Goal: Task Accomplishment & Management: Use online tool/utility

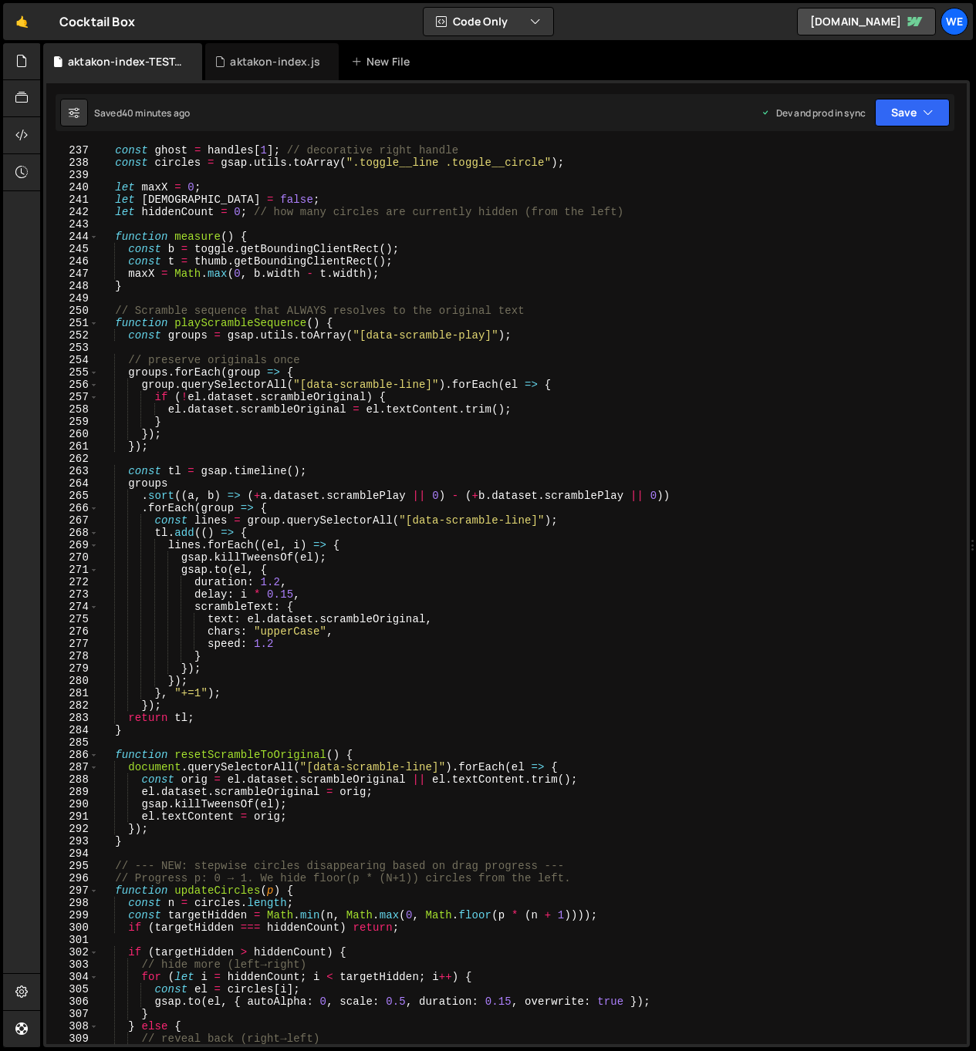
scroll to position [3701, 0]
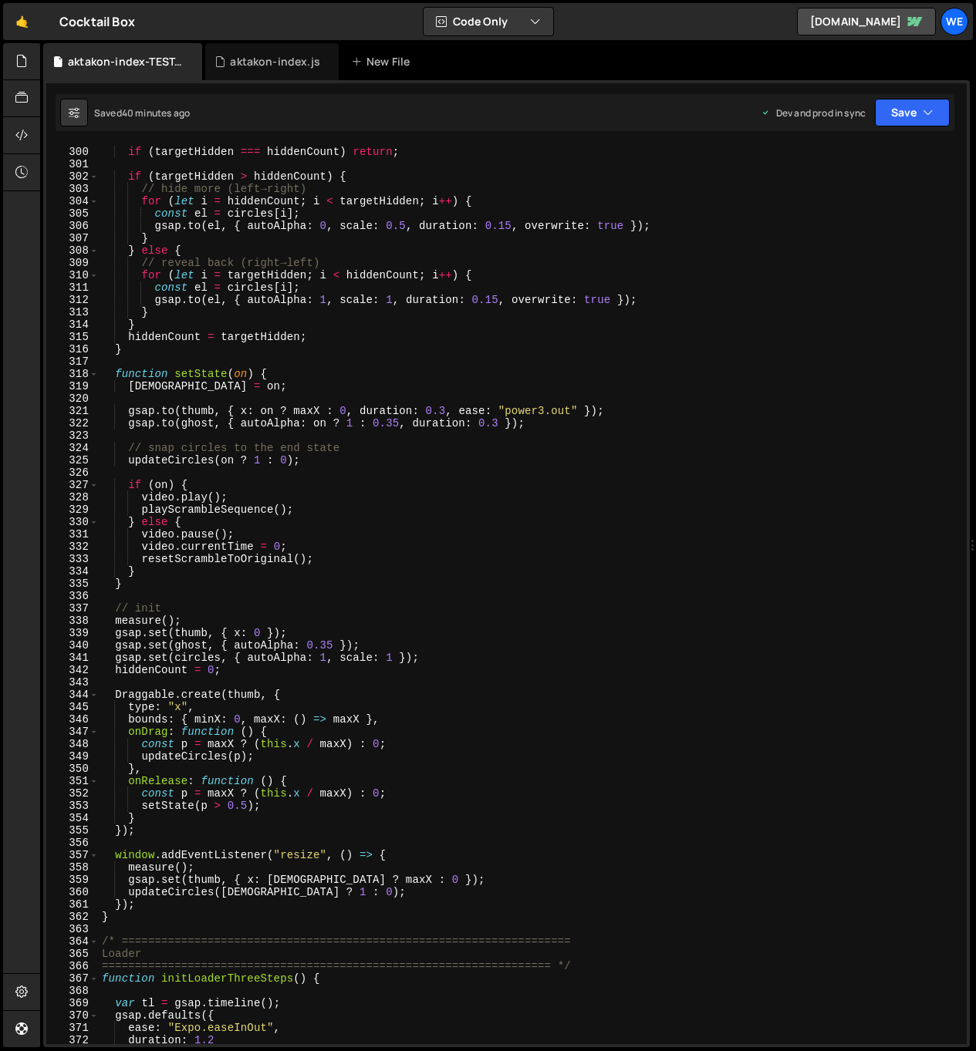
click at [375, 674] on div "const targetHidden = Math . min ( n , Math . max ( 0 , Math . floor ( p * ( n +…" at bounding box center [529, 595] width 861 height 924
type textarea "hiddenCount = 0;"
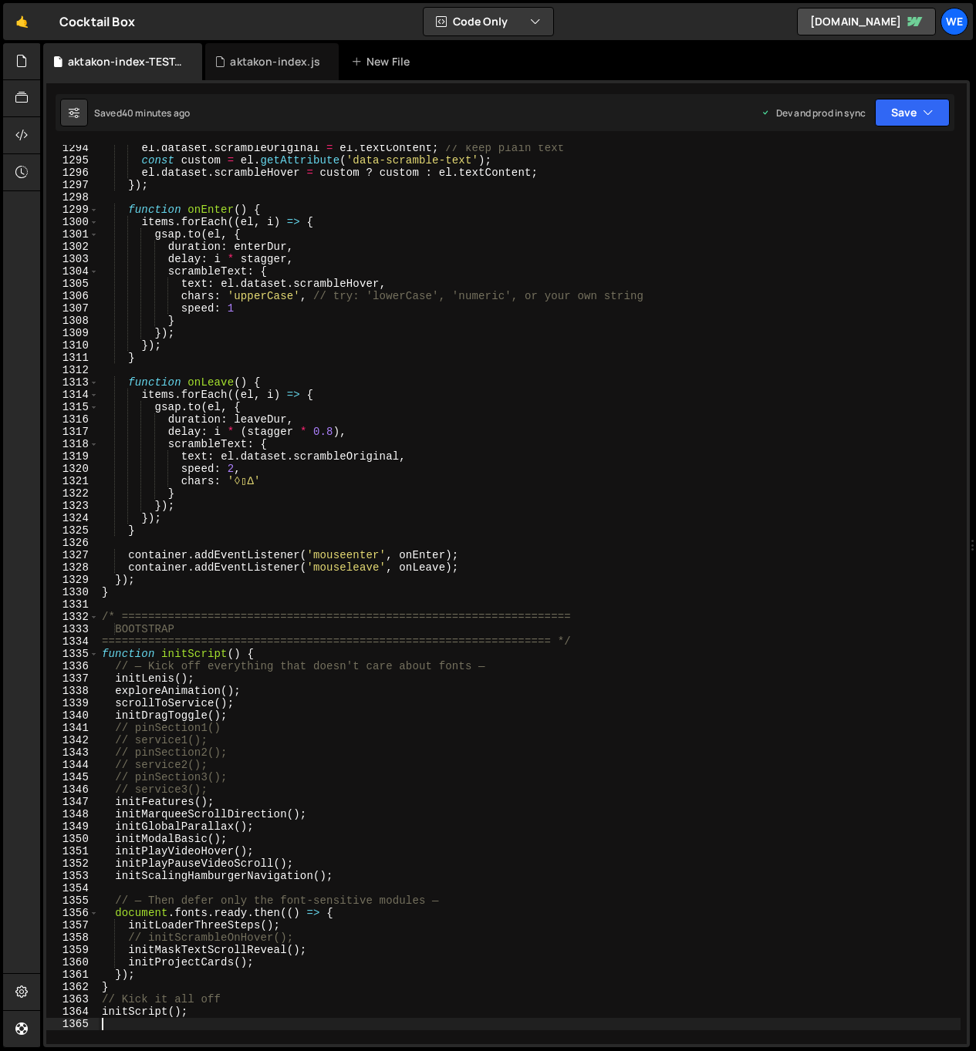
scroll to position [16313, 0]
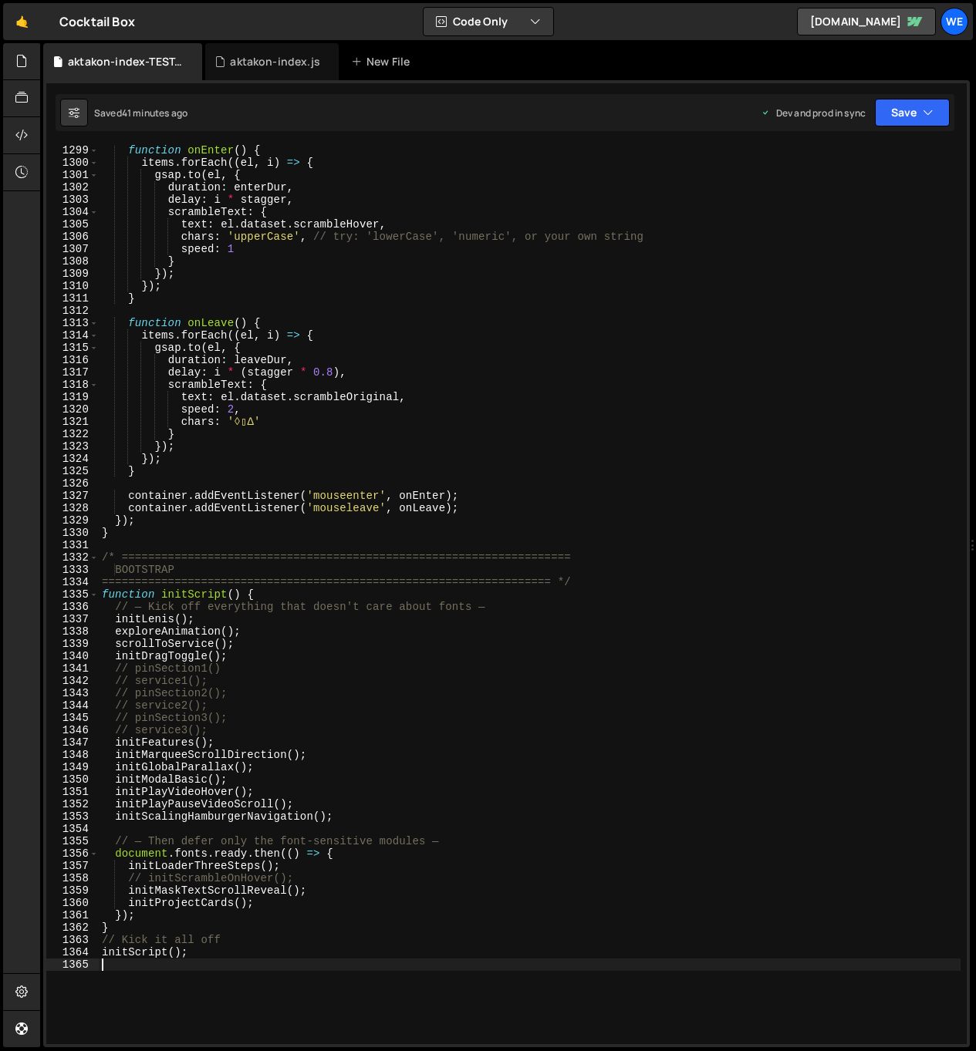
click at [559, 704] on div "function onEnter ( ) { items . forEach (( el , i ) => { gsap . to ( el , { dura…" at bounding box center [529, 606] width 861 height 924
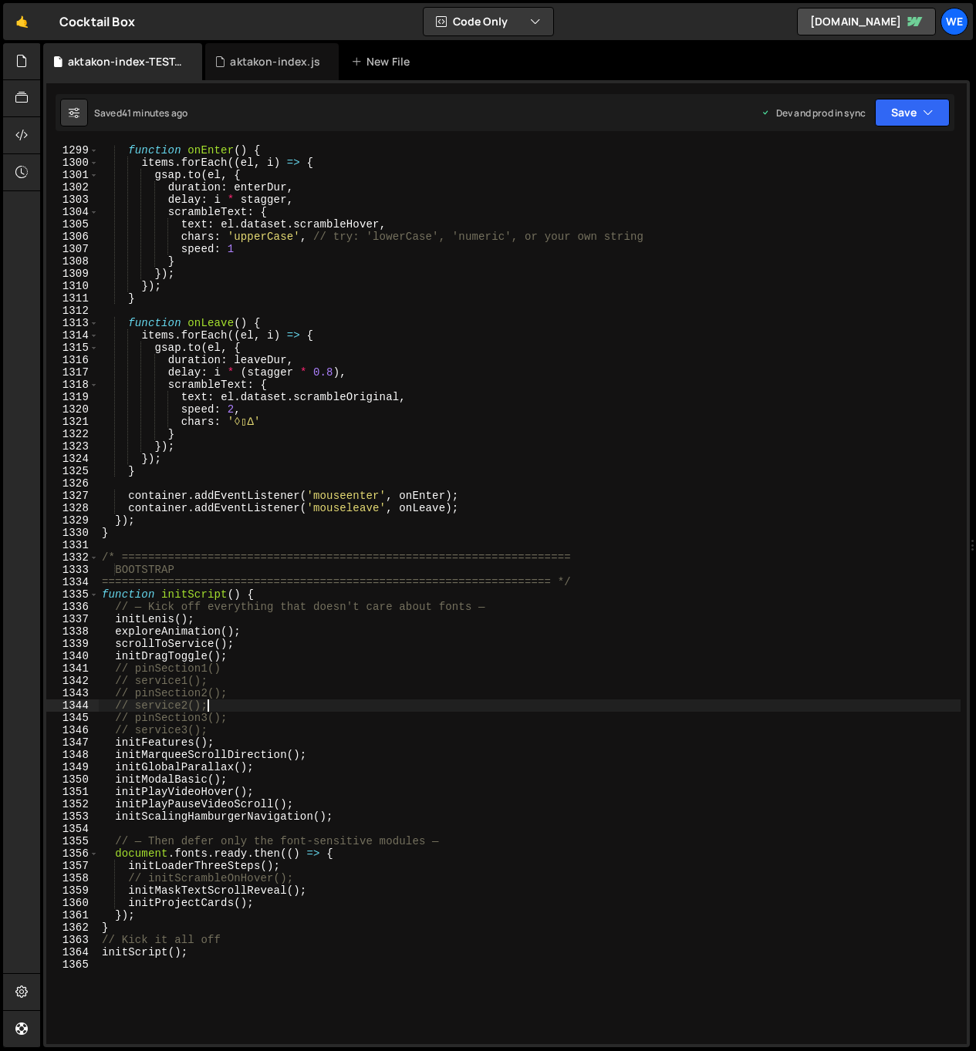
type textarea "/* ===================================================================="
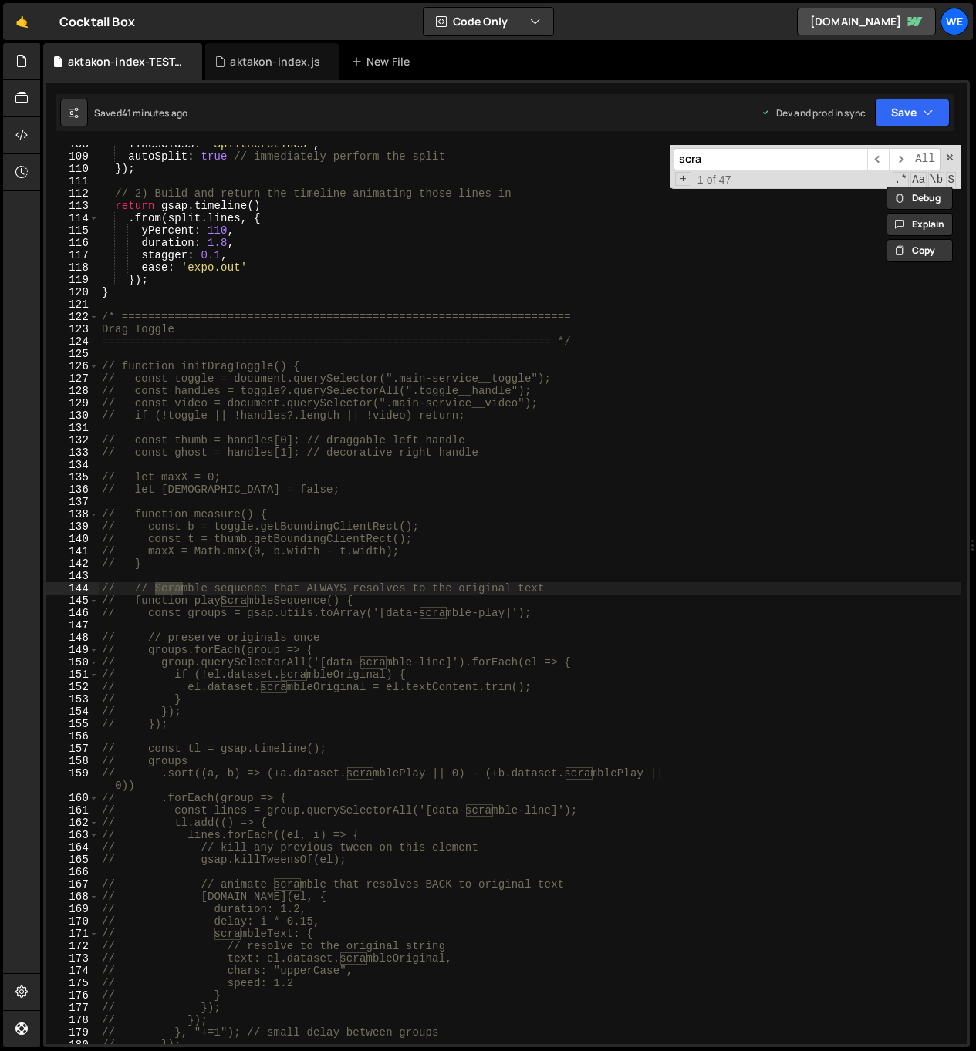
scroll to position [1327, 0]
type input "scramble"
click at [884, 159] on span "​" at bounding box center [878, 159] width 22 height 22
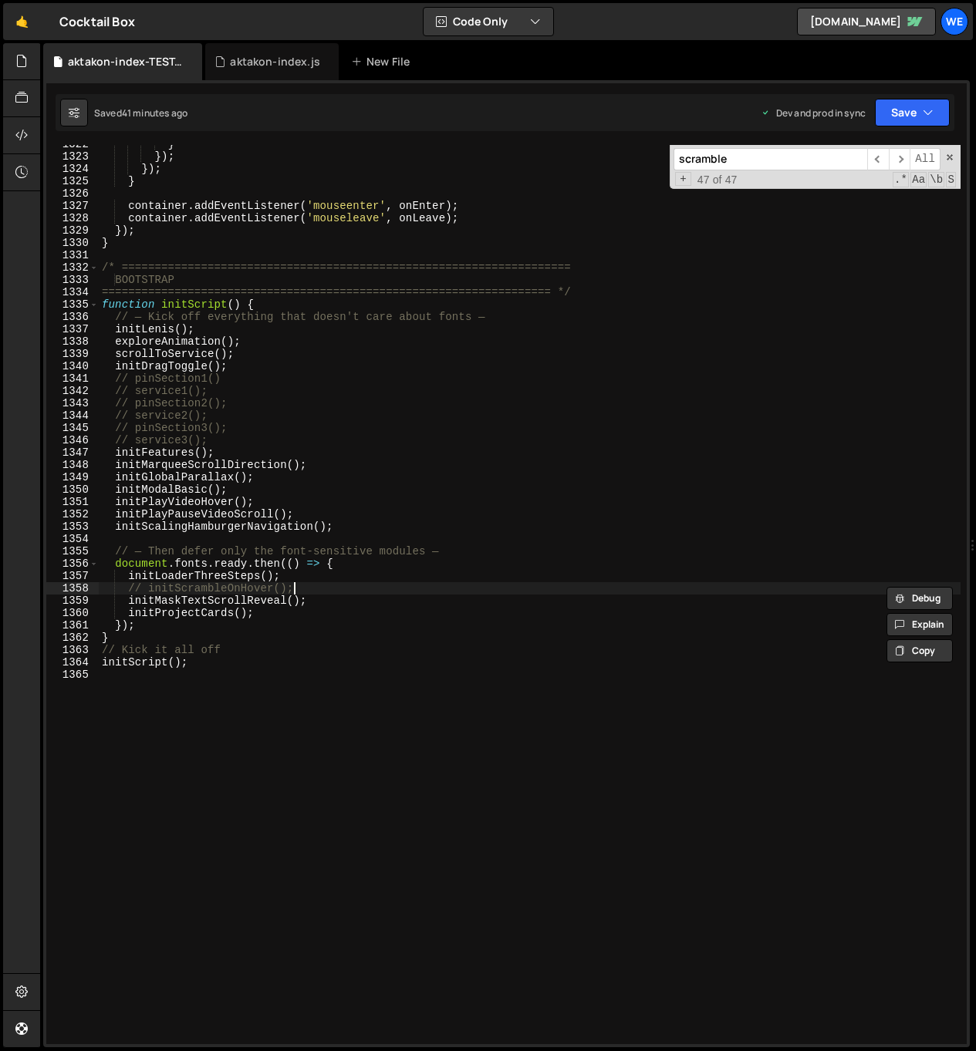
click at [302, 584] on div "} }) ; }) ; } container . addEventListener ( 'mouseenter' , onEnter ) ; contain…" at bounding box center [529, 600] width 861 height 924
type textarea "initScrambleOnHover();"
drag, startPoint x: 266, startPoint y: 587, endPoint x: 255, endPoint y: 592, distance: 12.1
click at [195, 593] on div "} }) ; }) ; } container . addEventListener ( 'mouseenter' , onEnter ) ; contain…" at bounding box center [529, 600] width 861 height 924
type input "leOnHover()"
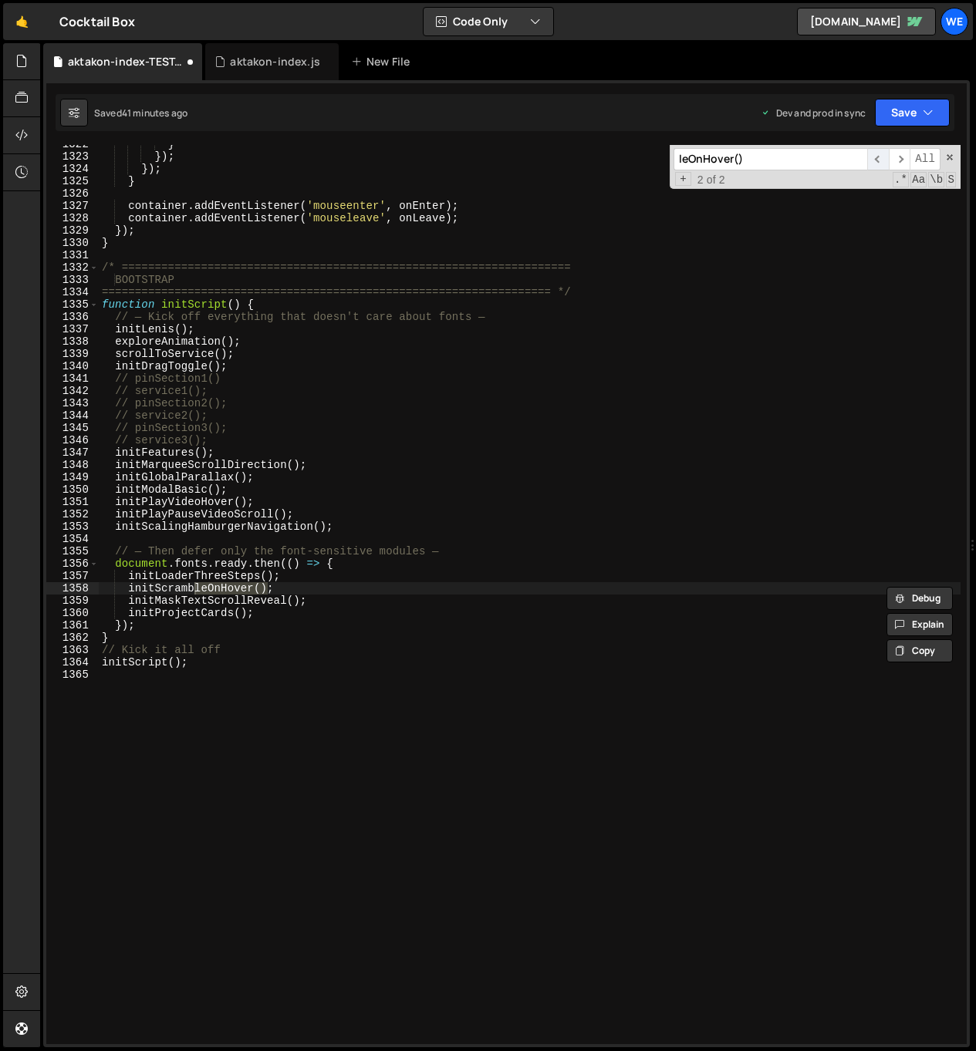
click at [877, 157] on span "​" at bounding box center [878, 159] width 22 height 22
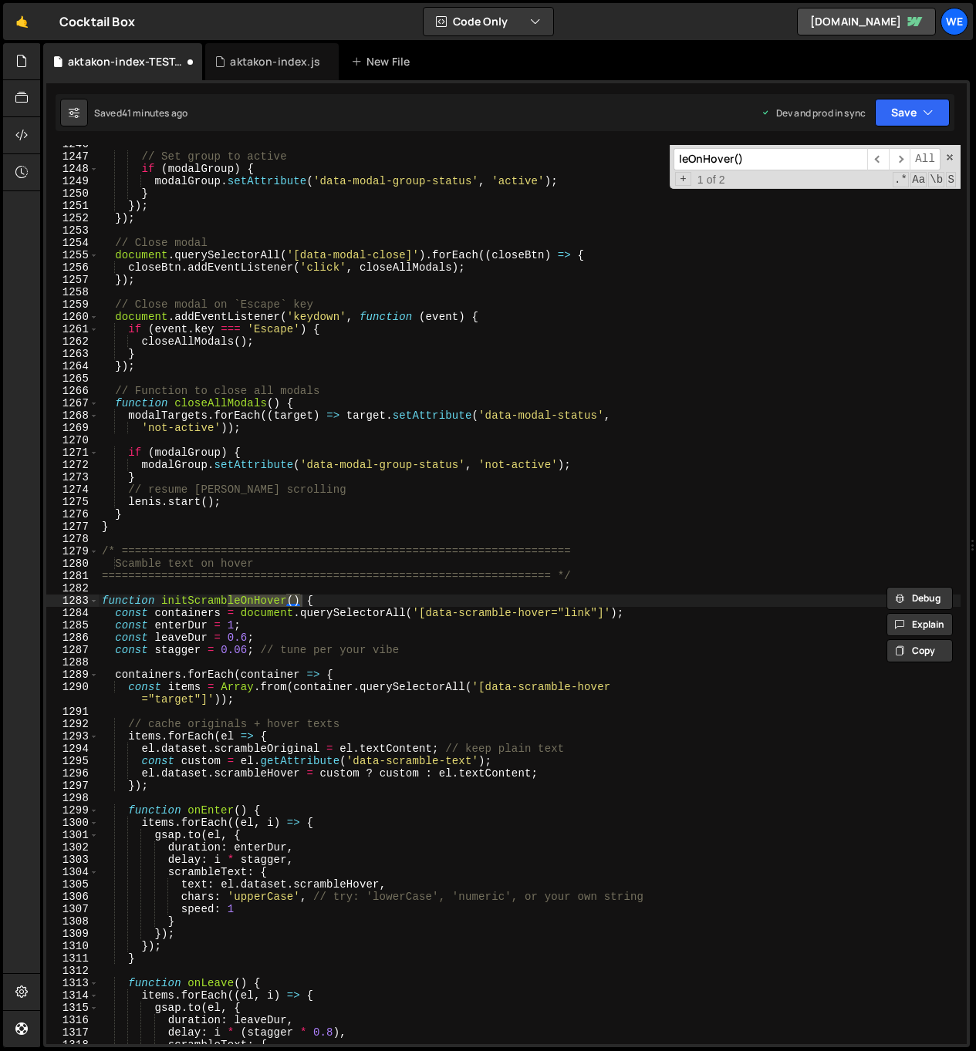
click at [432, 676] on div "// Set group to active if ( modalGroup ) { modalGroup . setAttribute ( 'data-mo…" at bounding box center [529, 600] width 861 height 924
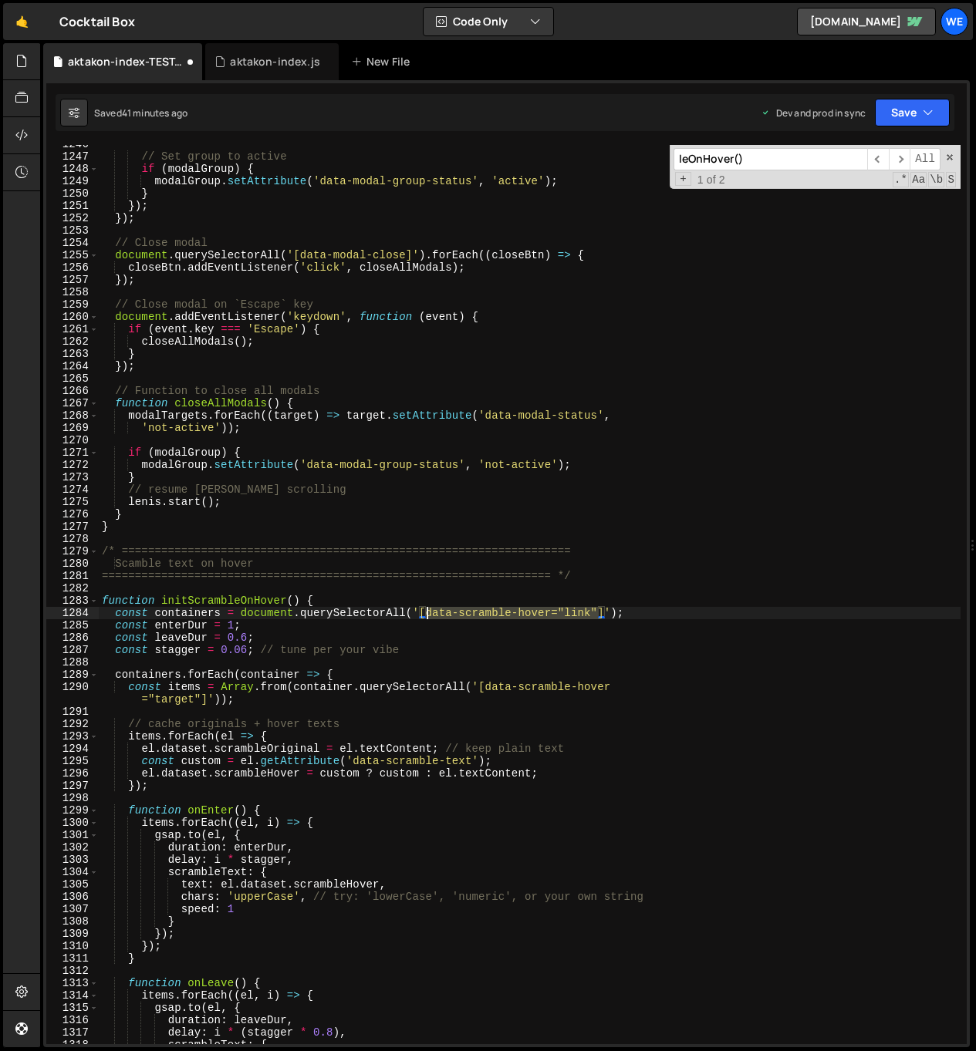
drag, startPoint x: 598, startPoint y: 612, endPoint x: 427, endPoint y: 612, distance: 171.2
click at [427, 610] on div "// Set group to active if ( modalGroup ) { modalGroup . setAttribute ( 'data-mo…" at bounding box center [529, 600] width 861 height 924
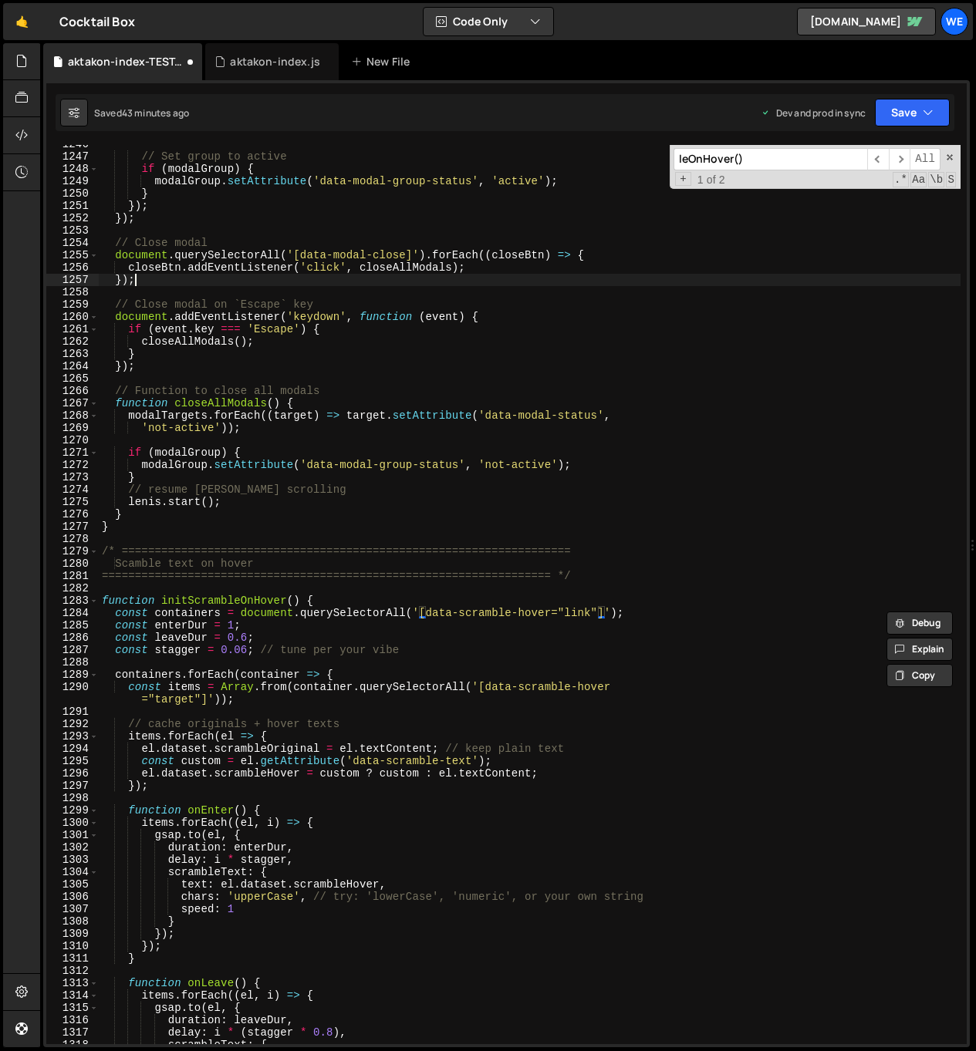
click at [555, 284] on div "// Set group to active if ( modalGroup ) { modalGroup . setAttribute ( 'data-mo…" at bounding box center [529, 600] width 861 height 924
click at [453, 311] on div "// Set group to active if ( modalGroup ) { modalGroup . setAttribute ( 'data-mo…" at bounding box center [529, 600] width 861 height 924
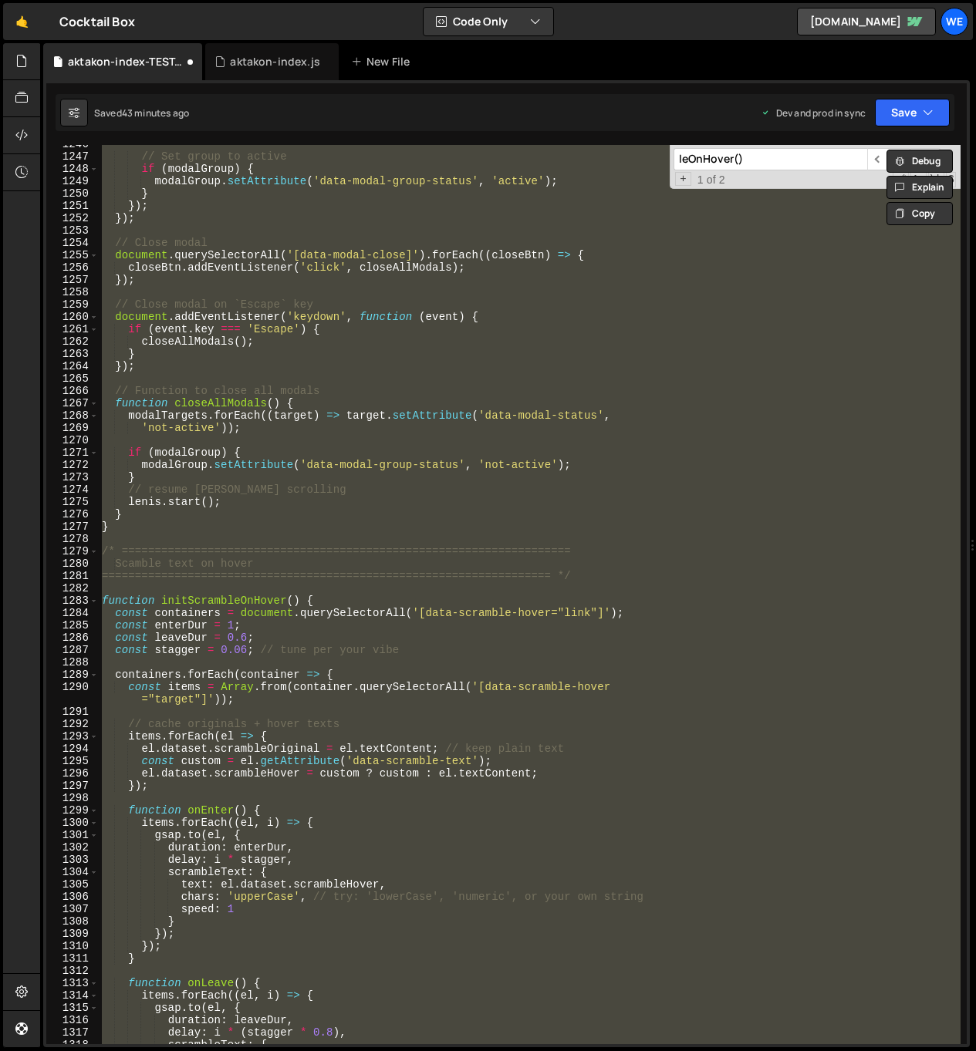
click at [436, 701] on div "// Set group to active if ( modalGroup ) { modalGroup . setAttribute ( 'data-mo…" at bounding box center [529, 594] width 861 height 899
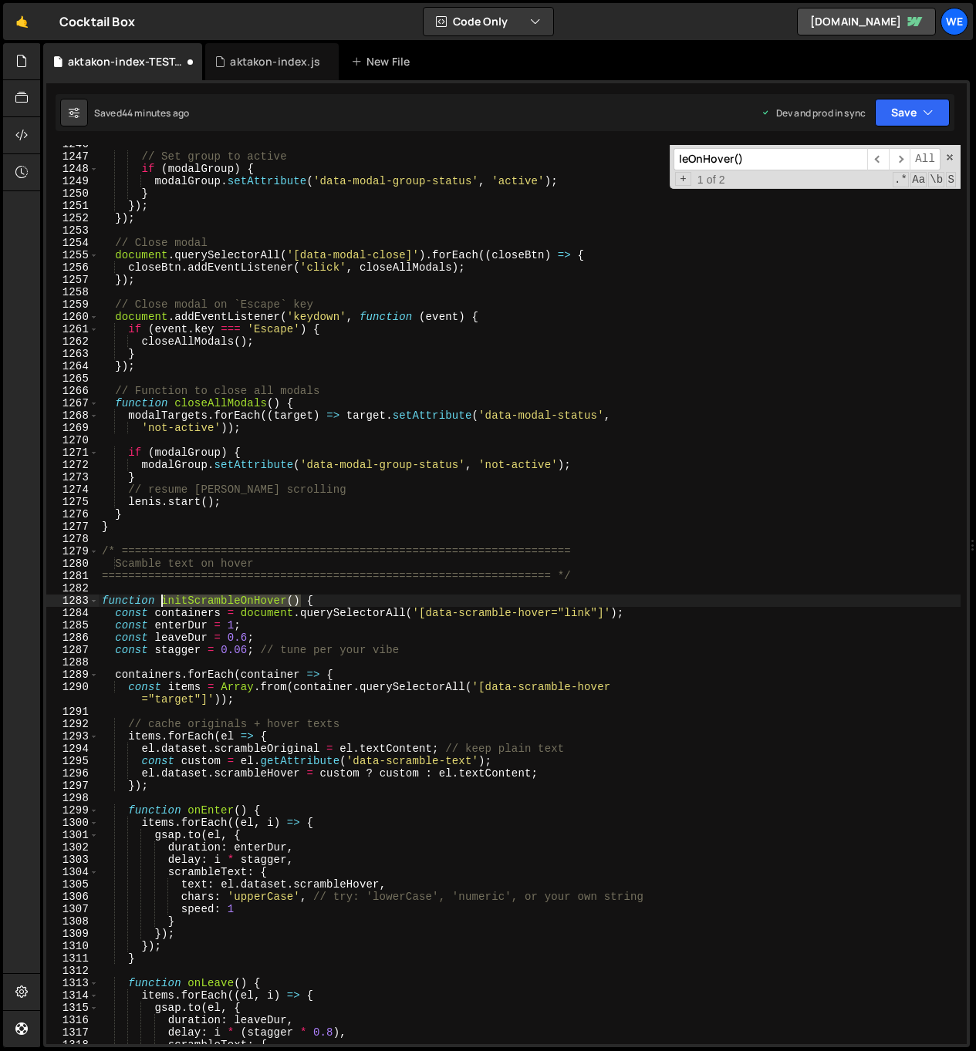
drag, startPoint x: 302, startPoint y: 601, endPoint x: 163, endPoint y: 598, distance: 138.8
click at [163, 598] on div "// Set group to active if ( modalGroup ) { modalGroup . setAttribute ( 'data-mo…" at bounding box center [529, 600] width 861 height 924
click at [509, 602] on div "// Set group to active if ( modalGroup ) { modalGroup . setAttribute ( 'data-mo…" at bounding box center [529, 600] width 861 height 924
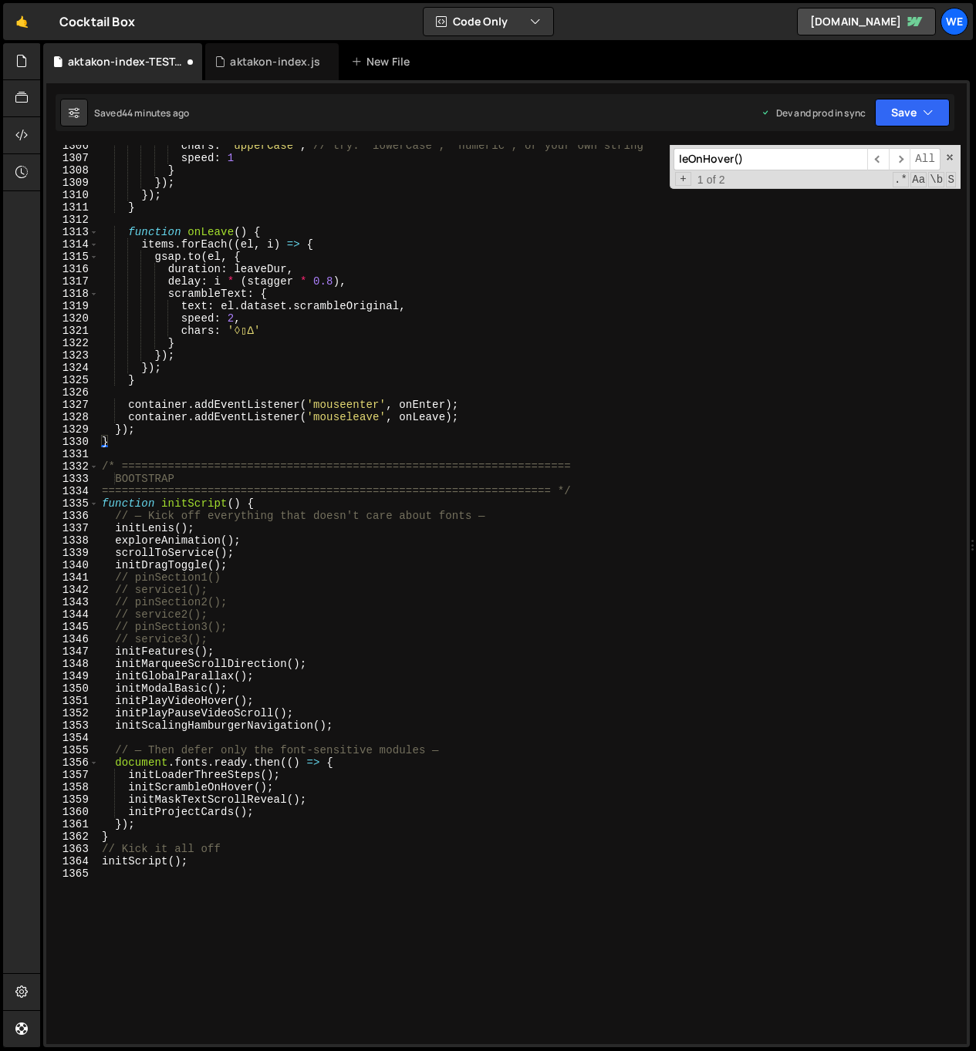
scroll to position [16387, 0]
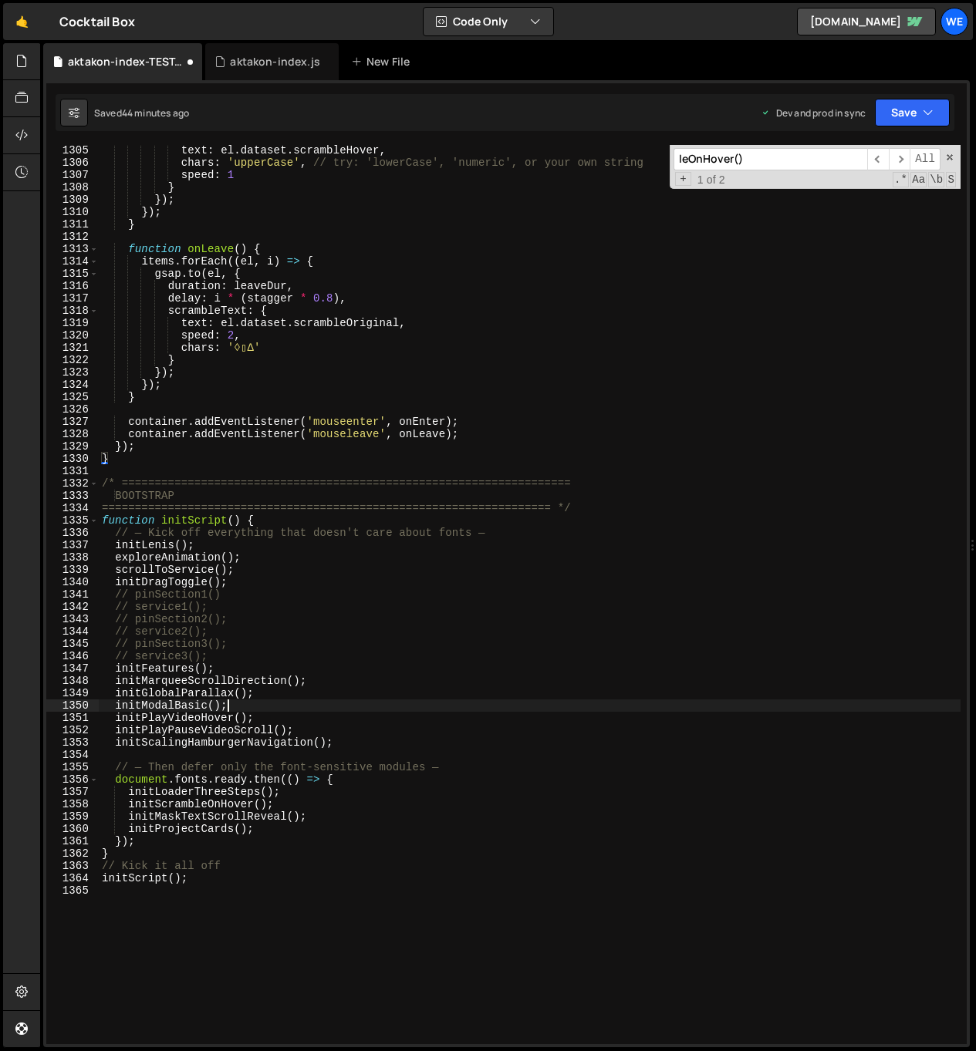
click at [491, 704] on div "text : el . dataset . scrambleHover , chars : 'upperCase' , // try: 'lowerCase'…" at bounding box center [529, 606] width 861 height 924
click at [488, 711] on div "text : el . dataset . scrambleHover , chars : 'upperCase' , // try: 'lowerCase'…" at bounding box center [529, 606] width 861 height 924
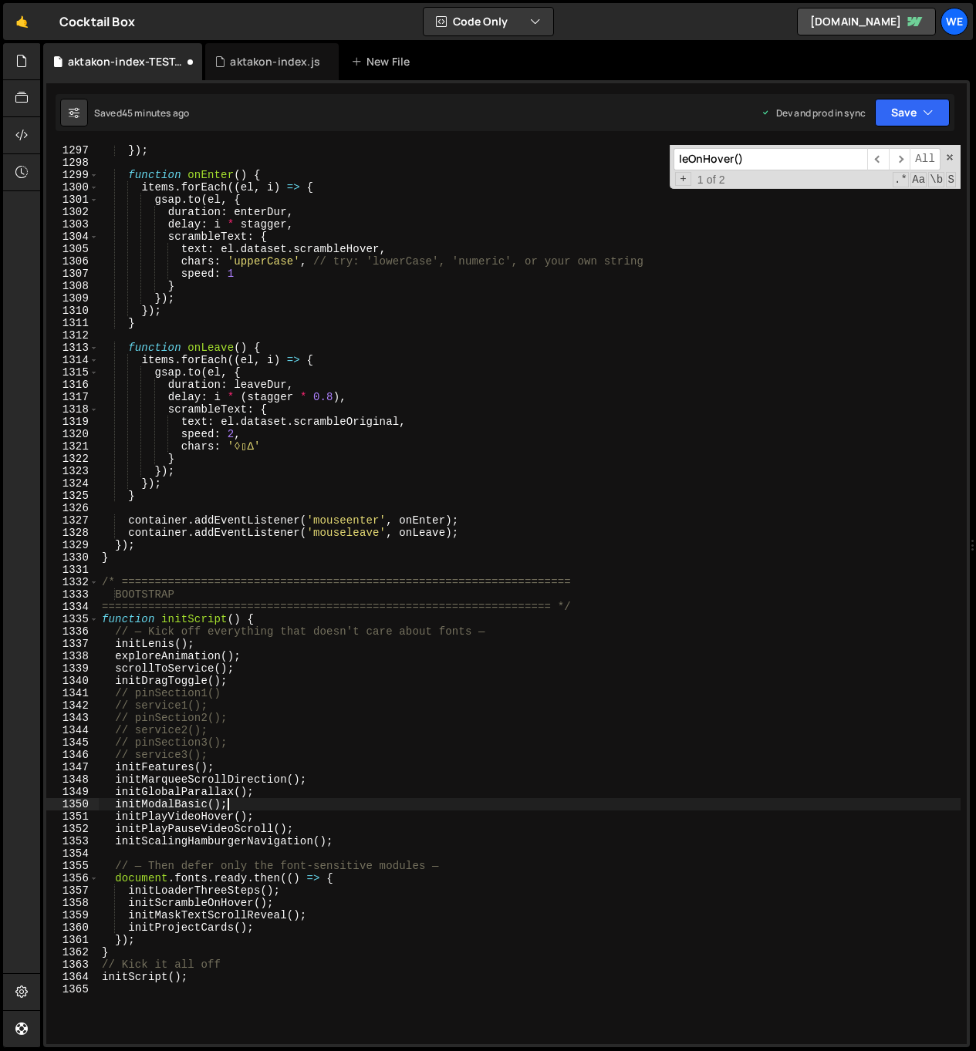
scroll to position [15924, 0]
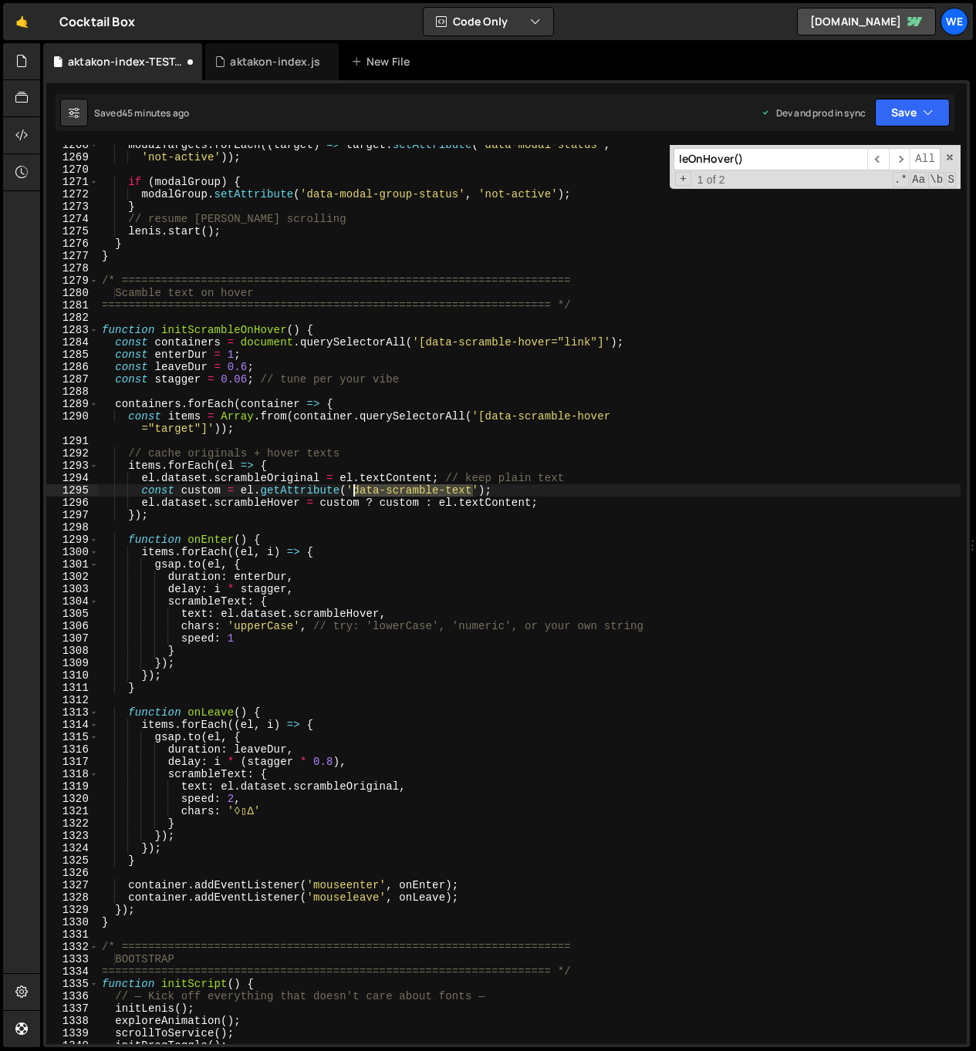
drag, startPoint x: 473, startPoint y: 491, endPoint x: 360, endPoint y: 491, distance: 112.6
click at [357, 490] on div "modalTargets . forEach (( target ) => target . setAttribute ( 'data-modal-statu…" at bounding box center [529, 601] width 861 height 924
click at [600, 854] on div "modalTargets . forEach (( target ) => target . setAttribute ( 'data-modal-statu…" at bounding box center [529, 601] width 861 height 924
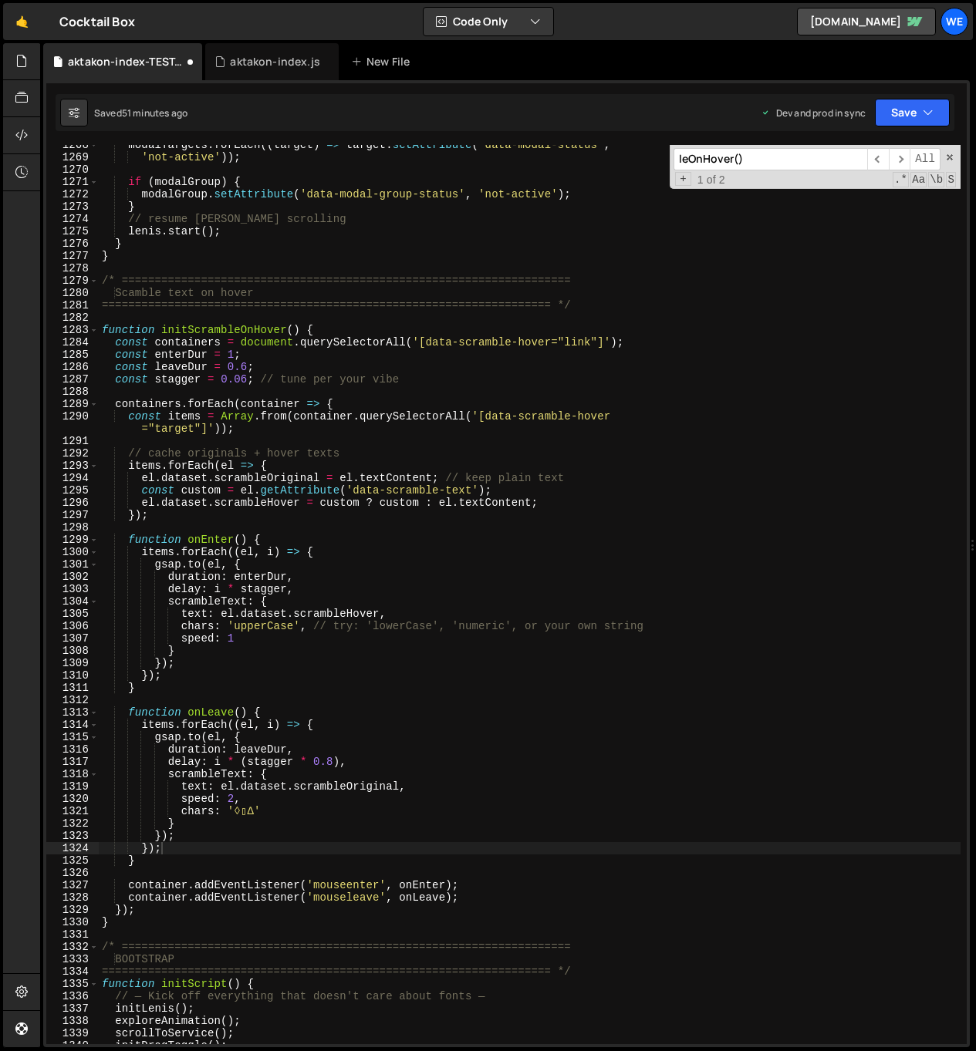
click at [881, 829] on div "modalTargets . forEach (( target ) => target . setAttribute ( 'data-modal-statu…" at bounding box center [529, 601] width 861 height 924
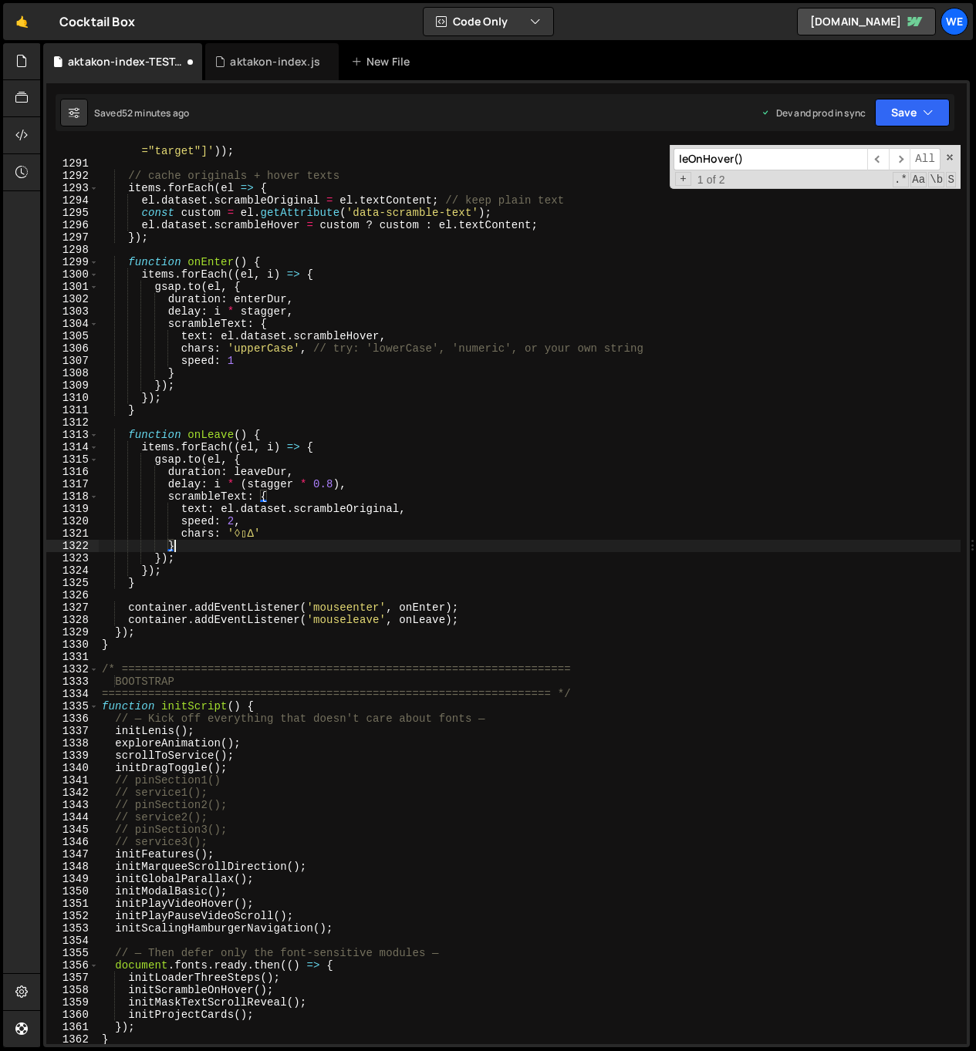
scroll to position [16265, 0]
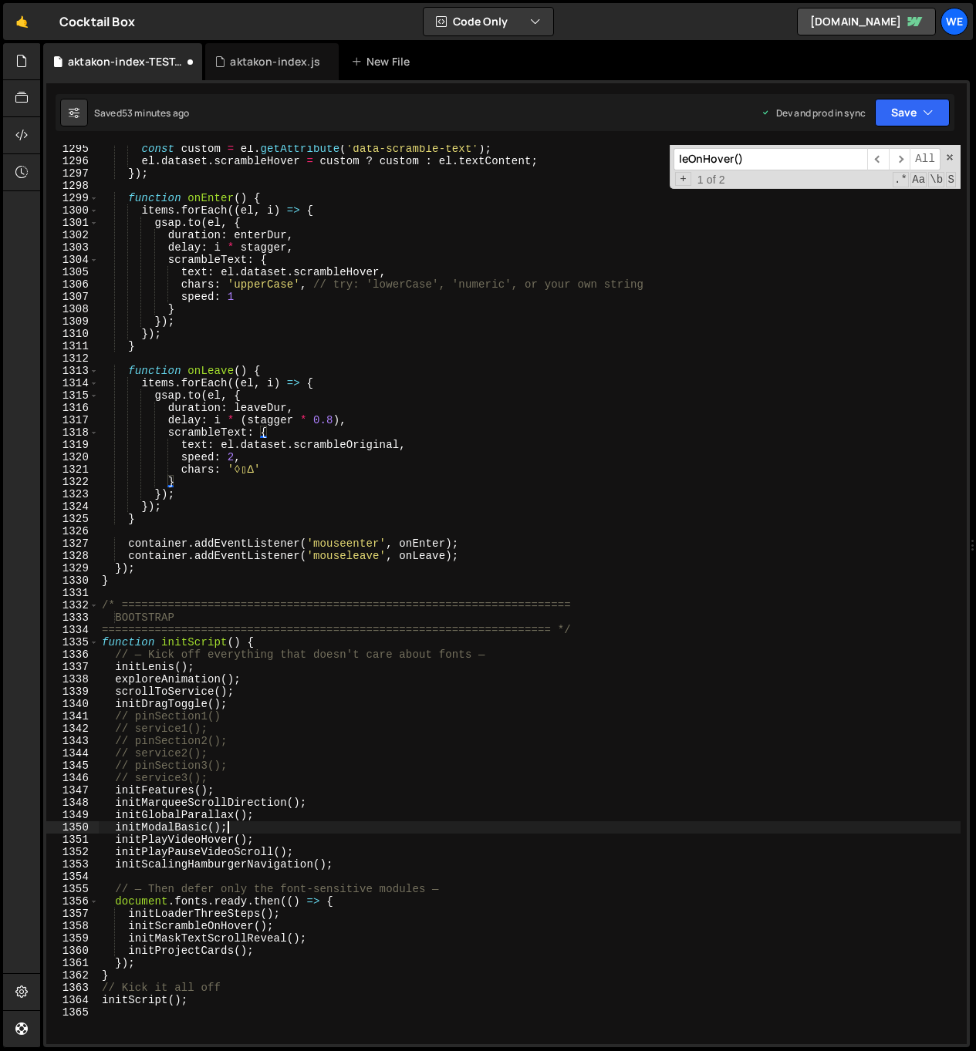
drag, startPoint x: 467, startPoint y: 830, endPoint x: 447, endPoint y: 831, distance: 20.8
click at [467, 830] on div "const custom = el . getAttribute ( 'data-scramble-text' ) ; el . dataset . scra…" at bounding box center [529, 605] width 861 height 924
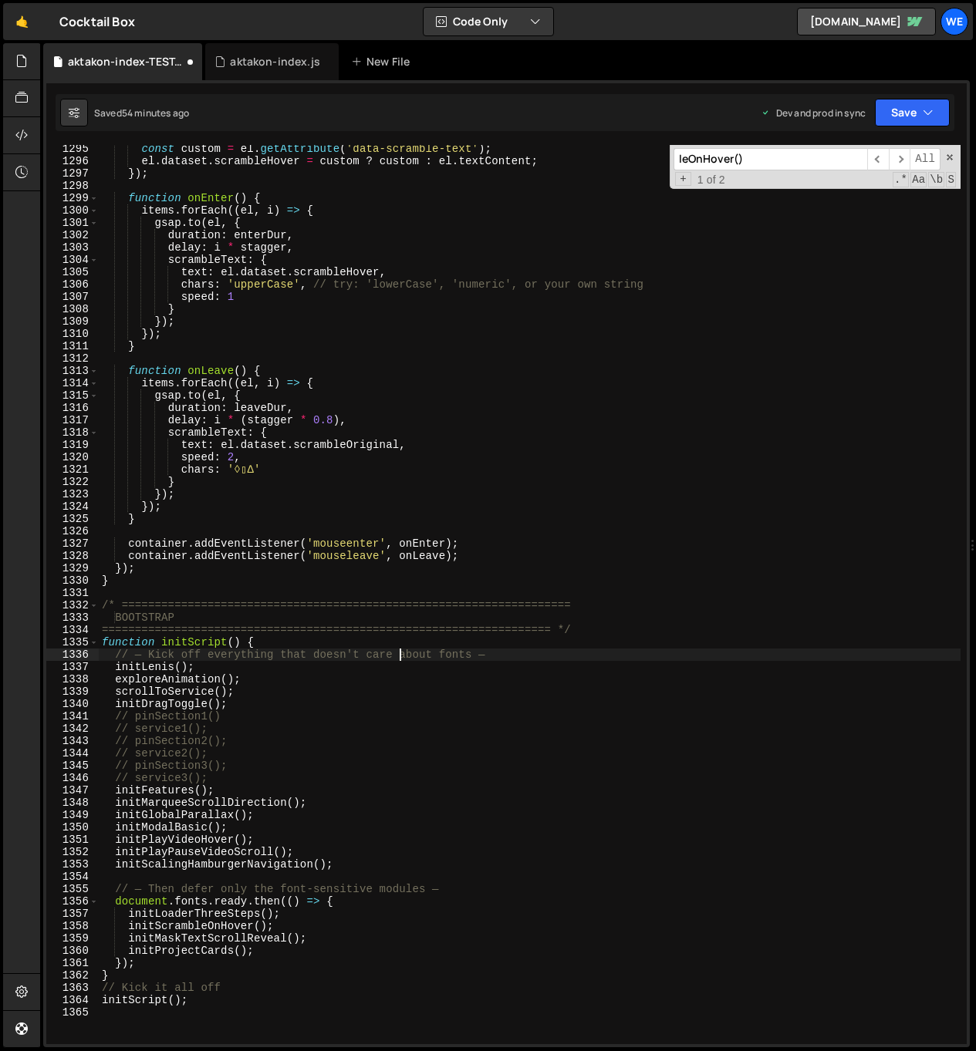
click at [401, 658] on div "const custom = el . getAttribute ( 'data-scramble-text' ) ; el . dataset . scra…" at bounding box center [529, 605] width 861 height 924
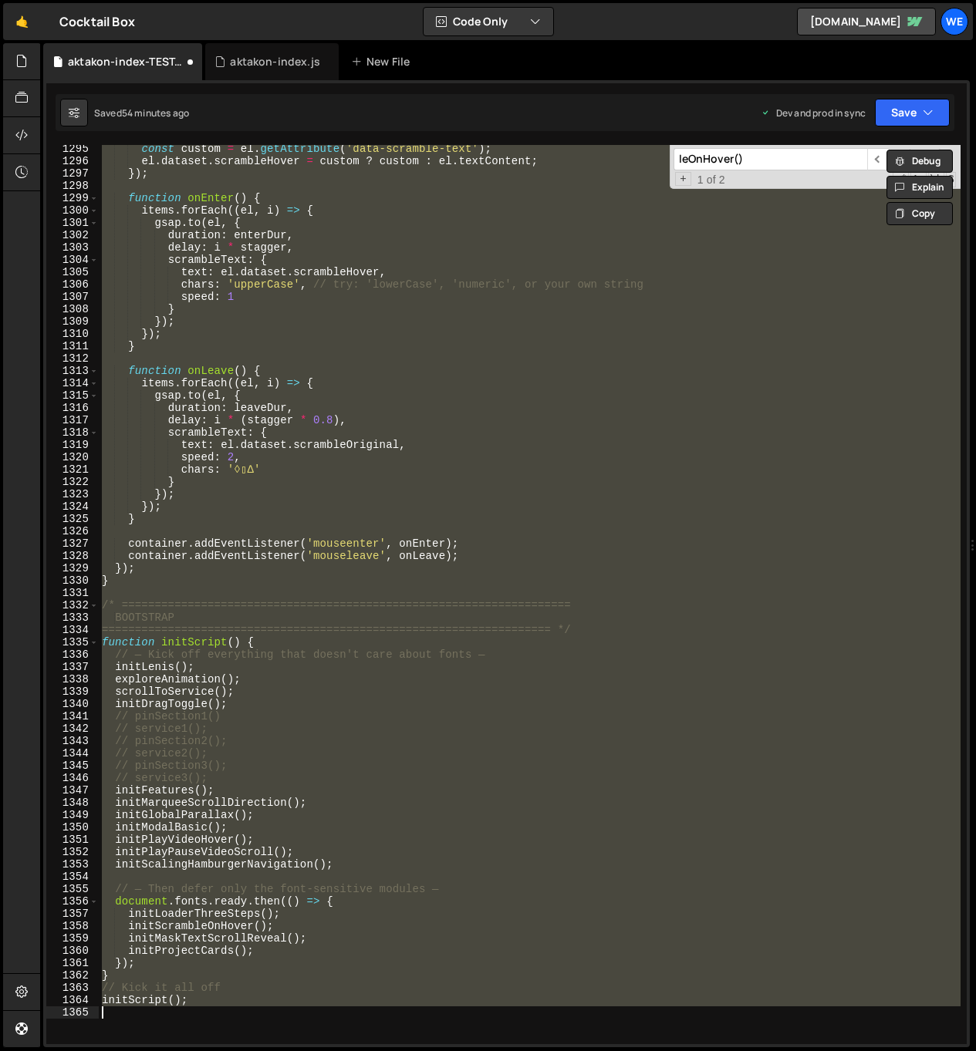
click at [401, 658] on div "const custom = el . getAttribute ( 'data-scramble-text' ) ; el . dataset . scra…" at bounding box center [529, 594] width 861 height 899
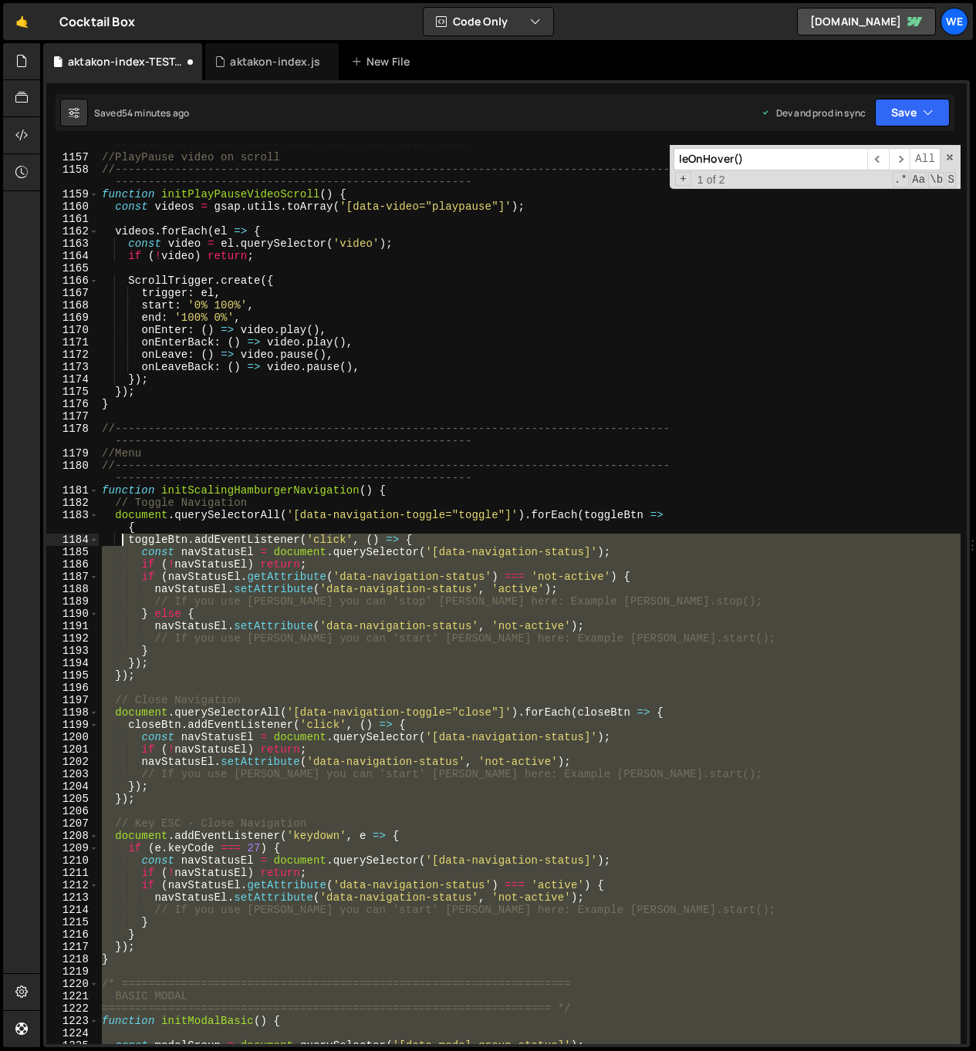
scroll to position [14492, 0]
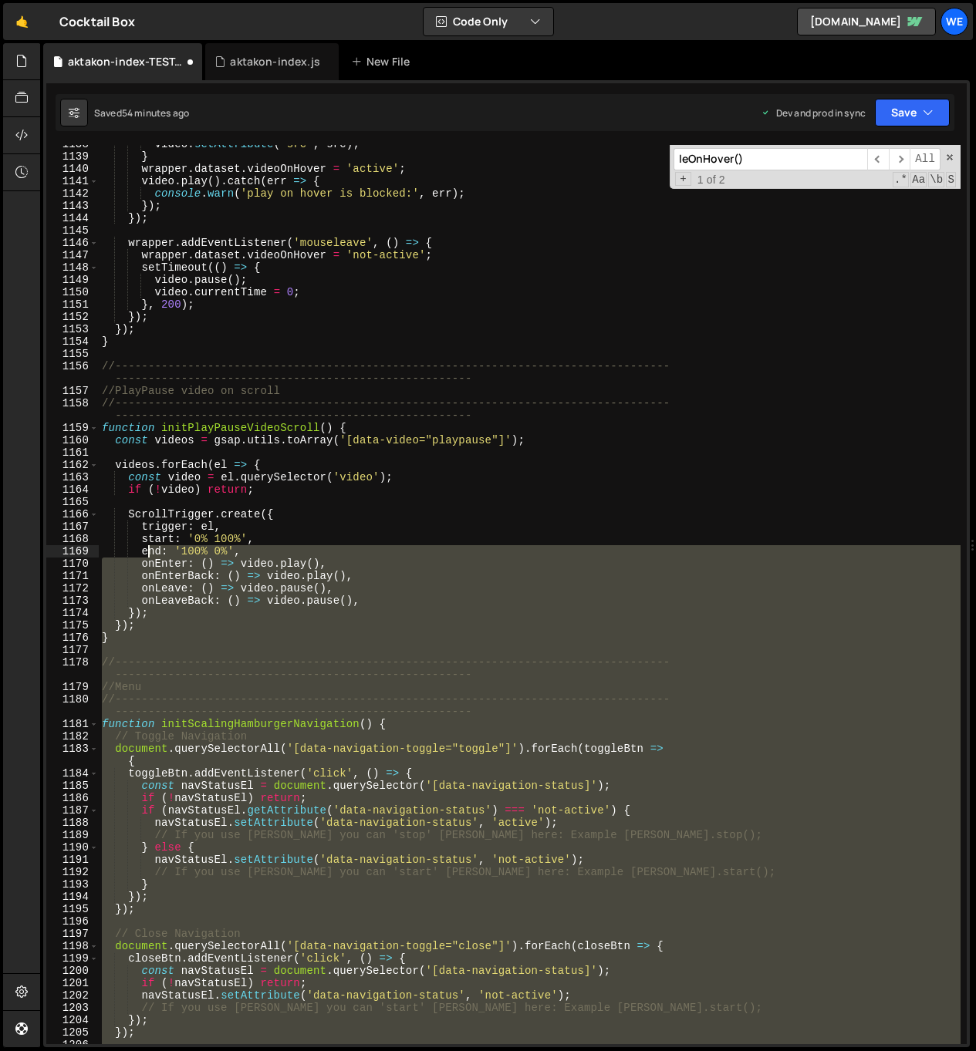
drag, startPoint x: 137, startPoint y: 713, endPoint x: 143, endPoint y: 553, distance: 160.5
click at [144, 554] on div "video . setAttribute ( 'src' , src ) ; } wrapper . dataset . videoOnHover = 'ac…" at bounding box center [529, 600] width 861 height 924
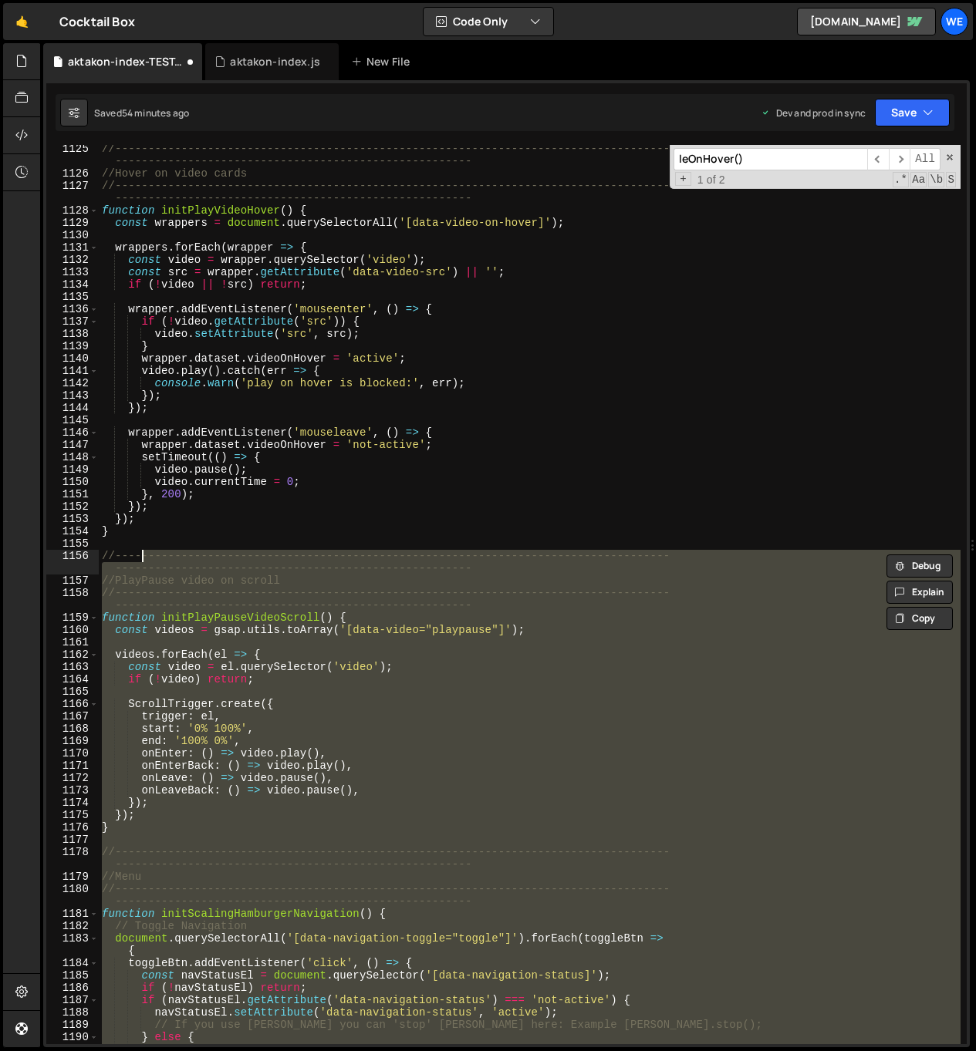
click at [285, 584] on div "//-----------------------------------------------------------------------------…" at bounding box center [529, 594] width 861 height 899
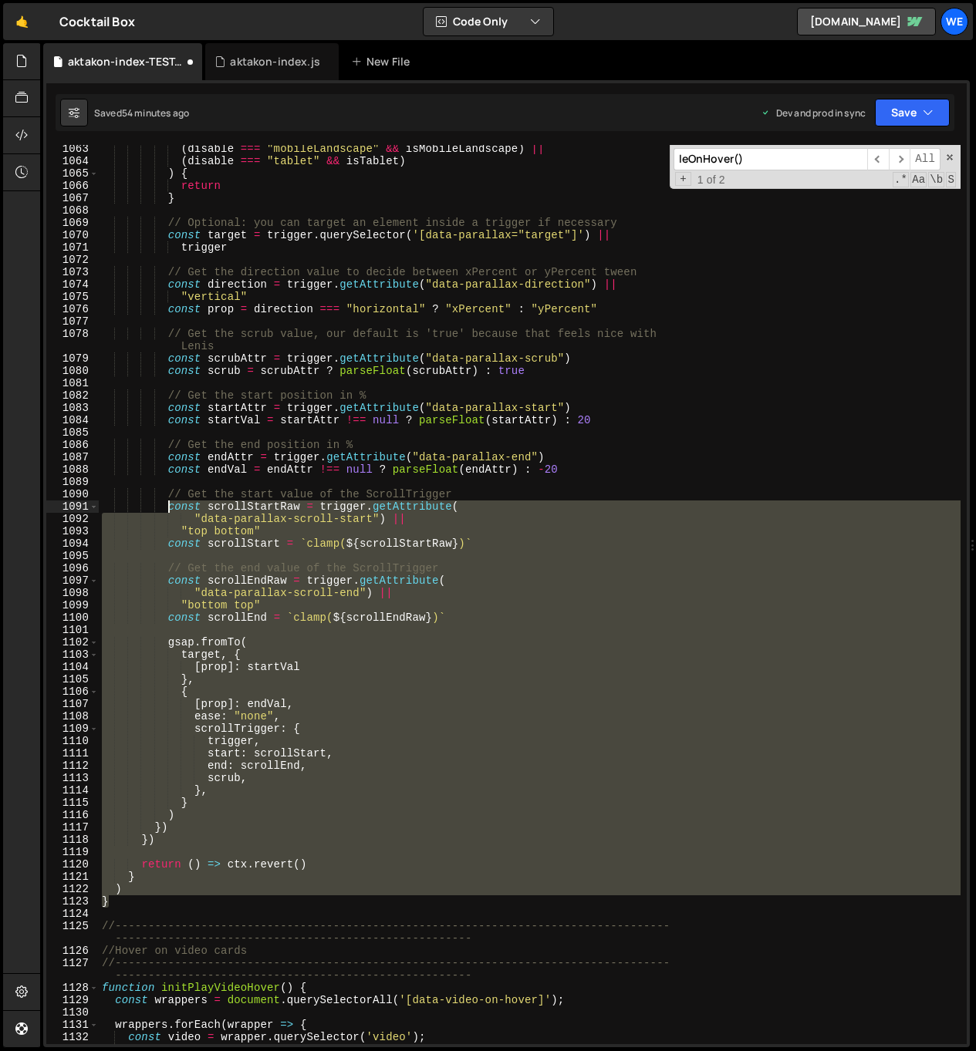
scroll to position [12665, 0]
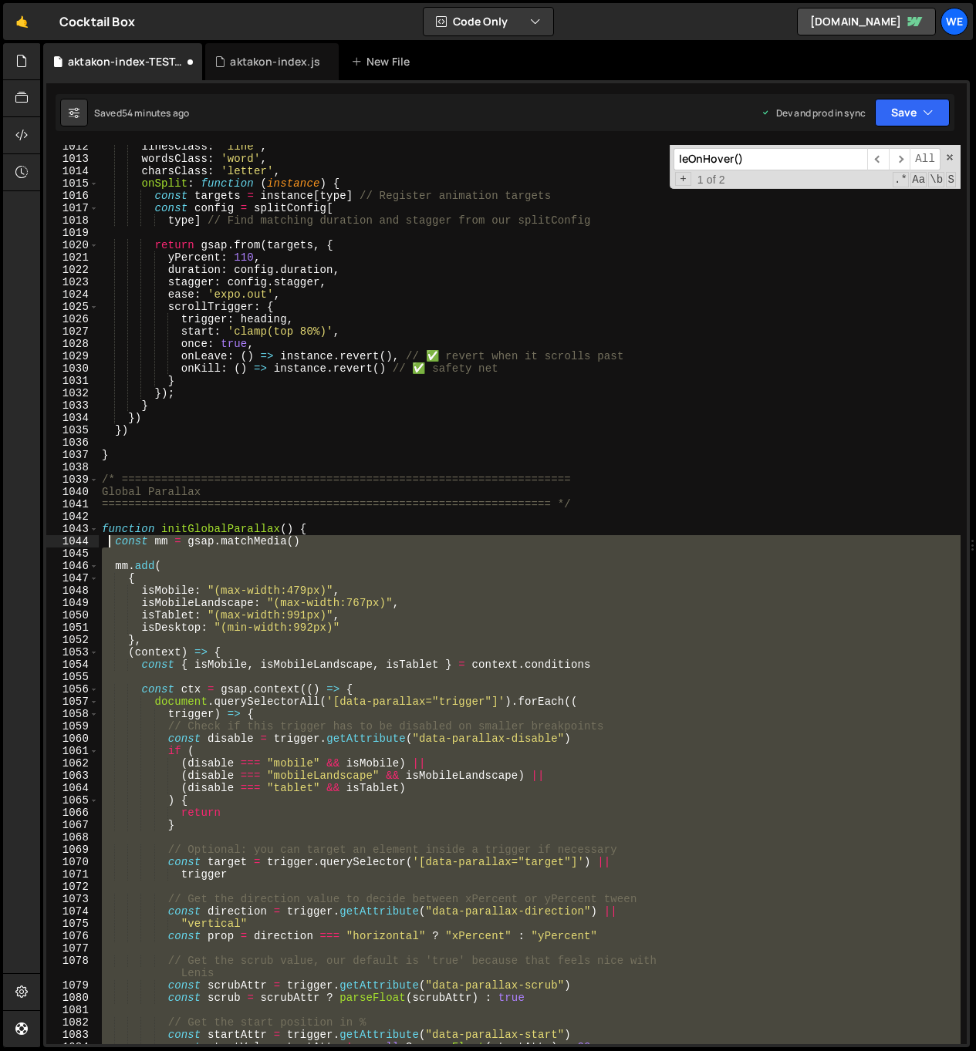
drag, startPoint x: 131, startPoint y: 900, endPoint x: 120, endPoint y: 523, distance: 377.3
click at [120, 524] on div "linesClass : 'line' , wordsClass : 'word' , charsClass : 'letter' , onSplit : f…" at bounding box center [529, 602] width 861 height 924
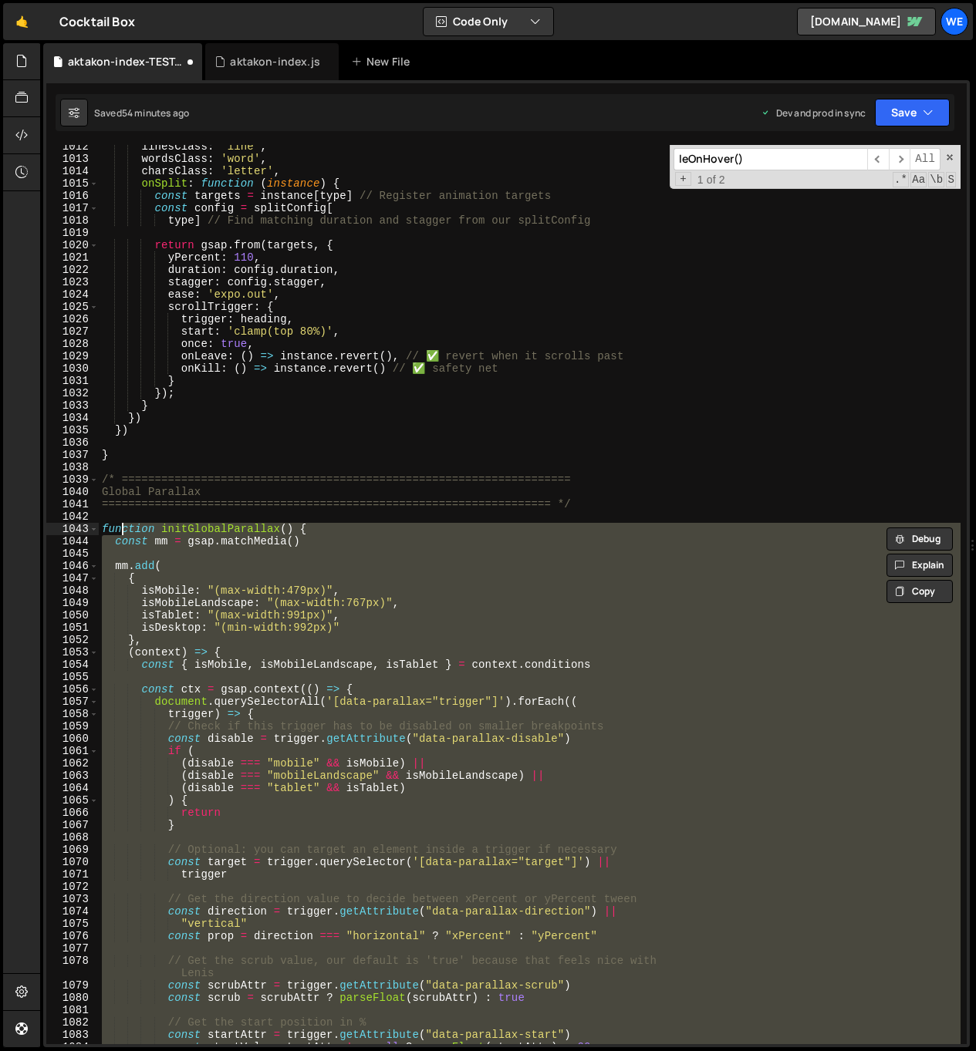
click at [251, 430] on div "linesClass : 'line' , wordsClass : 'word' , charsClass : 'letter' , onSplit : f…" at bounding box center [529, 602] width 861 height 924
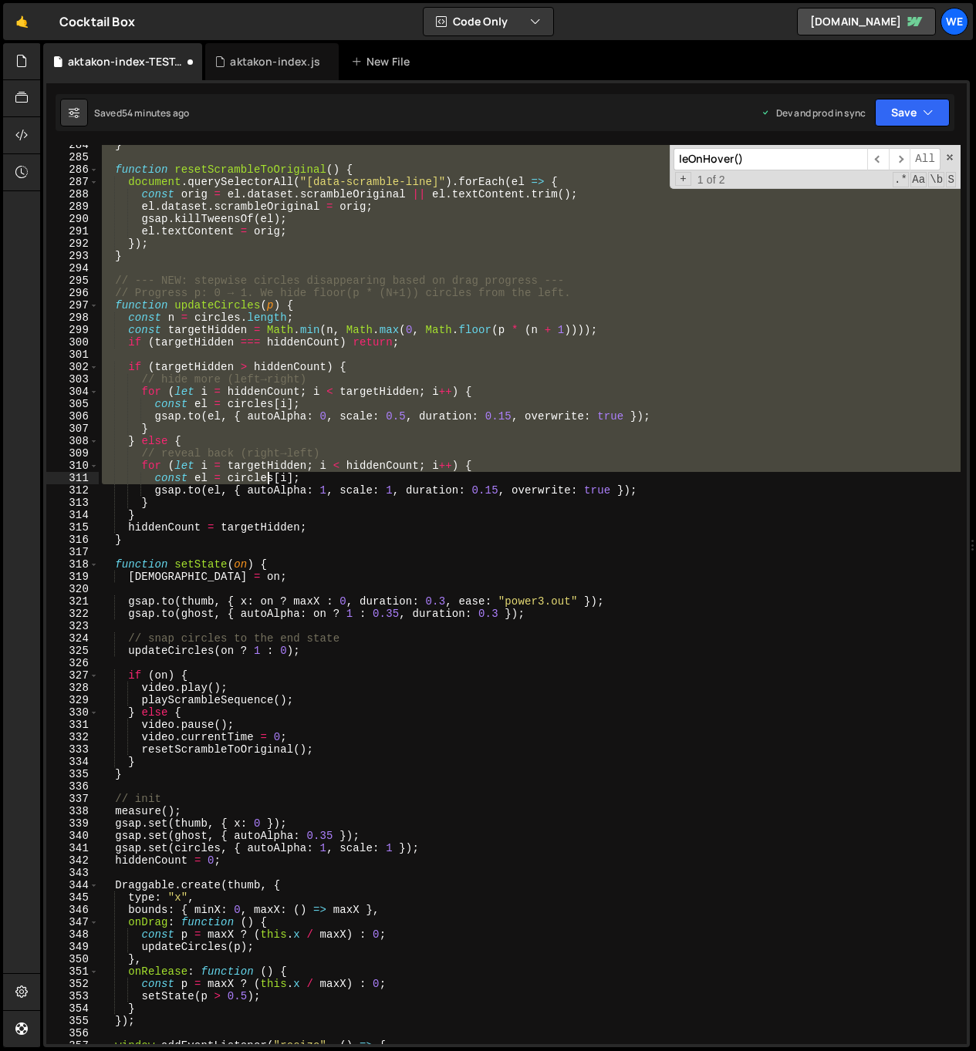
scroll to position [4017, 0]
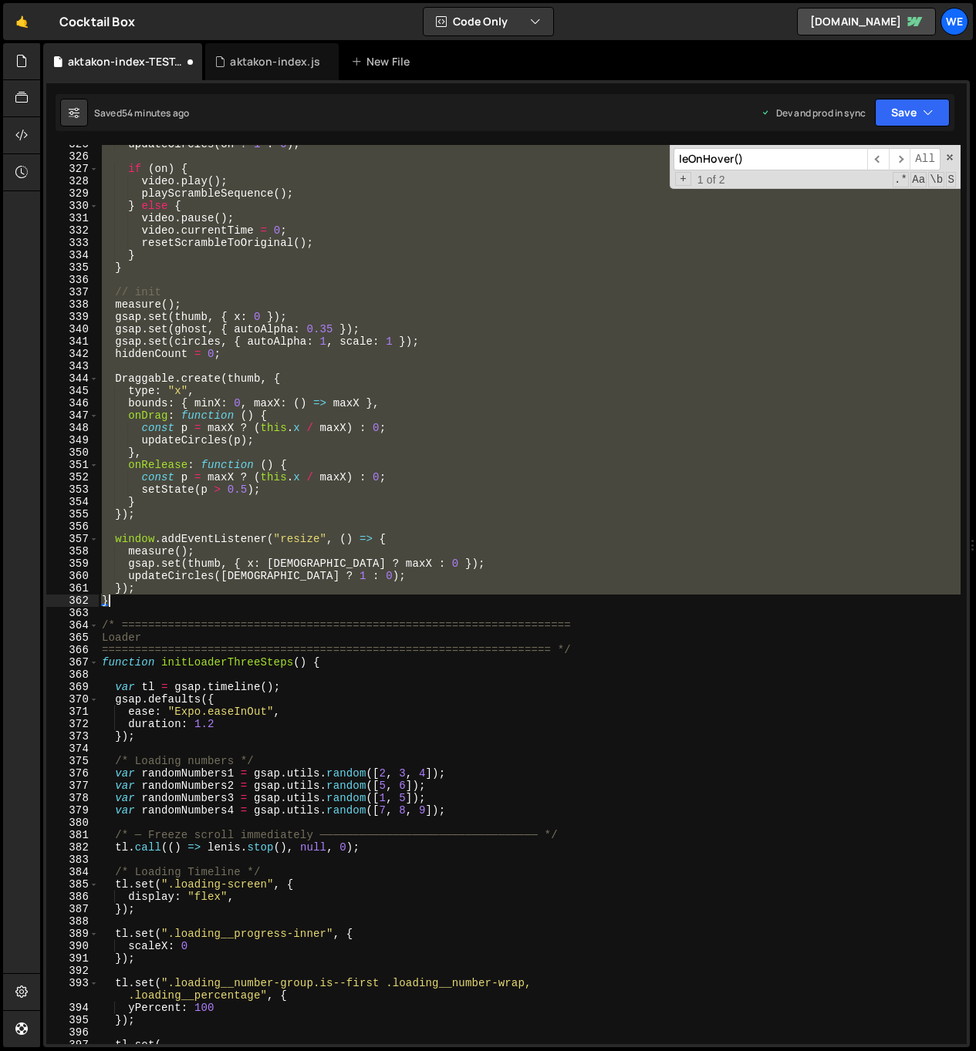
drag, startPoint x: 192, startPoint y: 541, endPoint x: 198, endPoint y: 599, distance: 58.2
click at [198, 599] on div "updateCircles ( on ? 1 : 0 ) ; if ( on ) { video . play ( ) ; playScrambleSeque…" at bounding box center [529, 600] width 861 height 924
click at [322, 605] on div "updateCircles ( on ? 1 : 0 ) ; if ( on ) { video . play ( ) ; playScrambleSeque…" at bounding box center [529, 594] width 861 height 899
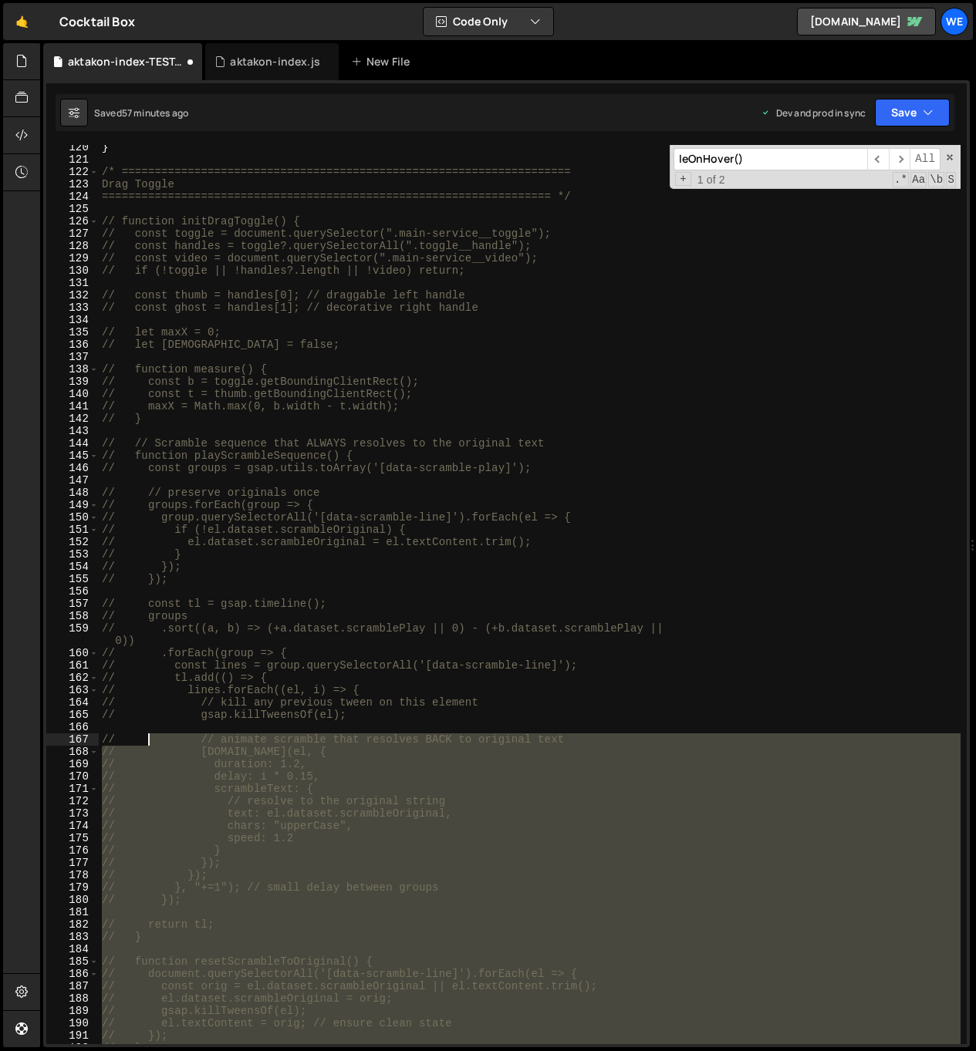
scroll to position [853, 0]
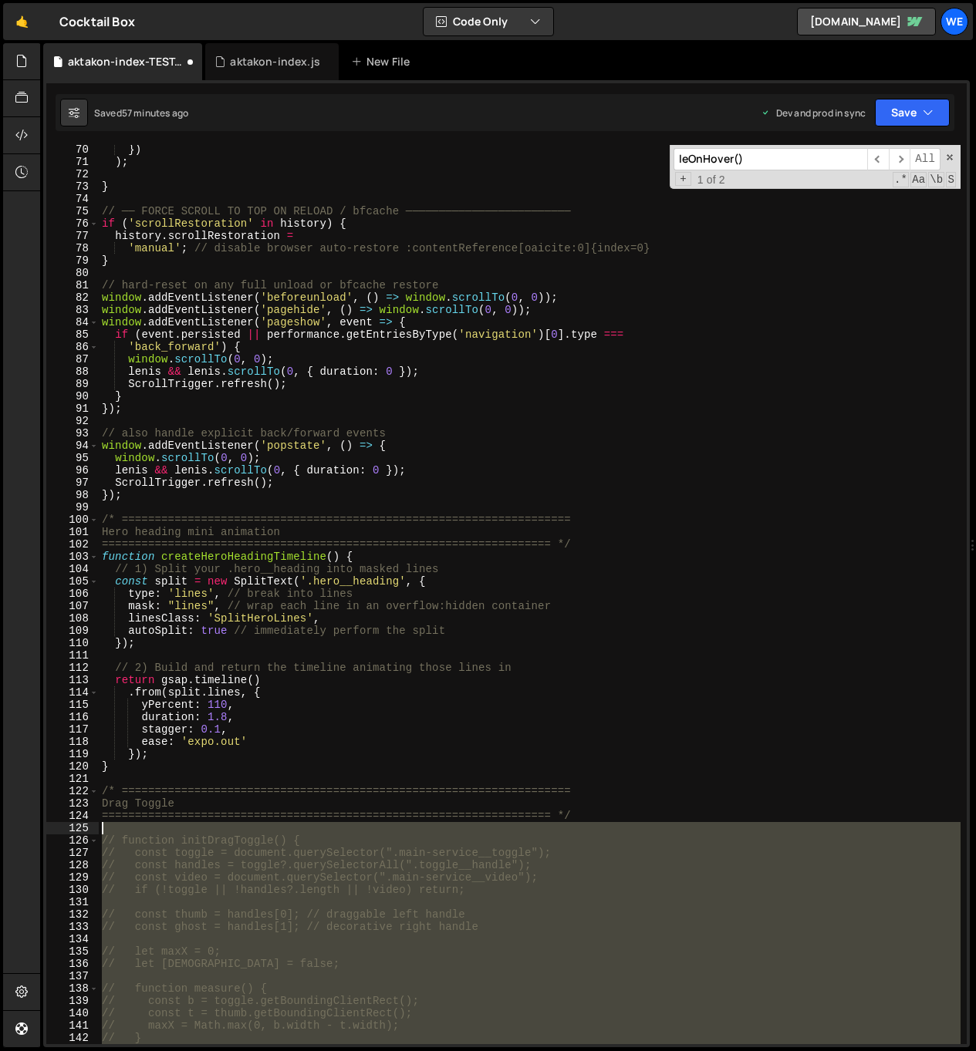
drag, startPoint x: 127, startPoint y: 864, endPoint x: 99, endPoint y: 824, distance: 49.2
click at [99, 824] on div "}) ) ; } // ── FORCE SCROLL TO TOP ON RELOAD / bfcache ────────────────────────…" at bounding box center [529, 605] width 861 height 924
type textarea "// function initDragToggle() {"
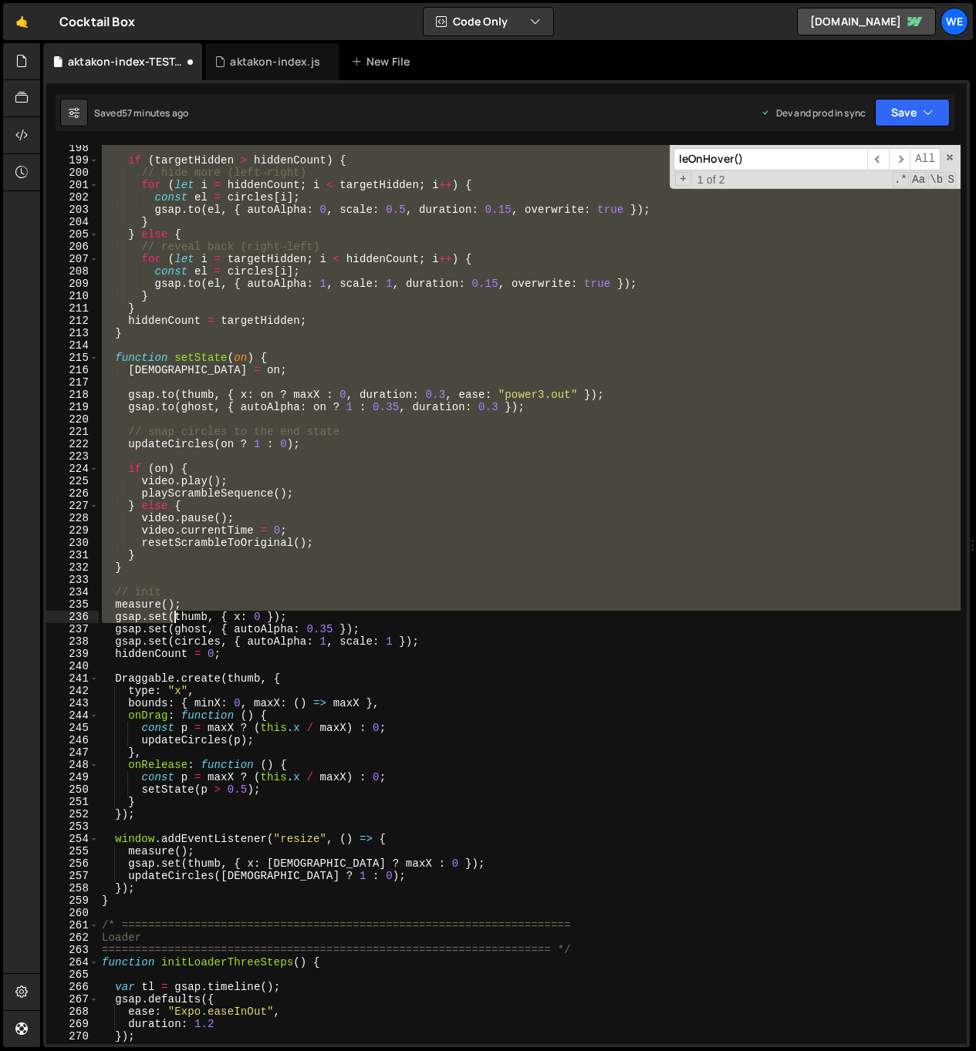
scroll to position [2772, 0]
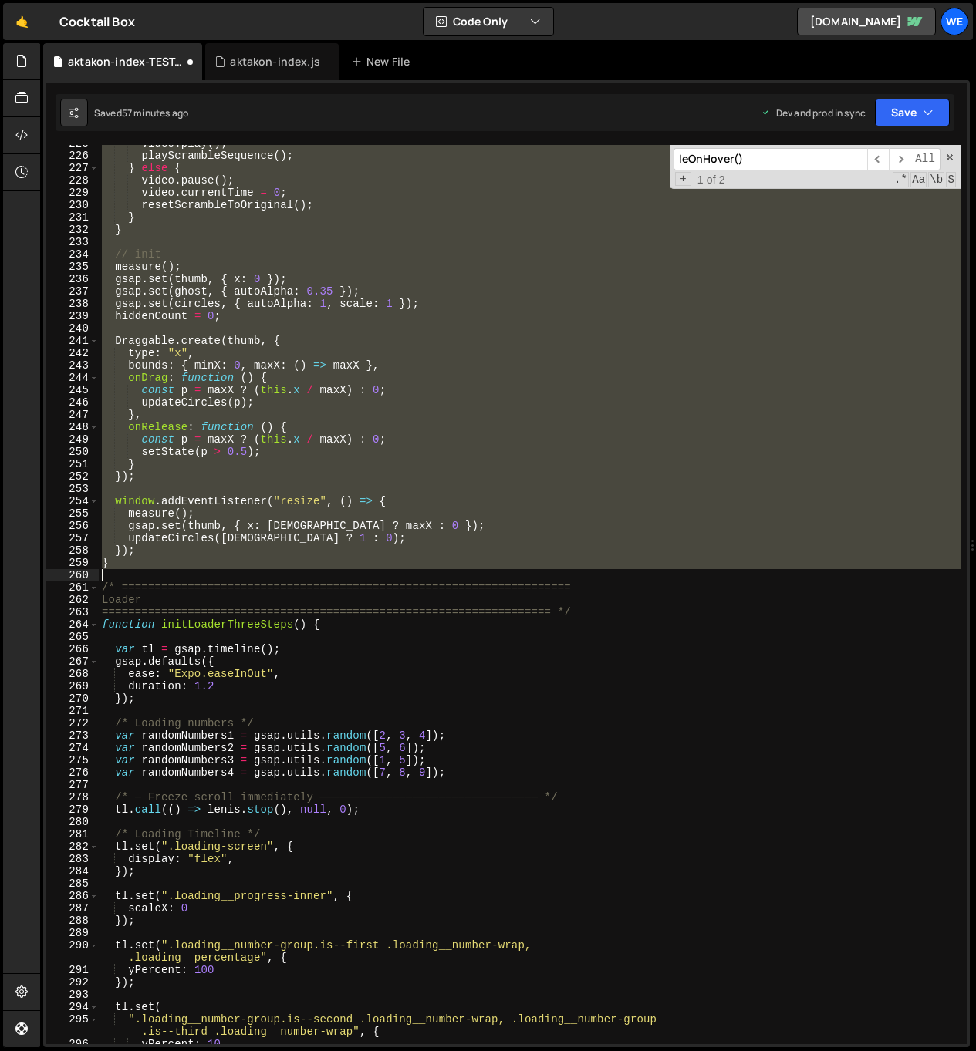
drag, startPoint x: 106, startPoint y: 534, endPoint x: 159, endPoint y: 576, distance: 67.0
click at [159, 576] on div "video . play ( ) ; playScrambleSequence ( ) ; } else { video . pause ( ) ; vide…" at bounding box center [529, 599] width 861 height 924
type textarea "// }"
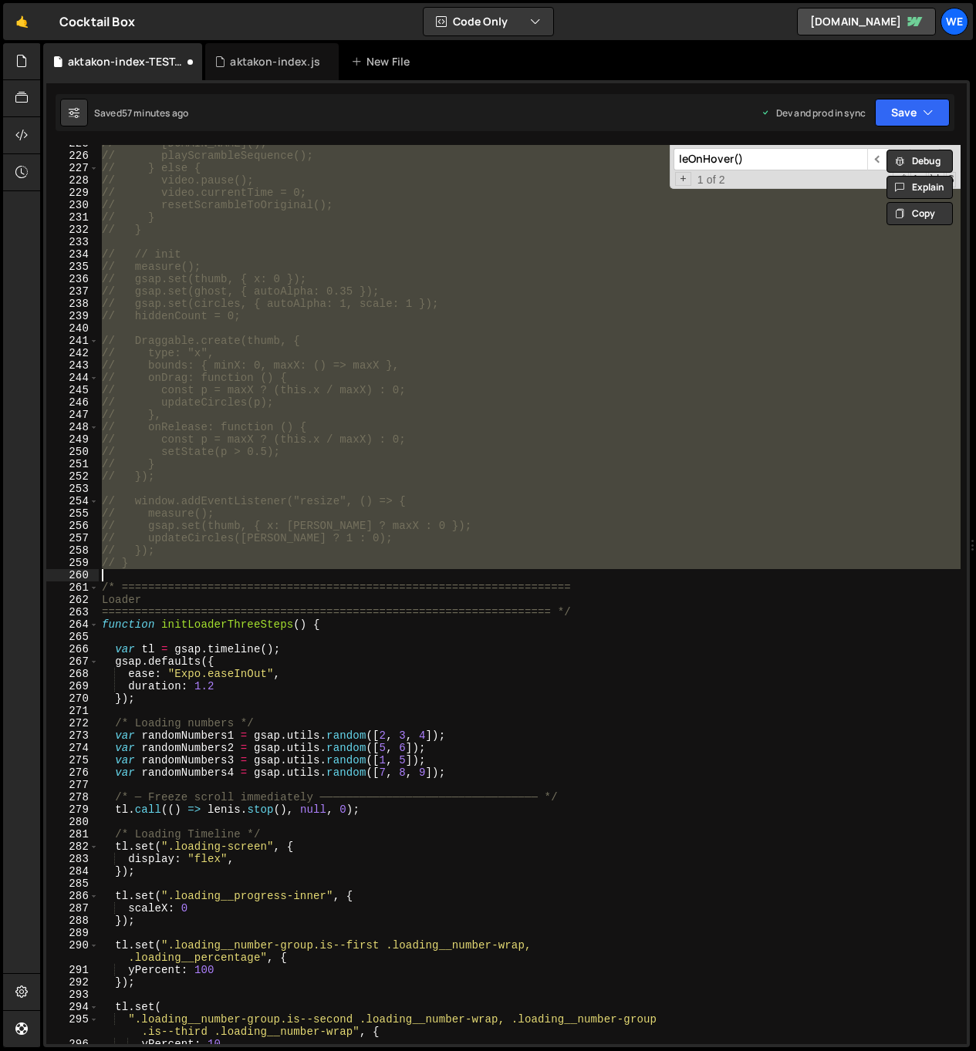
scroll to position [2784, 0]
click at [159, 576] on div "// [DOMAIN_NAME](); // playScrambleSequence(); // } else { // video.pause(); //…" at bounding box center [529, 594] width 861 height 899
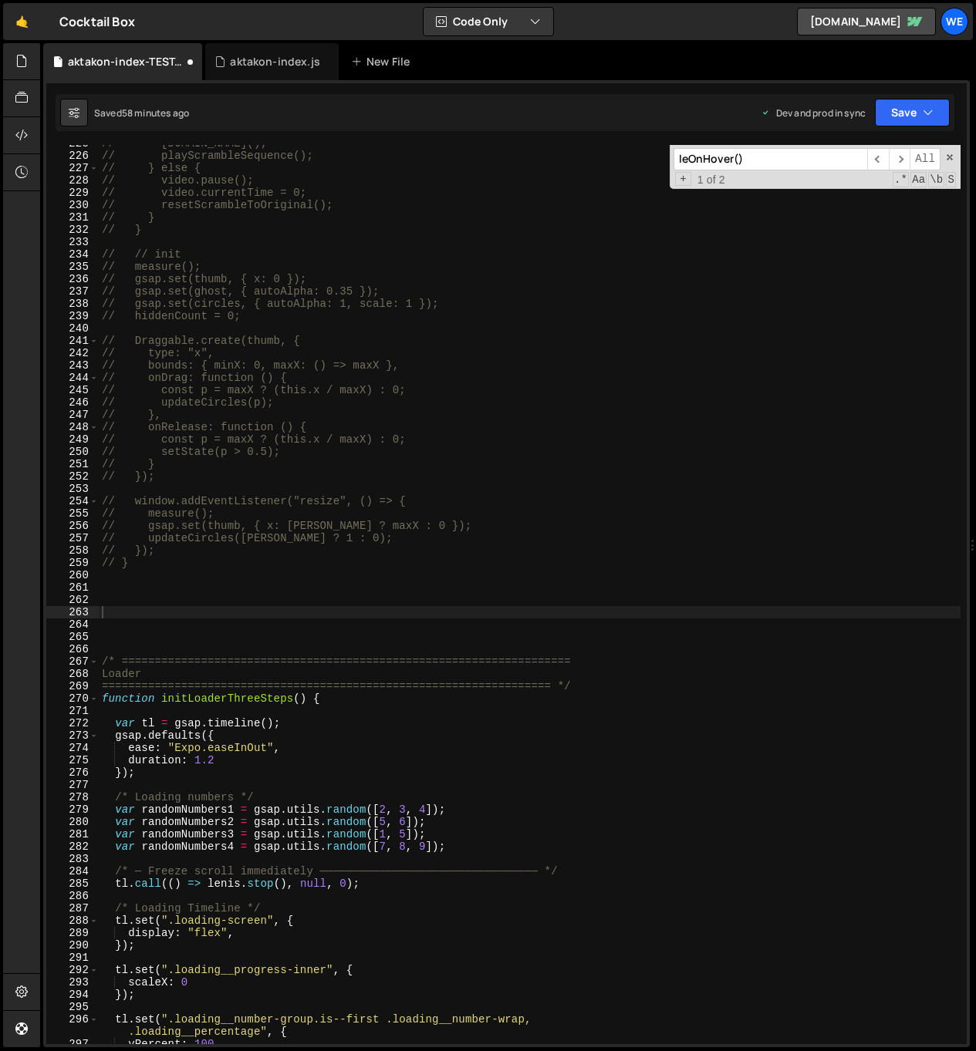
click at [150, 609] on div "// [DOMAIN_NAME](); // playScrambleSequence(); // } else { // video.pause(); //…" at bounding box center [529, 599] width 861 height 924
paste textarea "==================================================================== */"
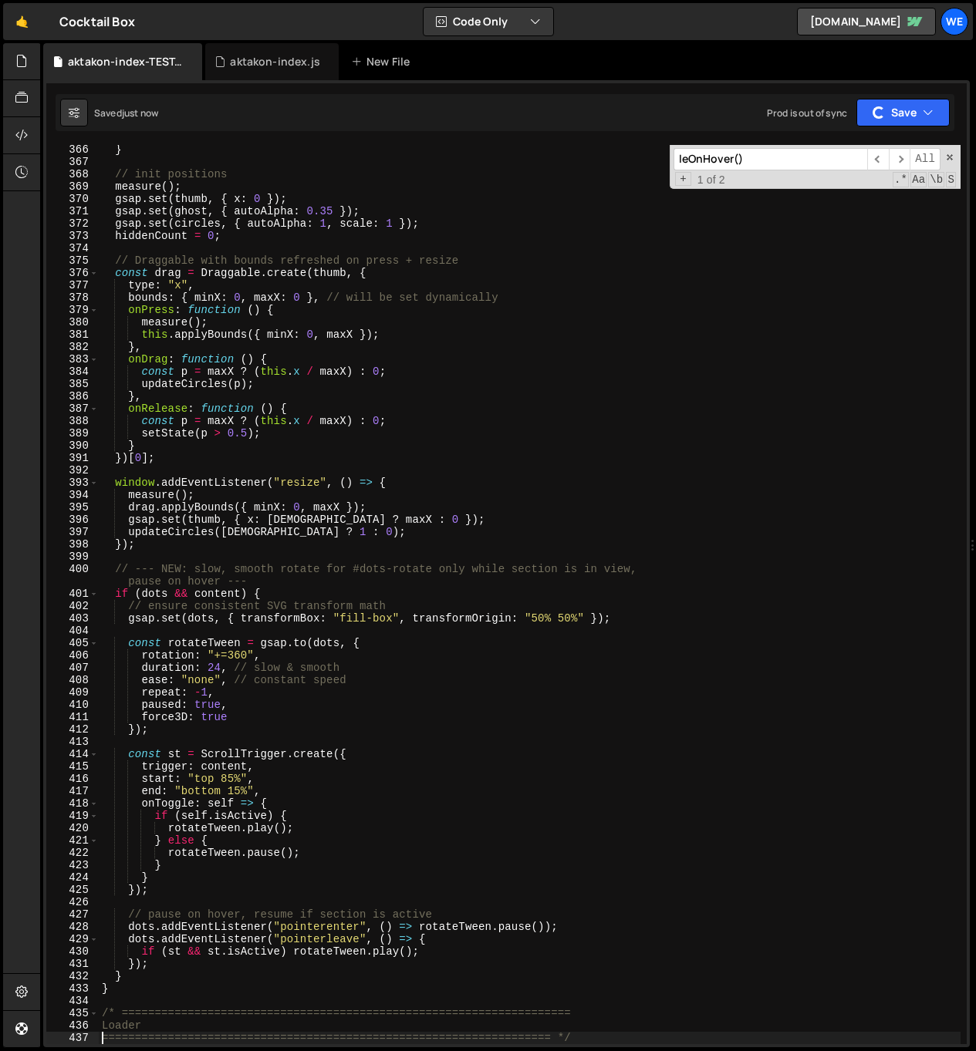
scroll to position [4599, 0]
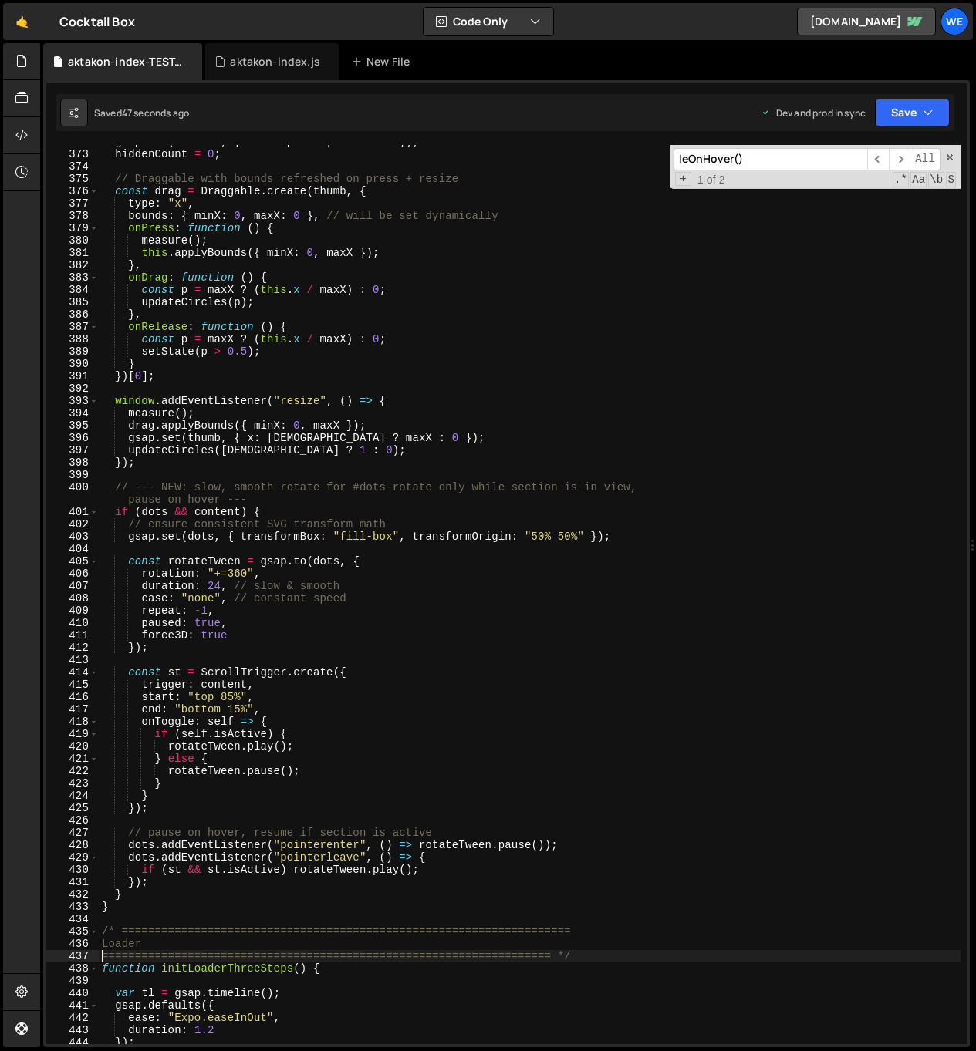
click at [501, 803] on div "gsap . set ( circles , { autoAlpha : 1 , scale : 1 }) ; hiddenCount = 0 ; // Dr…" at bounding box center [529, 598] width 861 height 924
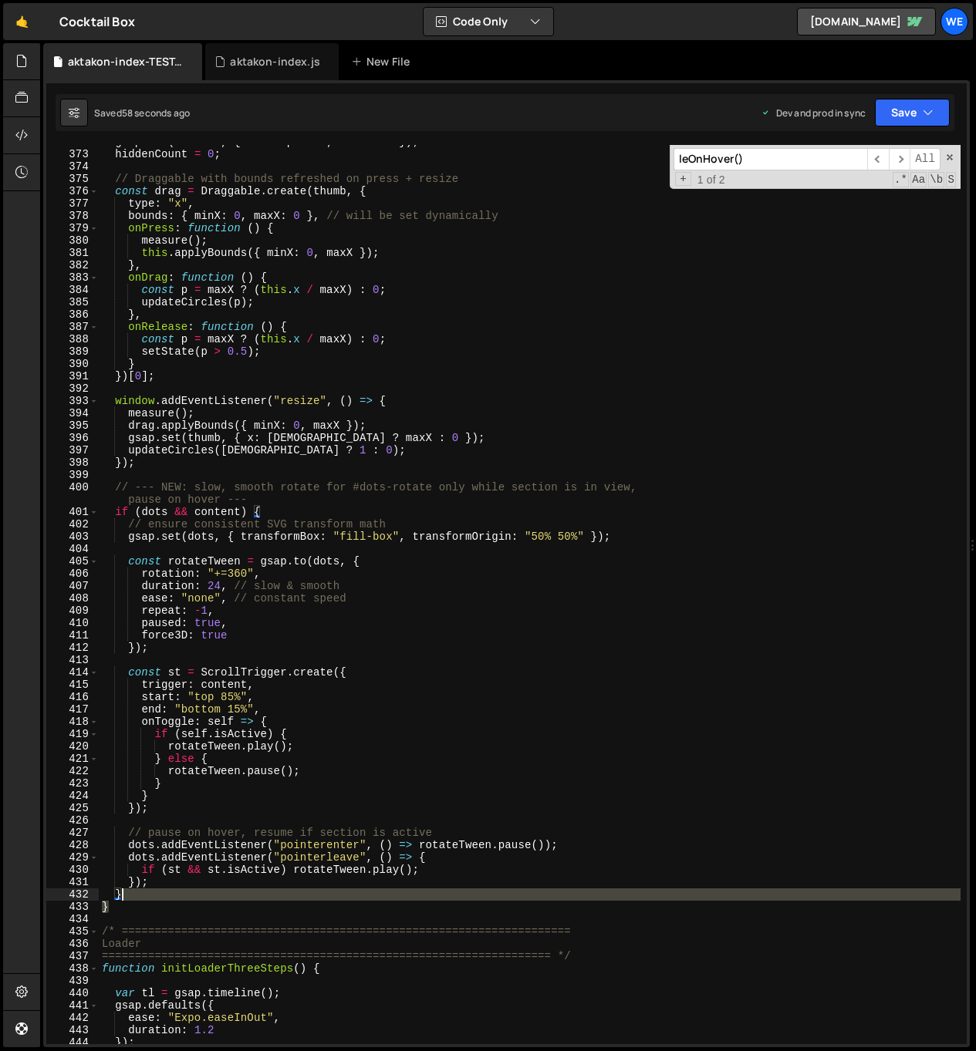
drag, startPoint x: 136, startPoint y: 910, endPoint x: 137, endPoint y: 898, distance: 11.6
click at [137, 898] on div "gsap . set ( circles , { autoAlpha : 1 , scale : 1 }) ; hiddenCount = 0 ; // Dr…" at bounding box center [529, 598] width 861 height 924
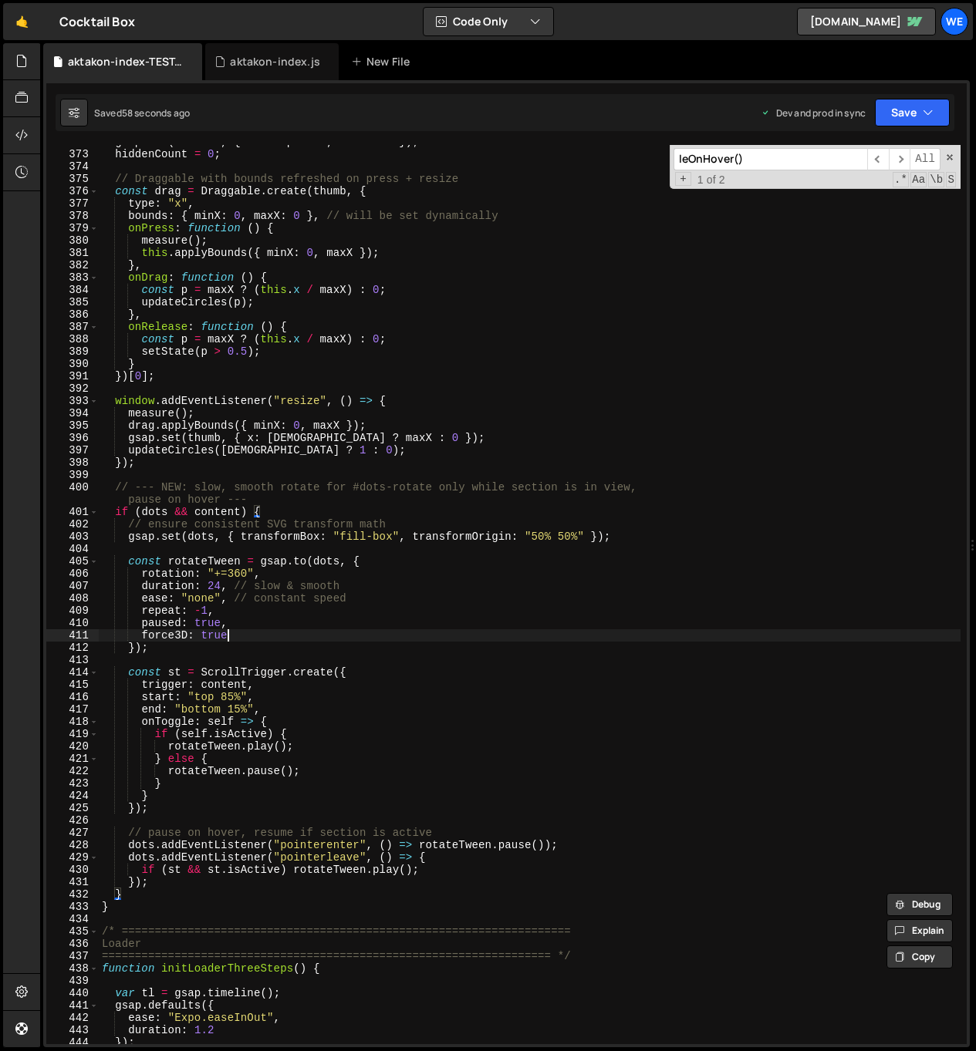
click at [538, 641] on div "gsap . set ( circles , { autoAlpha : 1 , scale : 1 }) ; hiddenCount = 0 ; // Dr…" at bounding box center [529, 598] width 861 height 924
type textarea "force3D: true"
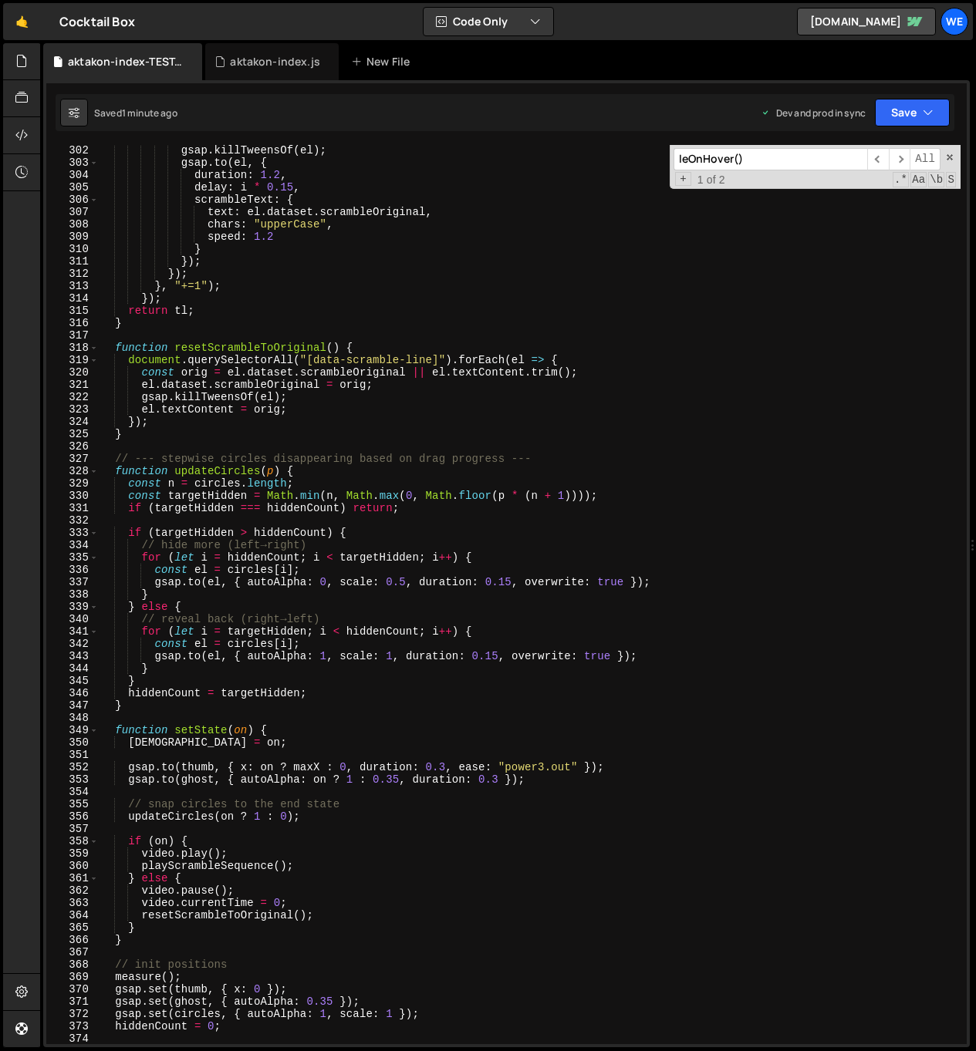
scroll to position [3123, 0]
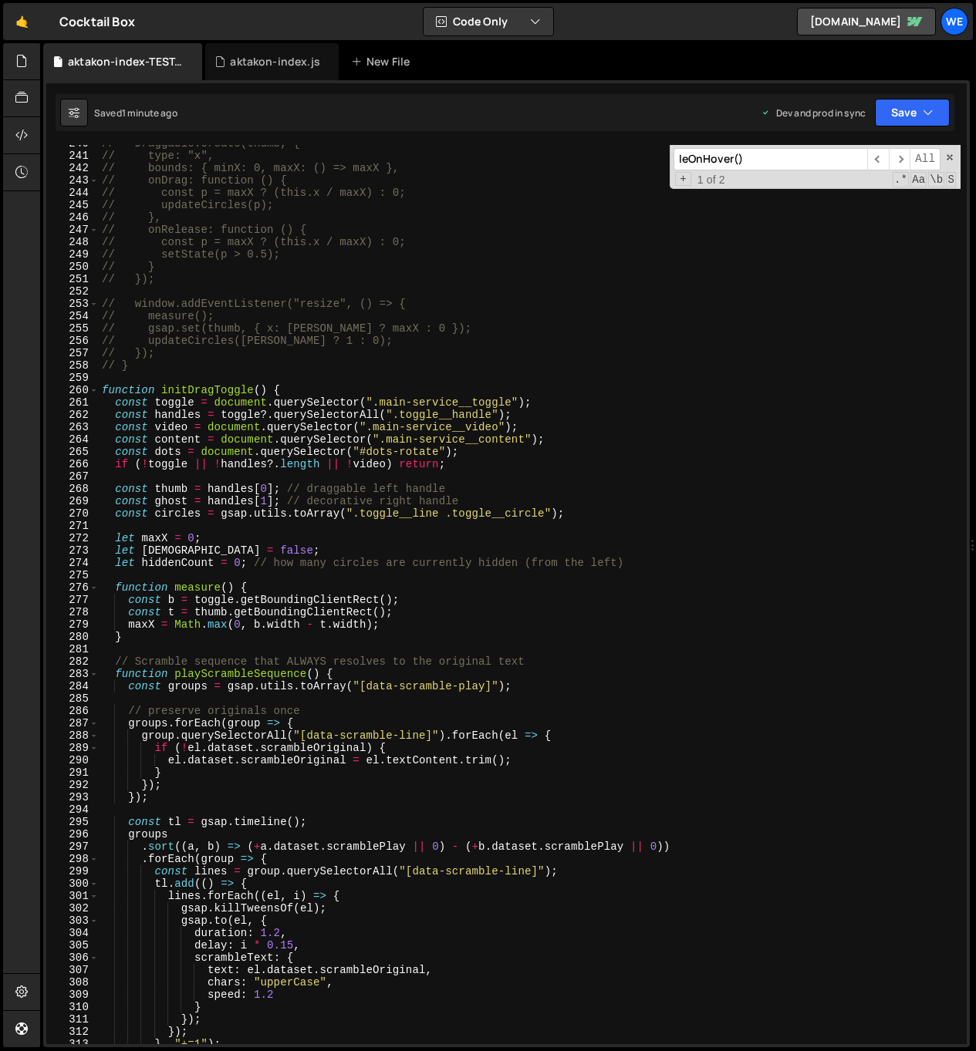
click at [443, 804] on div "// Draggable.create(thumb, { // type: "x", // bounds: { minX: 0, maxX: () => ma…" at bounding box center [529, 599] width 861 height 924
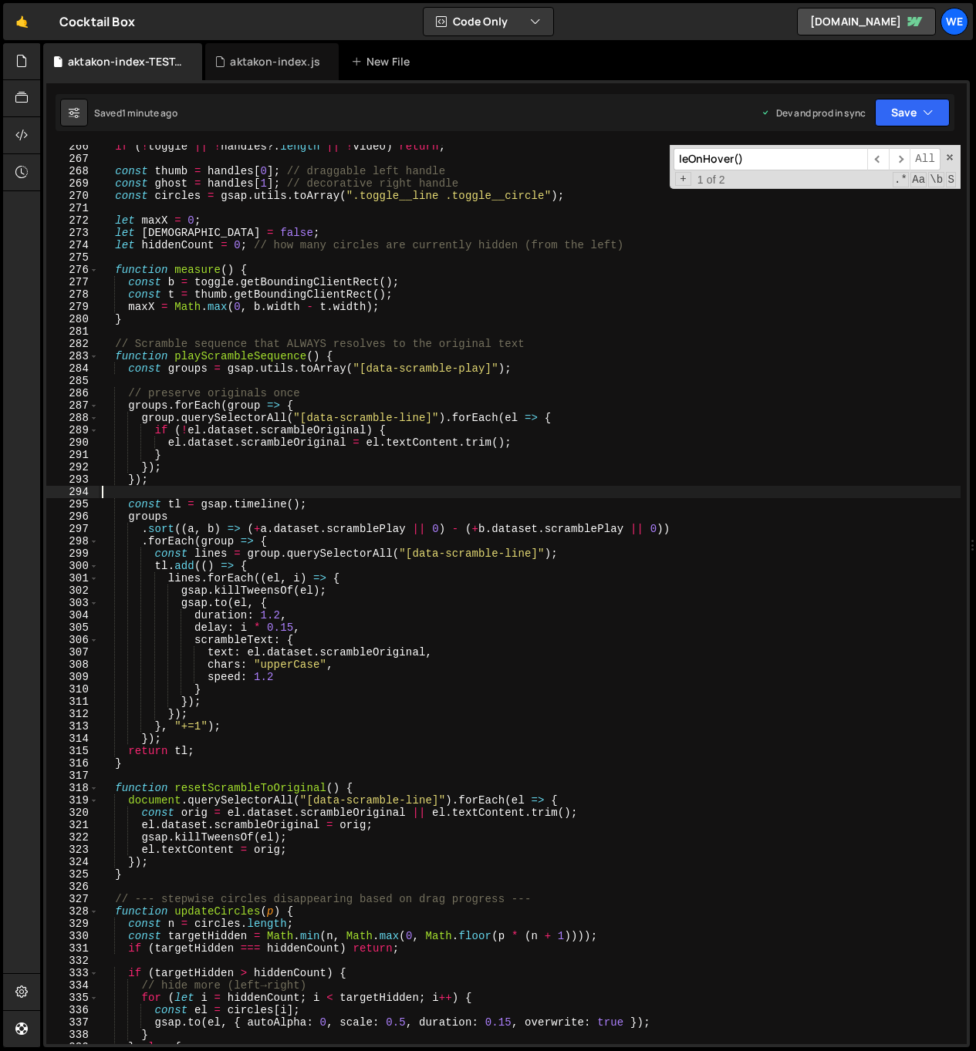
scroll to position [3287, 0]
click at [297, 841] on div "if ( ! toggle || ! handles ?. length || ! video ) return ; const thumb = handle…" at bounding box center [529, 602] width 861 height 924
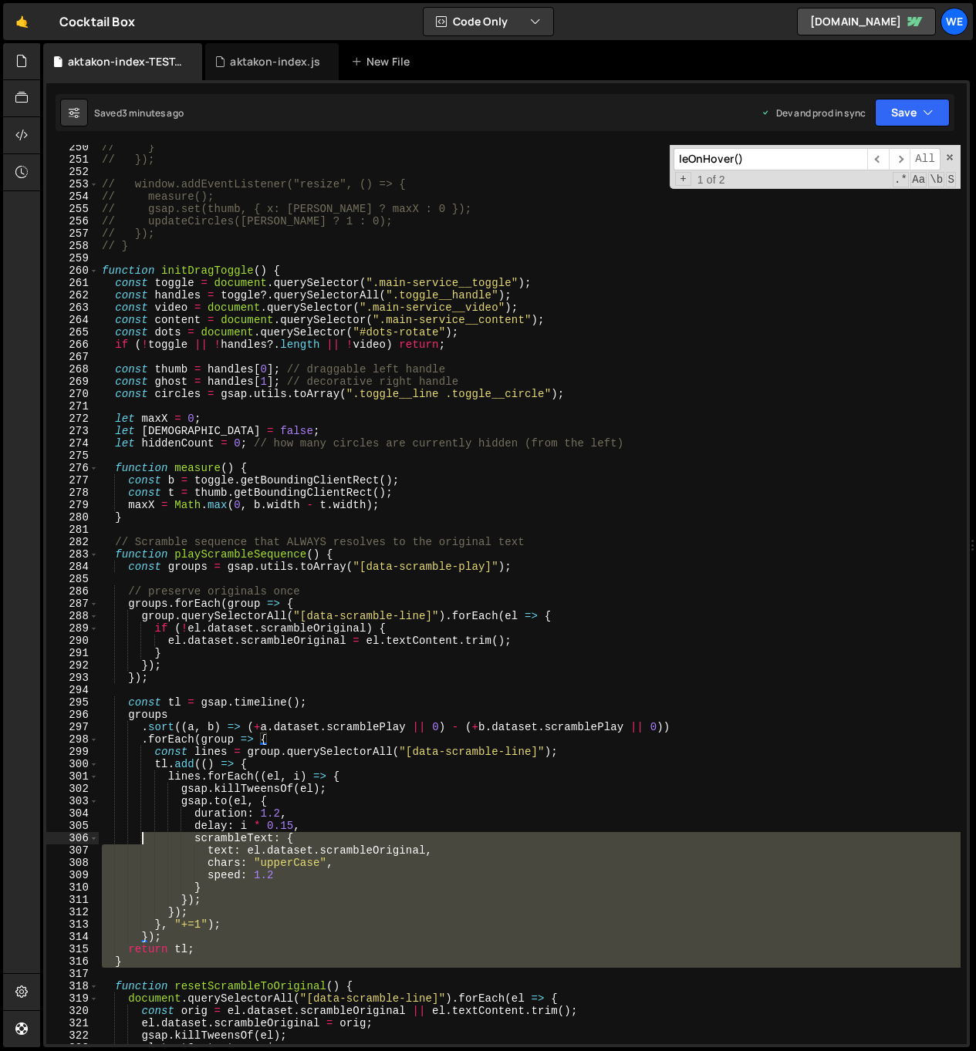
scroll to position [2690, 0]
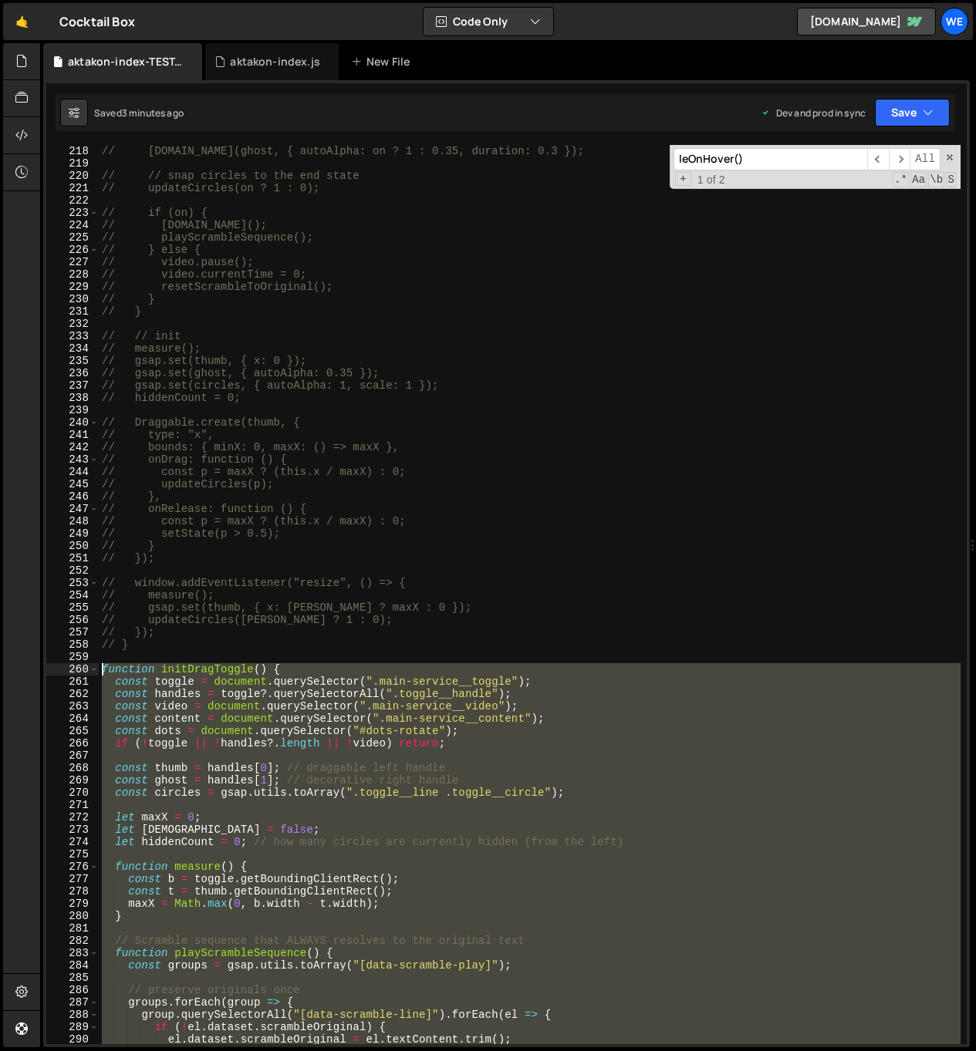
drag, startPoint x: 163, startPoint y: 773, endPoint x: 99, endPoint y: 673, distance: 117.9
click at [99, 673] on div "// [DOMAIN_NAME](thumb, { x: on ? maxX : 0, duration: 0.3, ease: "power3.out" }…" at bounding box center [529, 595] width 861 height 924
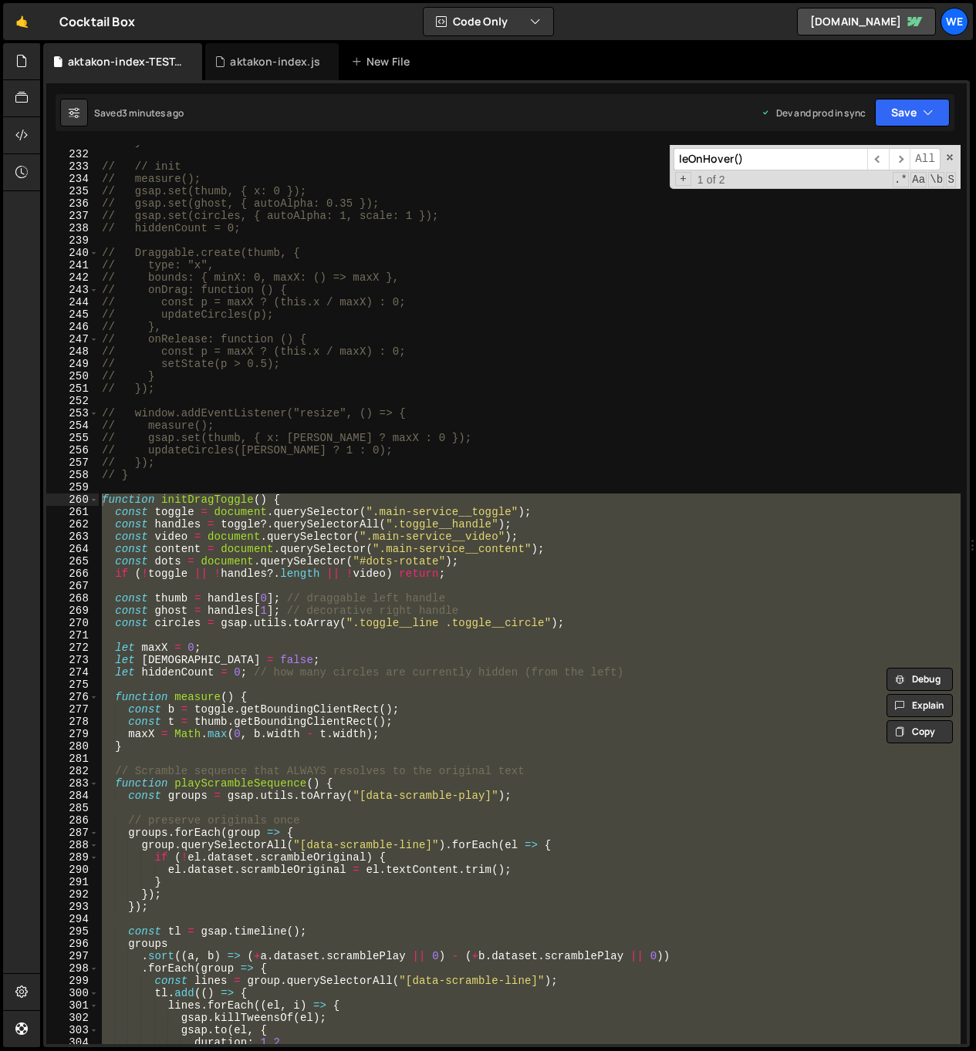
click at [426, 789] on div "// } // // init // measure(); // gsap.set(thumb, { x: 0 }); // gsap.set(ghost, …" at bounding box center [529, 594] width 861 height 899
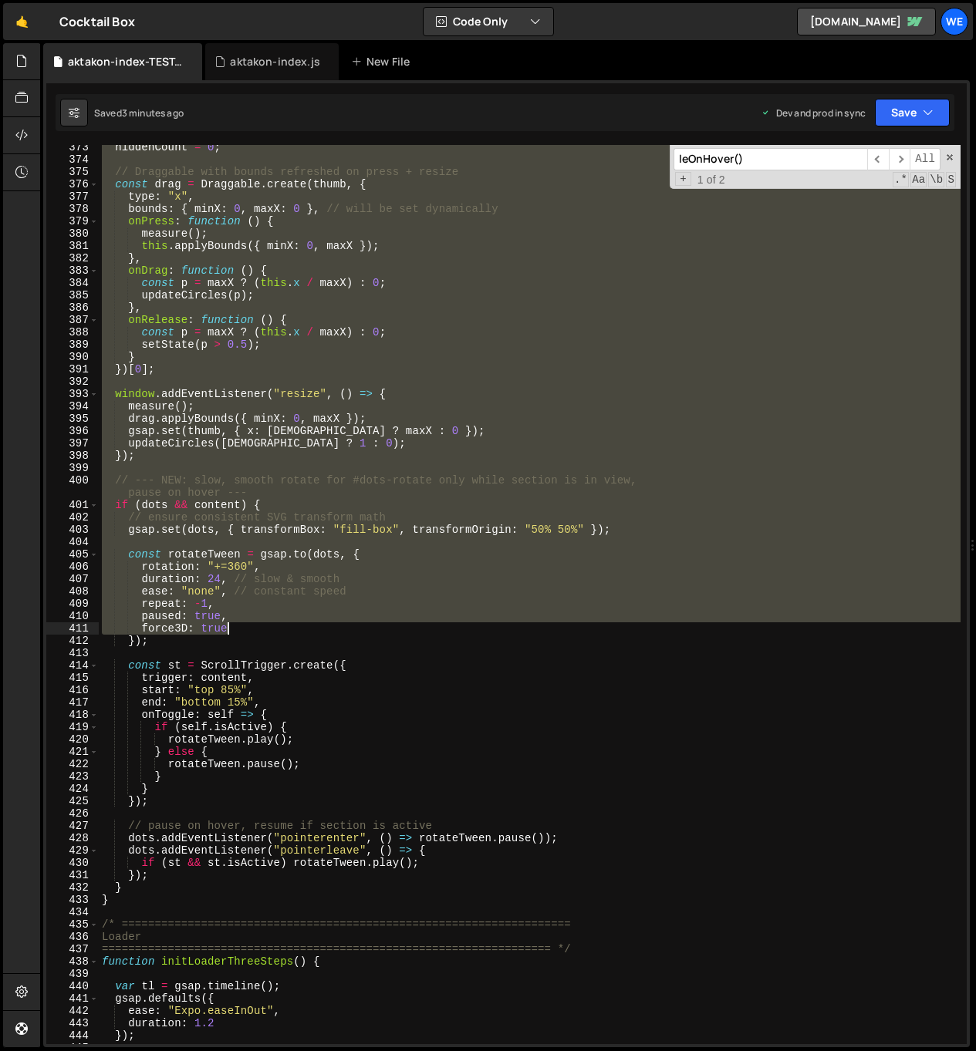
scroll to position [4606, 0]
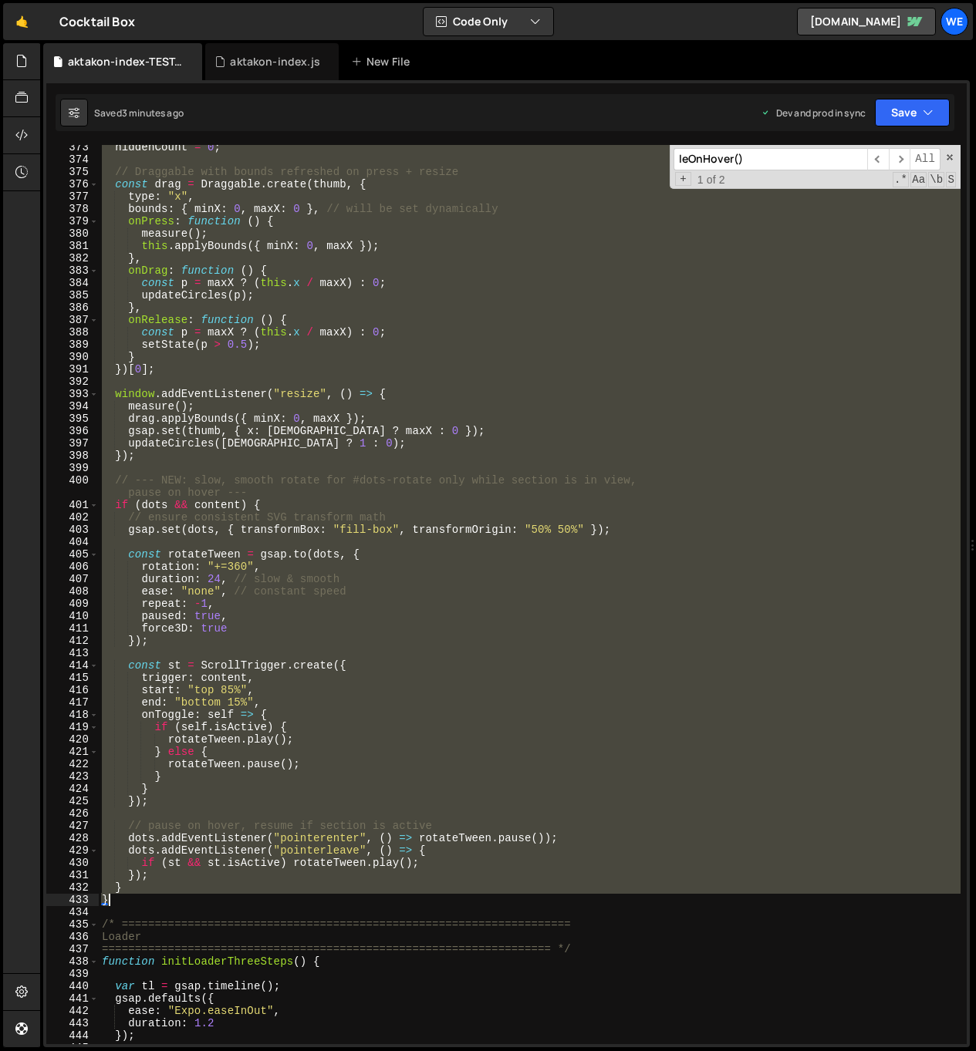
drag, startPoint x: 105, startPoint y: 302, endPoint x: 221, endPoint y: 896, distance: 605.7
click at [221, 896] on div "hiddenCount = 0 ; // Draggable with bounds refreshed on press + resize const dr…" at bounding box center [529, 603] width 861 height 924
click at [407, 506] on div "hiddenCount = 0 ; // Draggable with bounds refreshed on press + resize const dr…" at bounding box center [529, 594] width 861 height 899
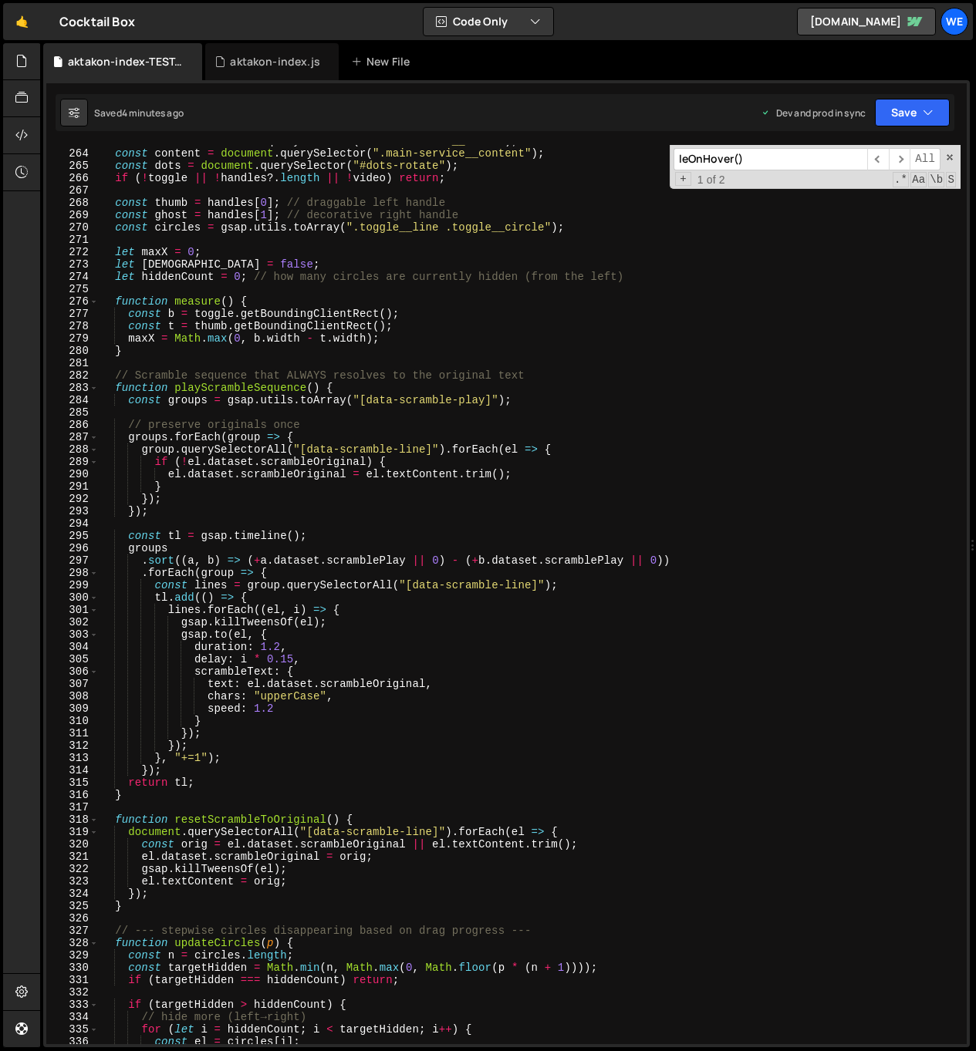
scroll to position [2941, 0]
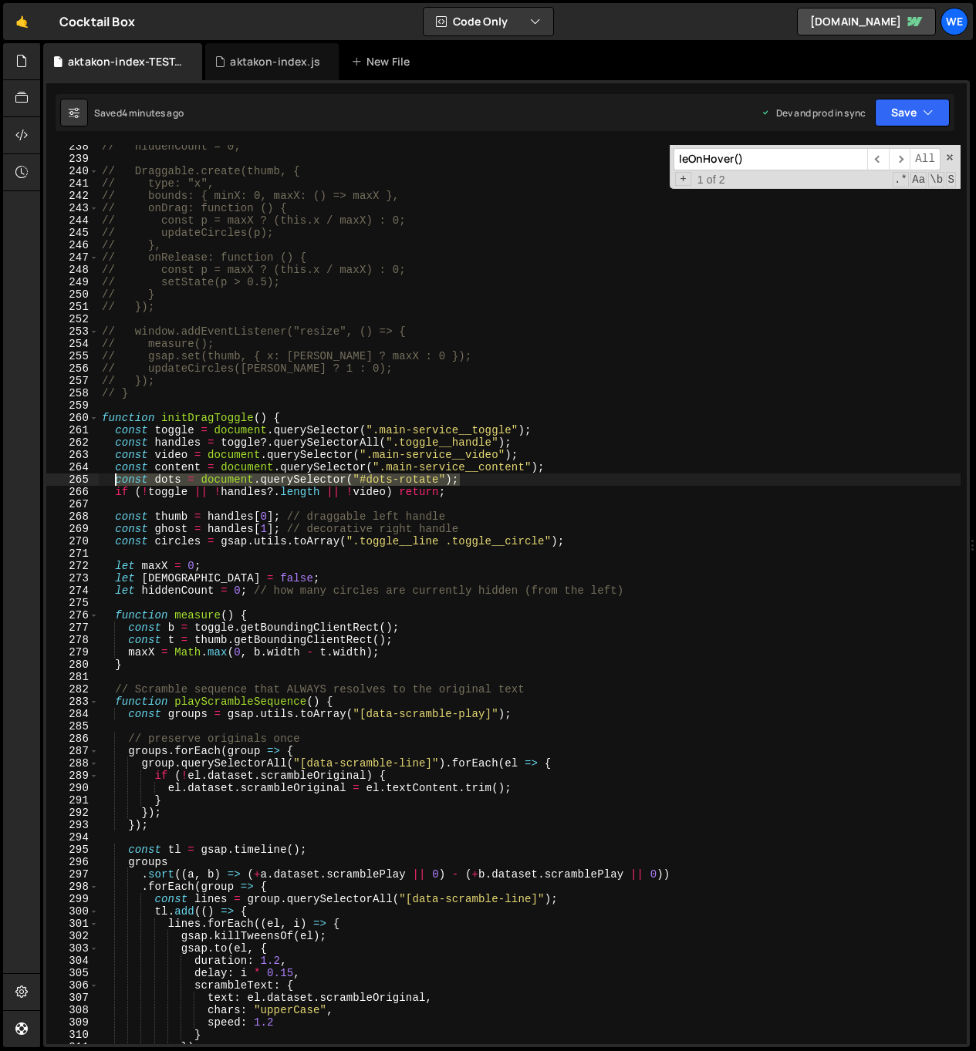
drag, startPoint x: 366, startPoint y: 483, endPoint x: 112, endPoint y: 482, distance: 253.7
click at [112, 482] on div "// hiddenCount = 0; // Draggable.create(thumb, { // type: "x", // bounds: { min…" at bounding box center [529, 602] width 861 height 924
paste textarea "|| document.getElementById("dots-rotate"); // fallback if you move the id"
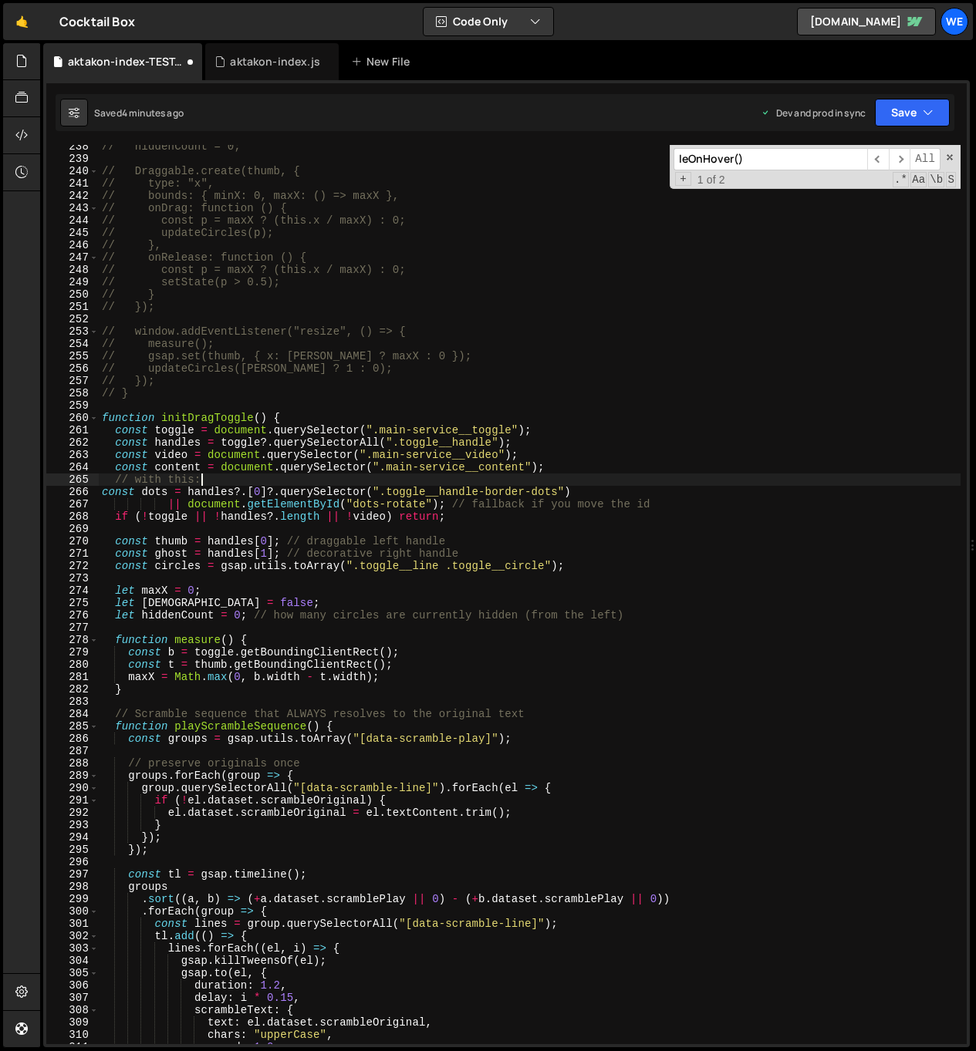
click at [213, 477] on div "// hiddenCount = 0; // Draggable.create(thumb, { // type: "x", // bounds: { min…" at bounding box center [529, 602] width 861 height 924
type textarea "// with this:"
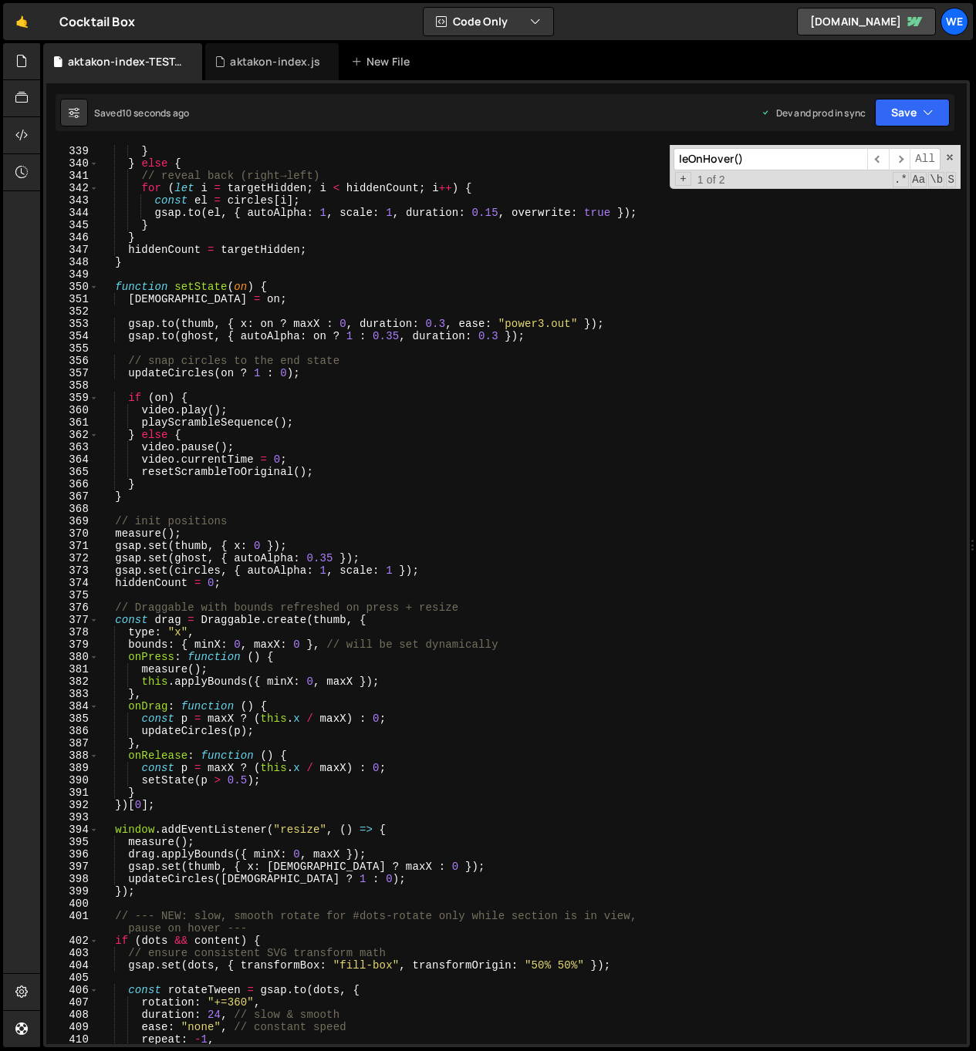
scroll to position [4645, 0]
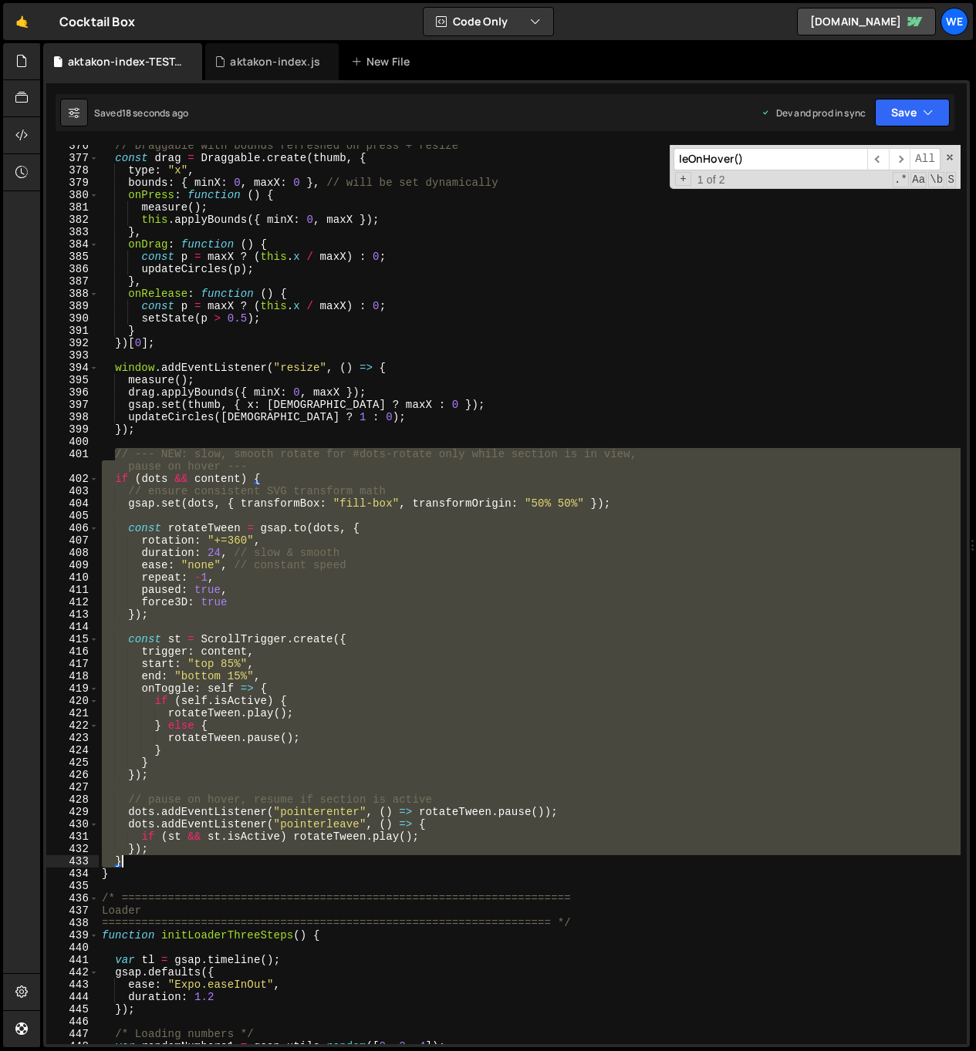
drag, startPoint x: 120, startPoint y: 455, endPoint x: 188, endPoint y: 861, distance: 412.2
click at [188, 861] on div "// Draggable with bounds refreshed on press + resize const drag = Draggable . c…" at bounding box center [529, 602] width 861 height 924
type textarea "}); }"
paste textarea
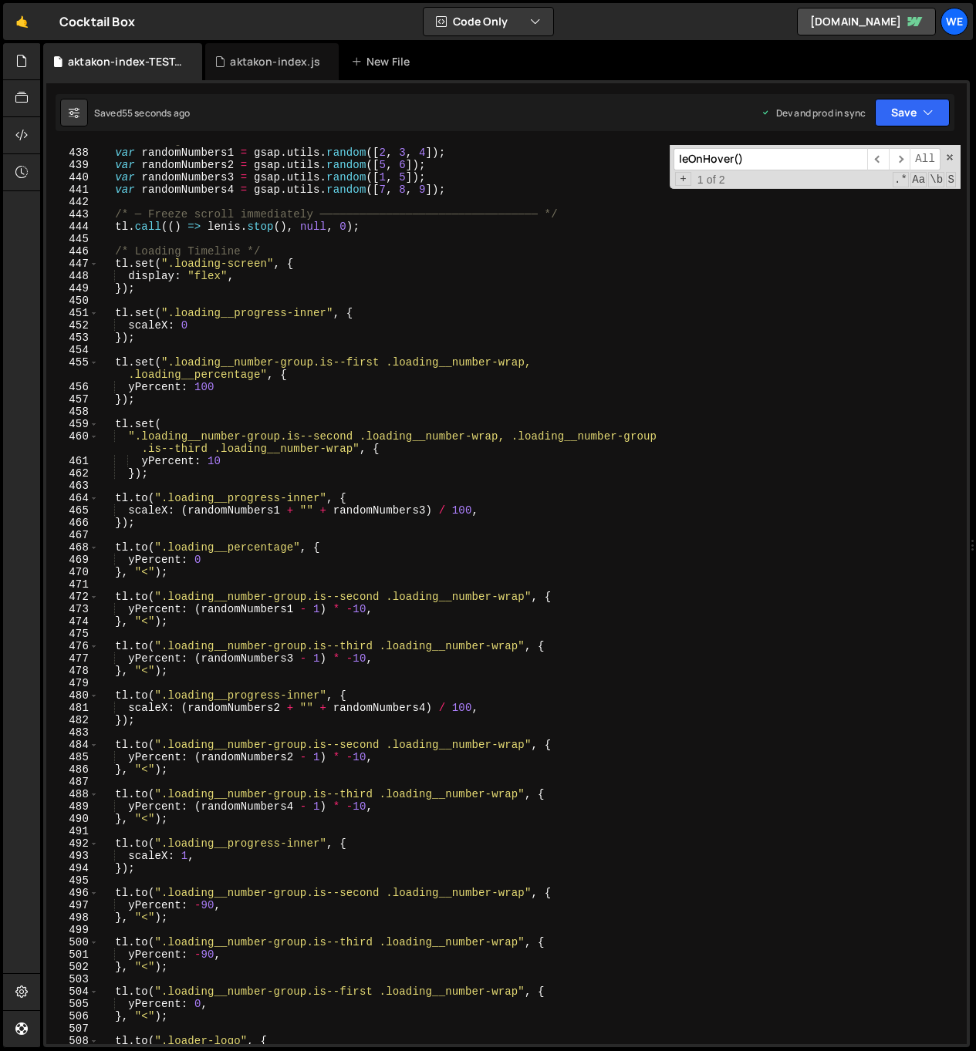
scroll to position [6386, 0]
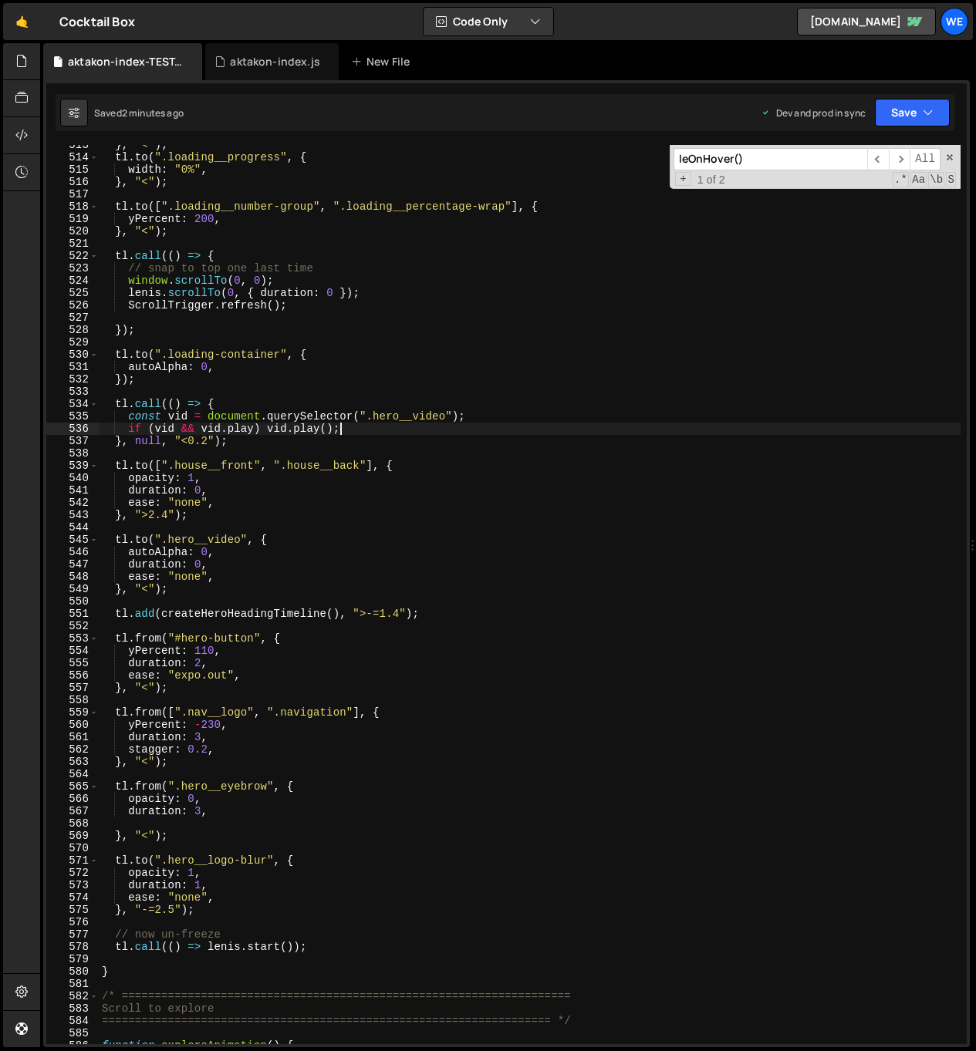
click at [589, 426] on div "} , "<" ) ; tl . to ( ".loading__progress" , { width : "0%" , } , "<" ) ; tl . …" at bounding box center [529, 601] width 861 height 924
type textarea "if (vid && [DOMAIN_NAME]) [DOMAIN_NAME]();"
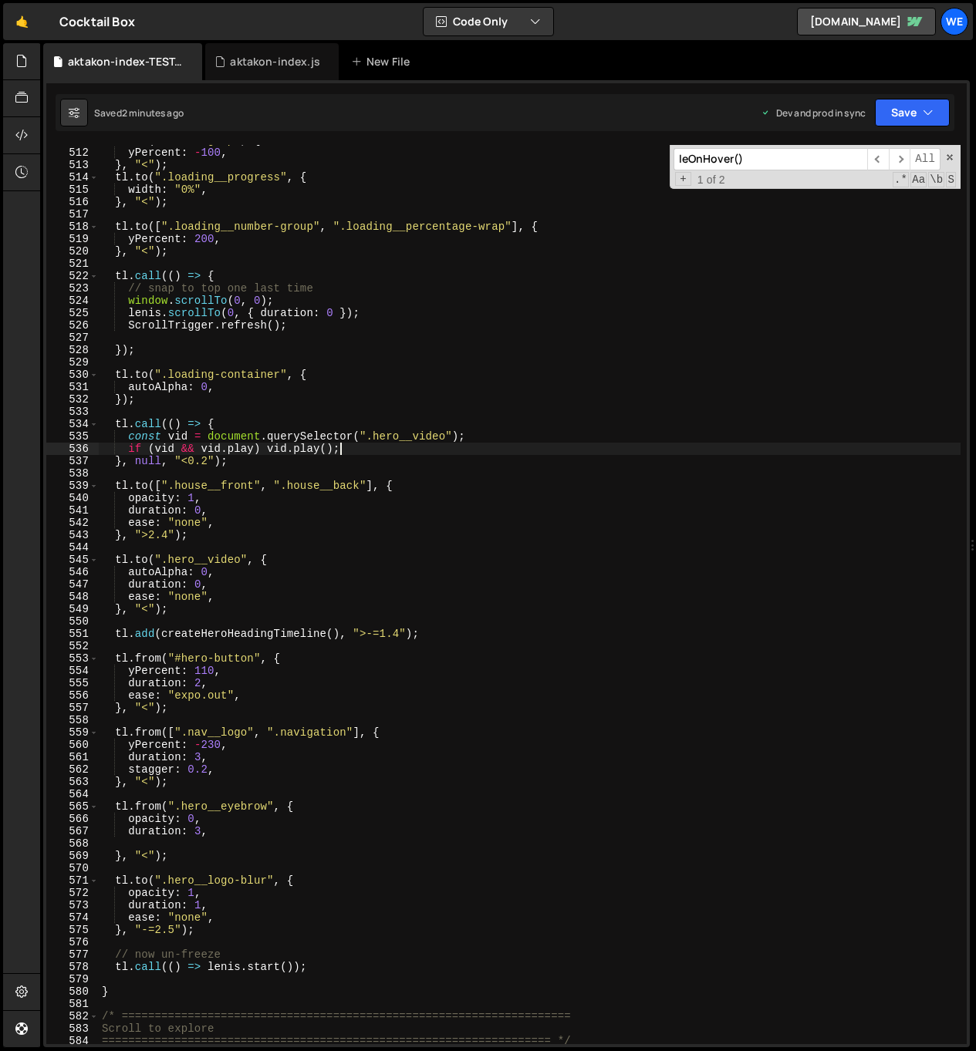
scroll to position [5789, 0]
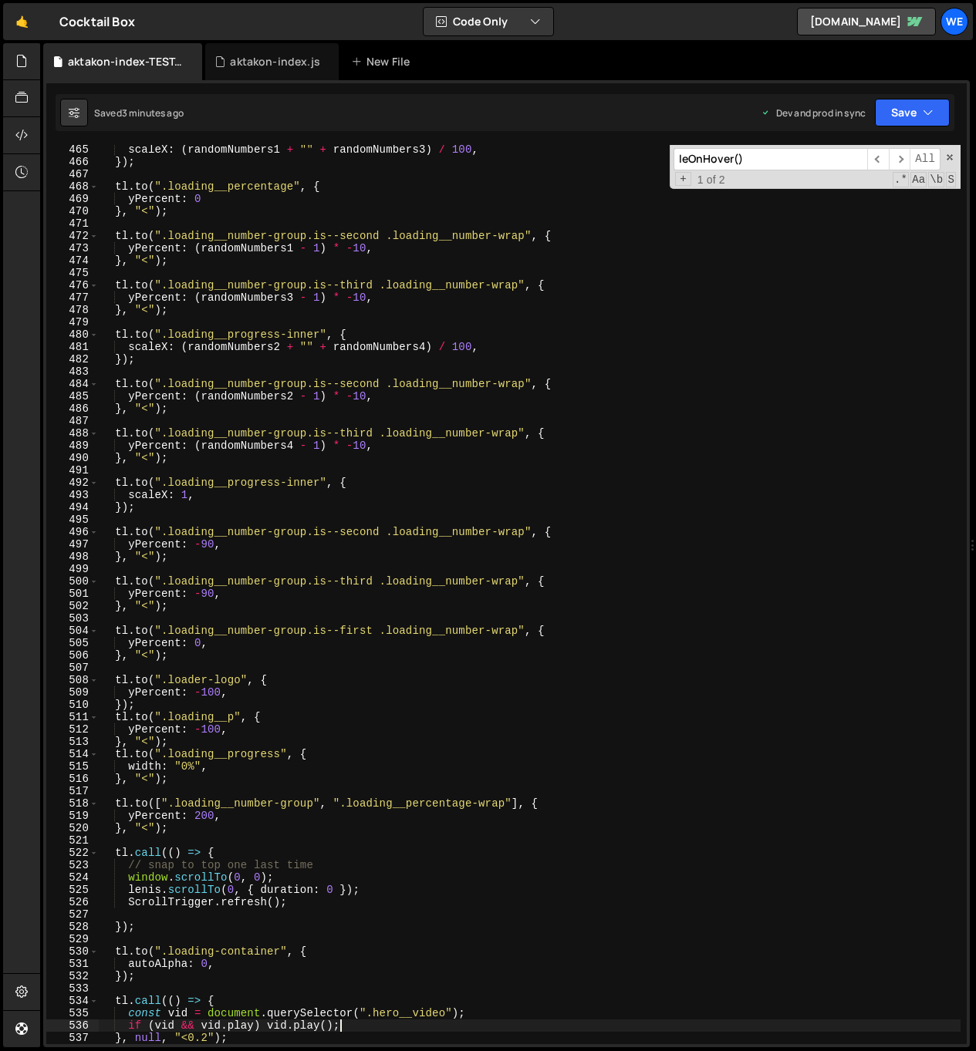
click at [358, 666] on div "scaleX : ( randomNumbers1 + "" + randomNumbers3 ) / 100 , }) ; tl . to ( ".load…" at bounding box center [529, 605] width 861 height 924
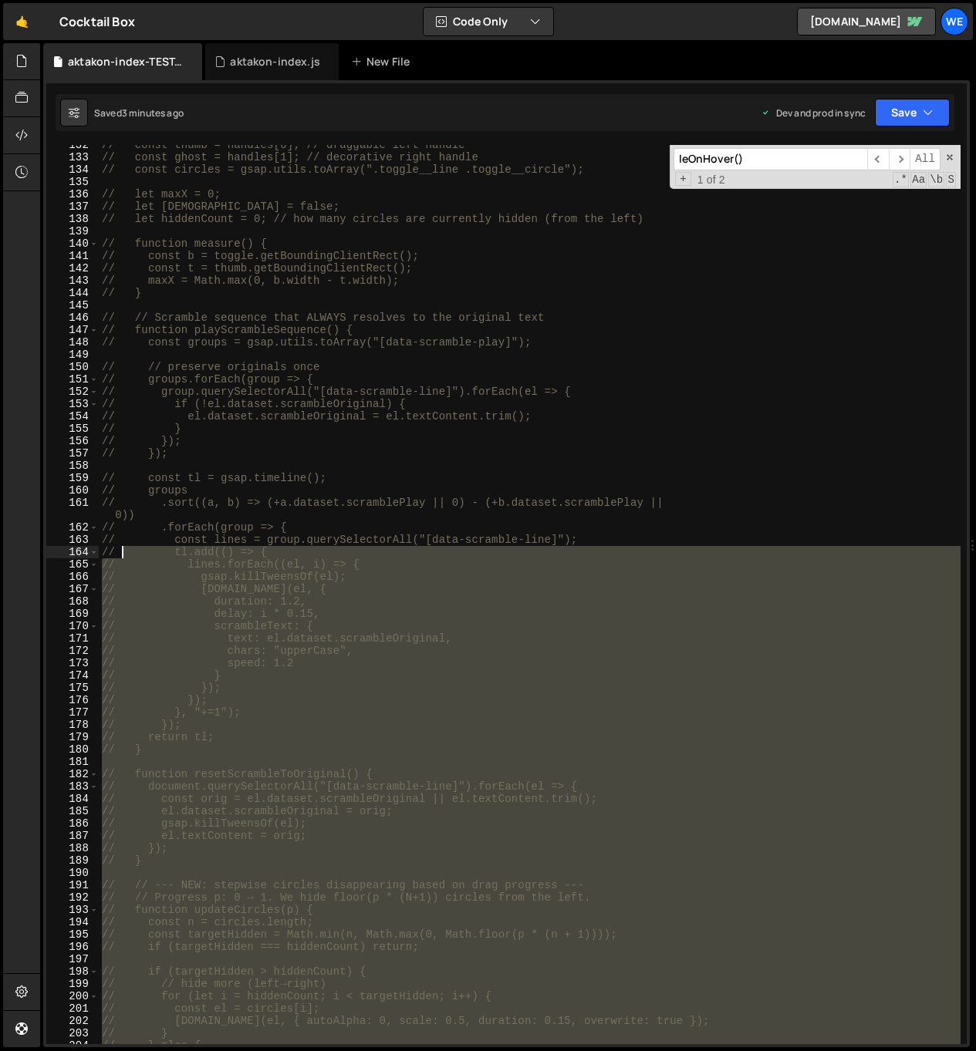
scroll to position [1326, 0]
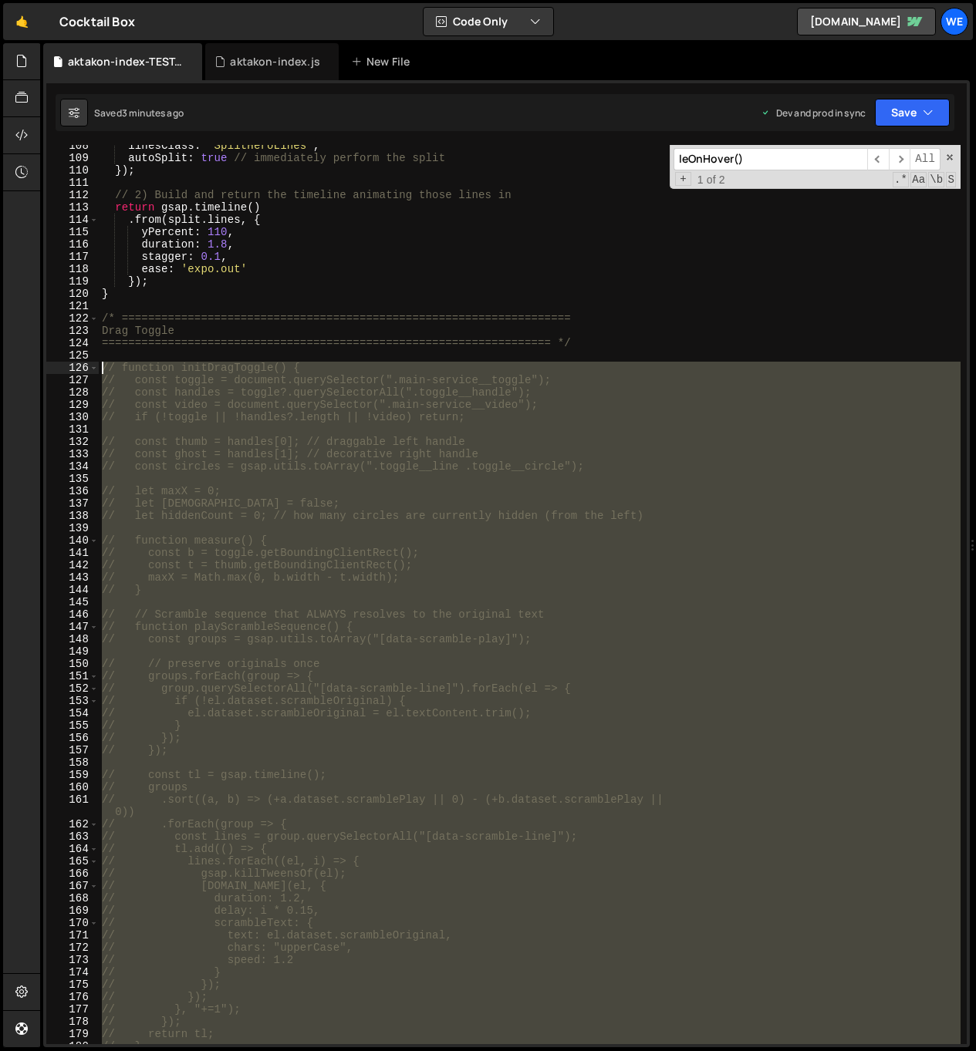
drag, startPoint x: 123, startPoint y: 732, endPoint x: 98, endPoint y: 366, distance: 367.2
click at [98, 366] on div "108 109 110 111 112 113 114 115 116 117 118 119 120 121 122 123 124 125 126 127…" at bounding box center [506, 594] width 920 height 899
type textarea "// function initDragToggle() { // const toggle = document.querySelector(".main-…"
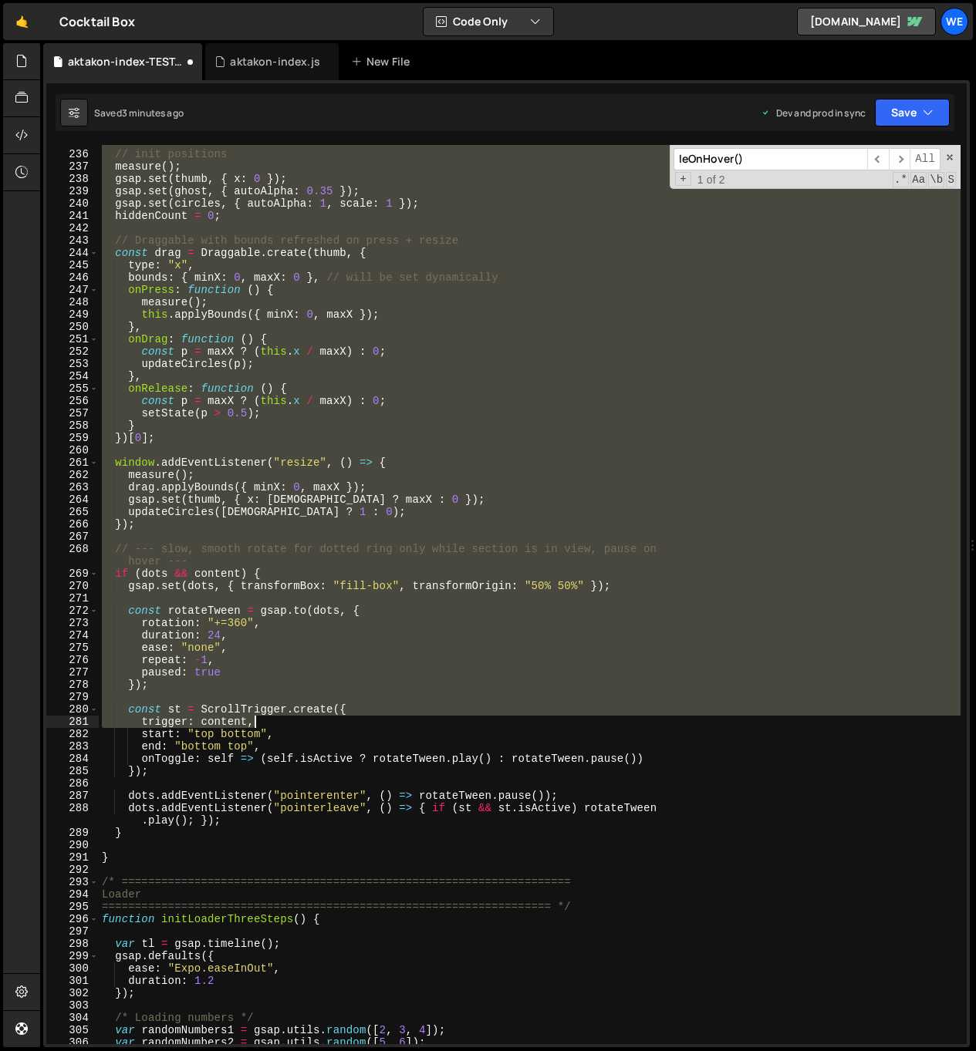
scroll to position [2897, 0]
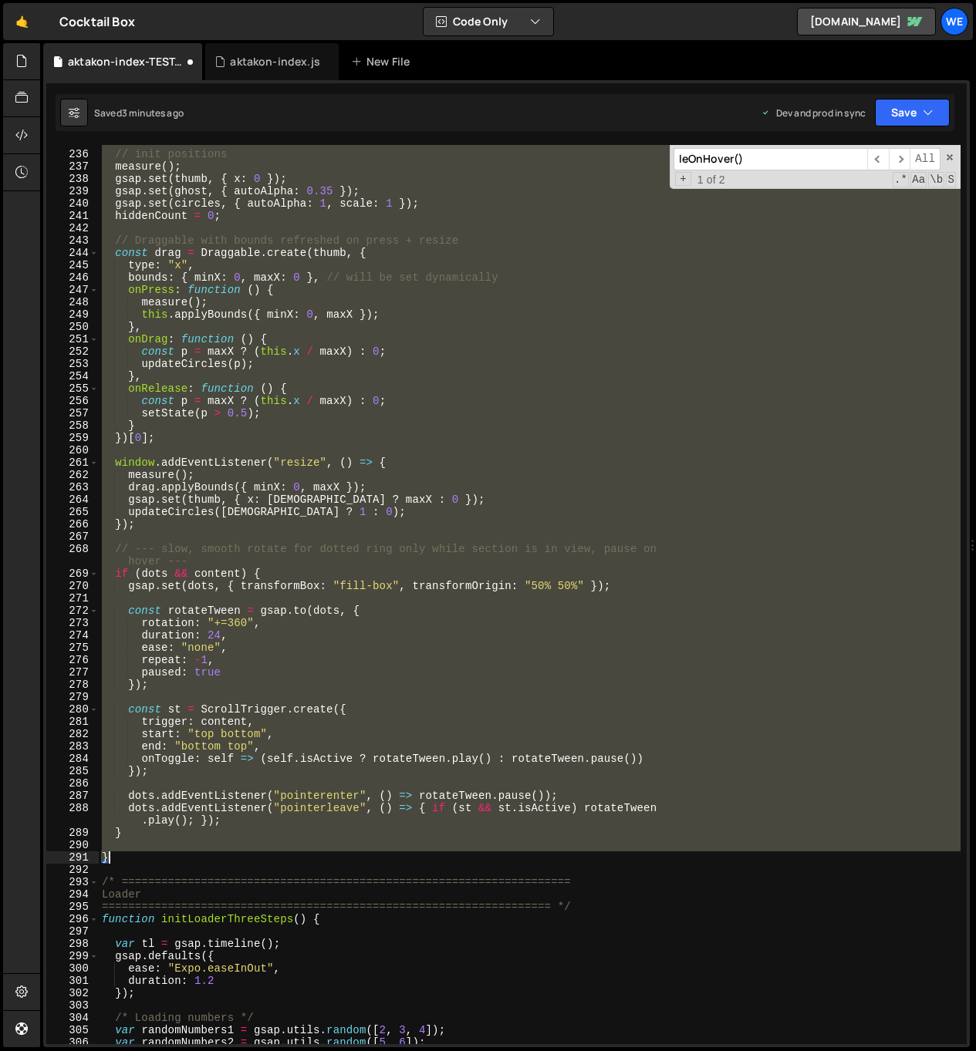
drag, startPoint x: 106, startPoint y: 359, endPoint x: 212, endPoint y: 850, distance: 502.6
click at [213, 851] on div "// init positions measure ( ) ; gsap . set ( thumb , { x : 0 }) ; gsap . set ( …" at bounding box center [529, 598] width 861 height 924
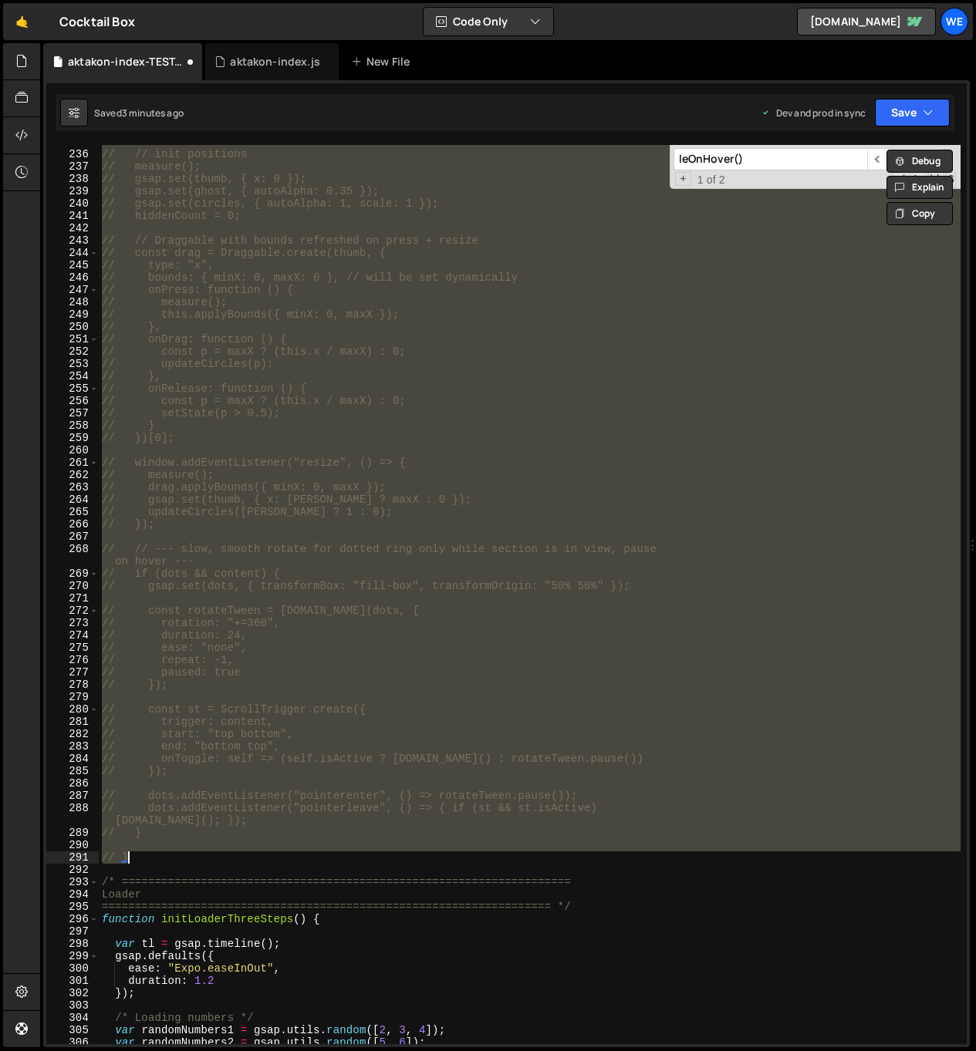
click at [214, 852] on div "// // init positions // measure(); // gsap.set(thumb, { x: 0 }); // gsap.set(gh…" at bounding box center [529, 594] width 861 height 899
type textarea "// }"
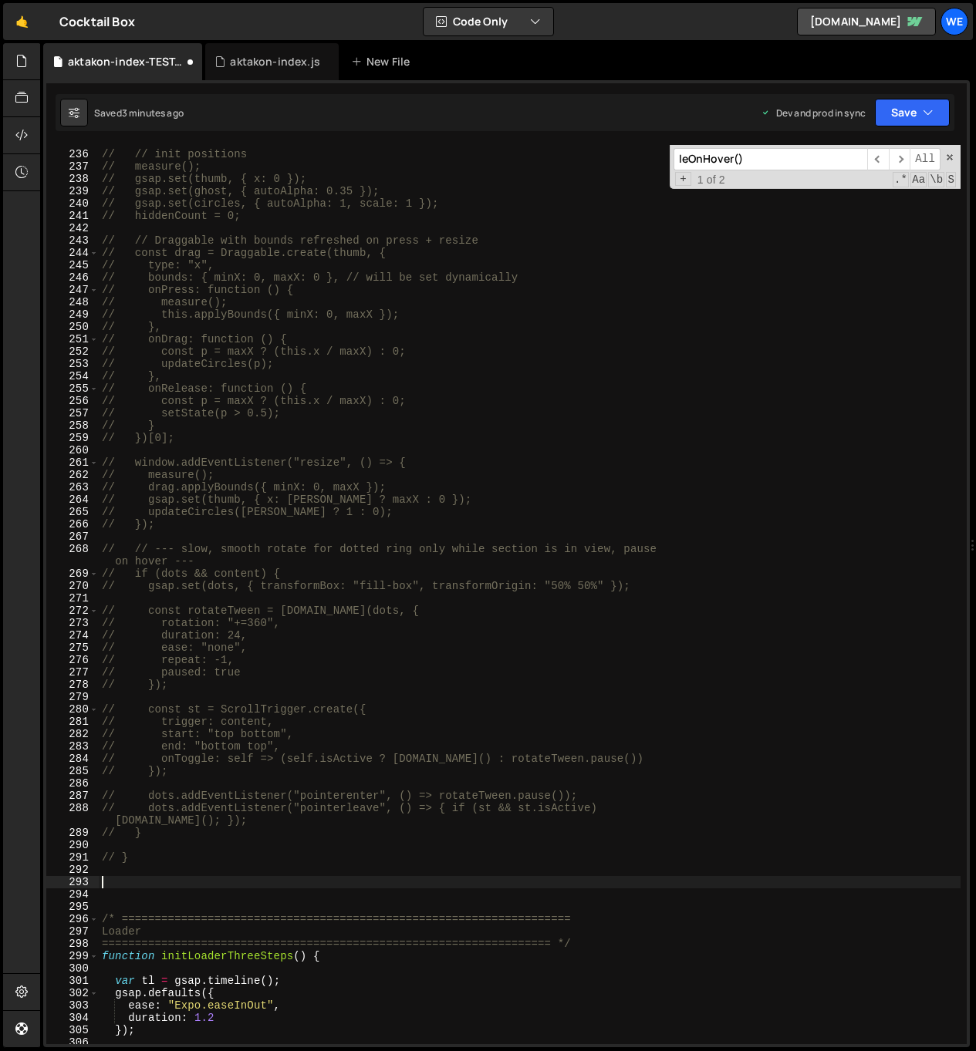
paste textarea "}"
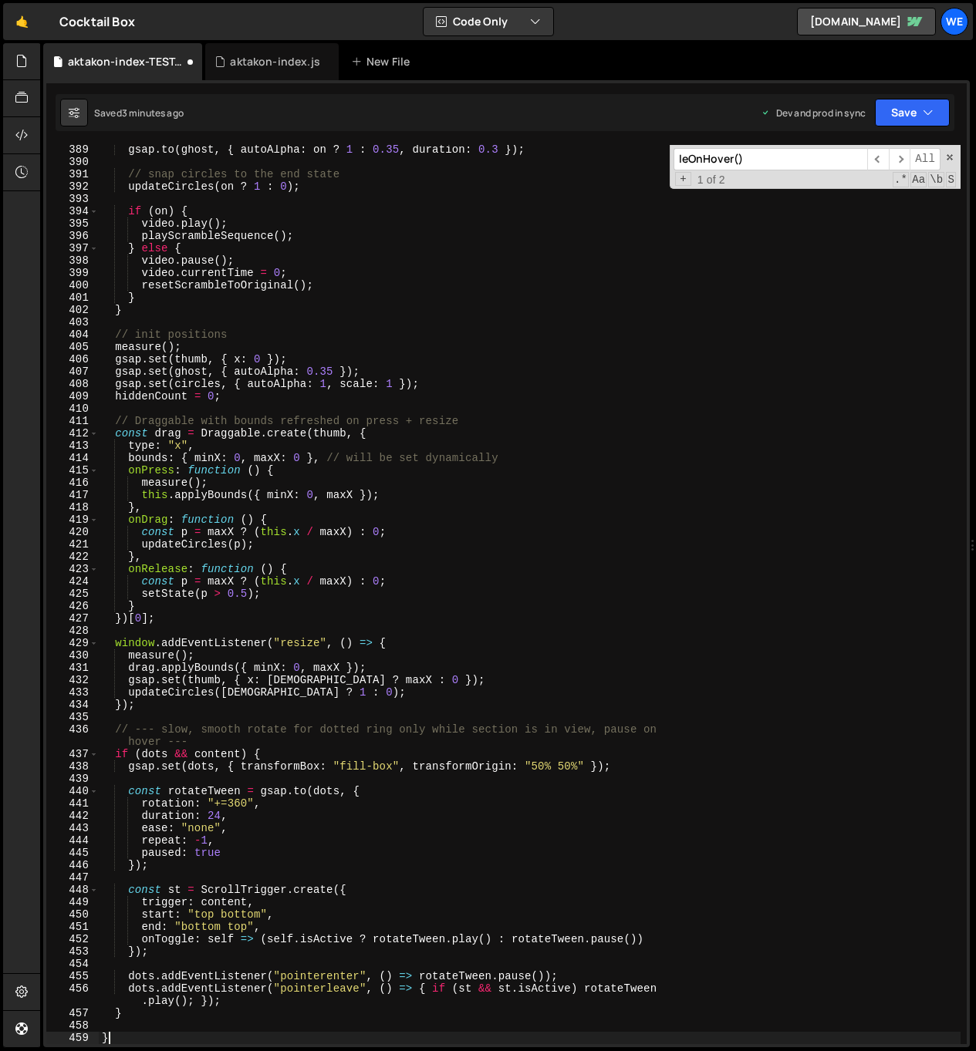
scroll to position [4826, 0]
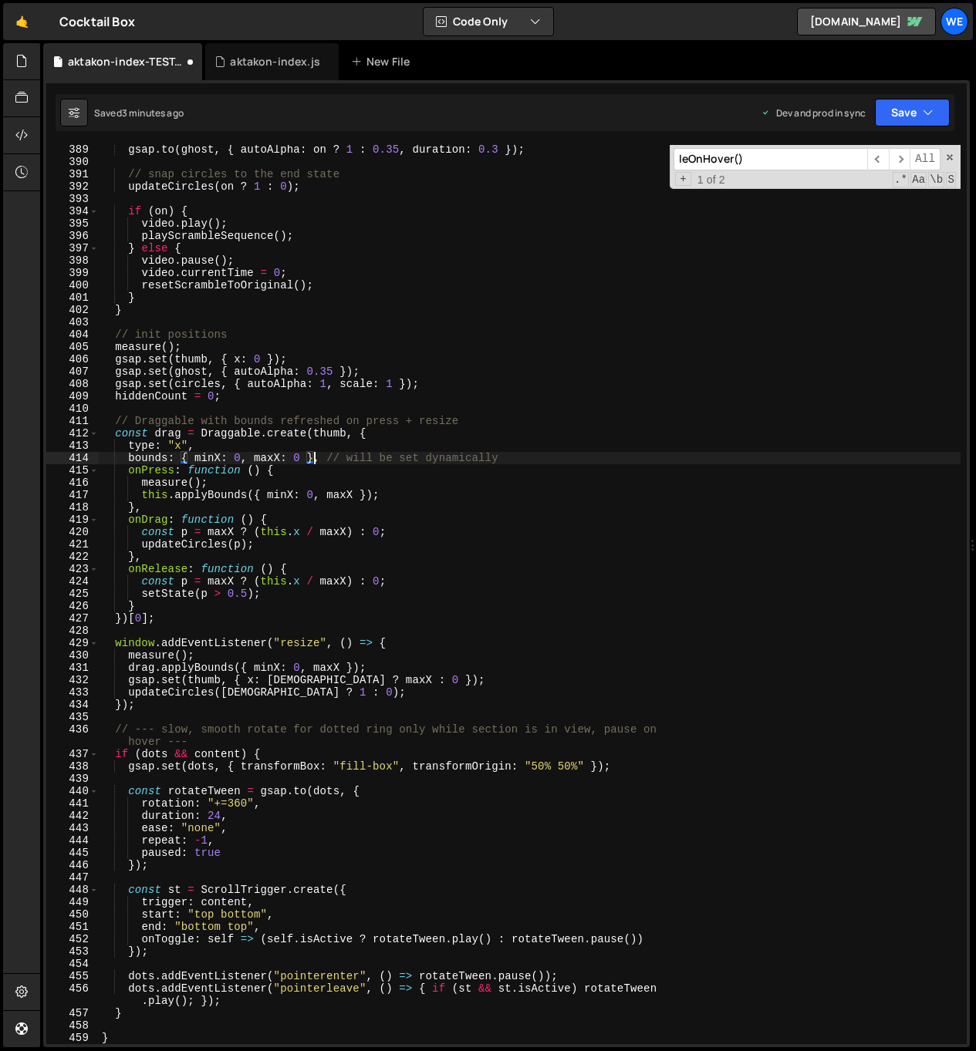
click at [317, 463] on div "gsap . to ( ghost , { autoAlpha : on ? 1 : 0.35 , duration : 0.3 }) ; // snap c…" at bounding box center [529, 605] width 861 height 924
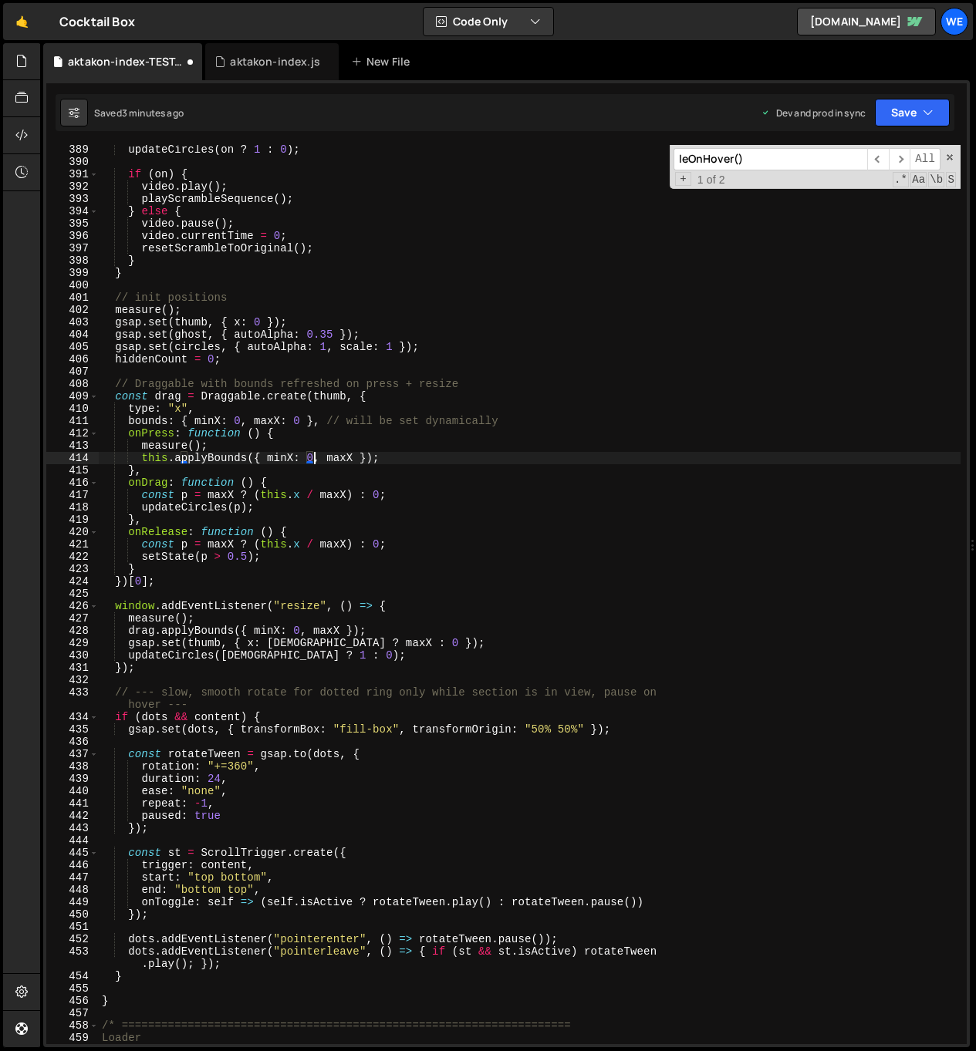
type textarea "this.applyBounds({ minX: 0, maxX });"
click at [608, 677] on div "updateCircles ( on ? 1 : 0 ) ; if ( on ) { video . play ( ) ; playScrambleSeque…" at bounding box center [529, 605] width 861 height 924
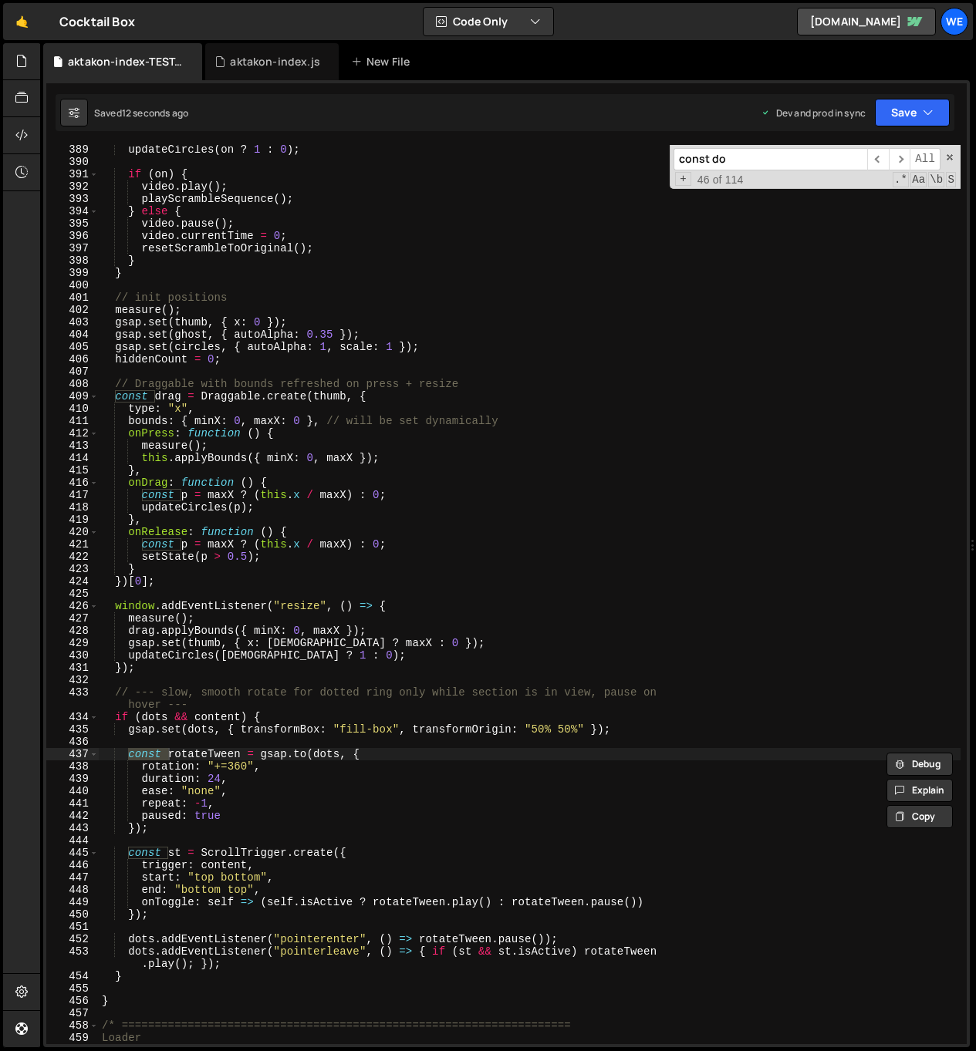
scroll to position [1154, 0]
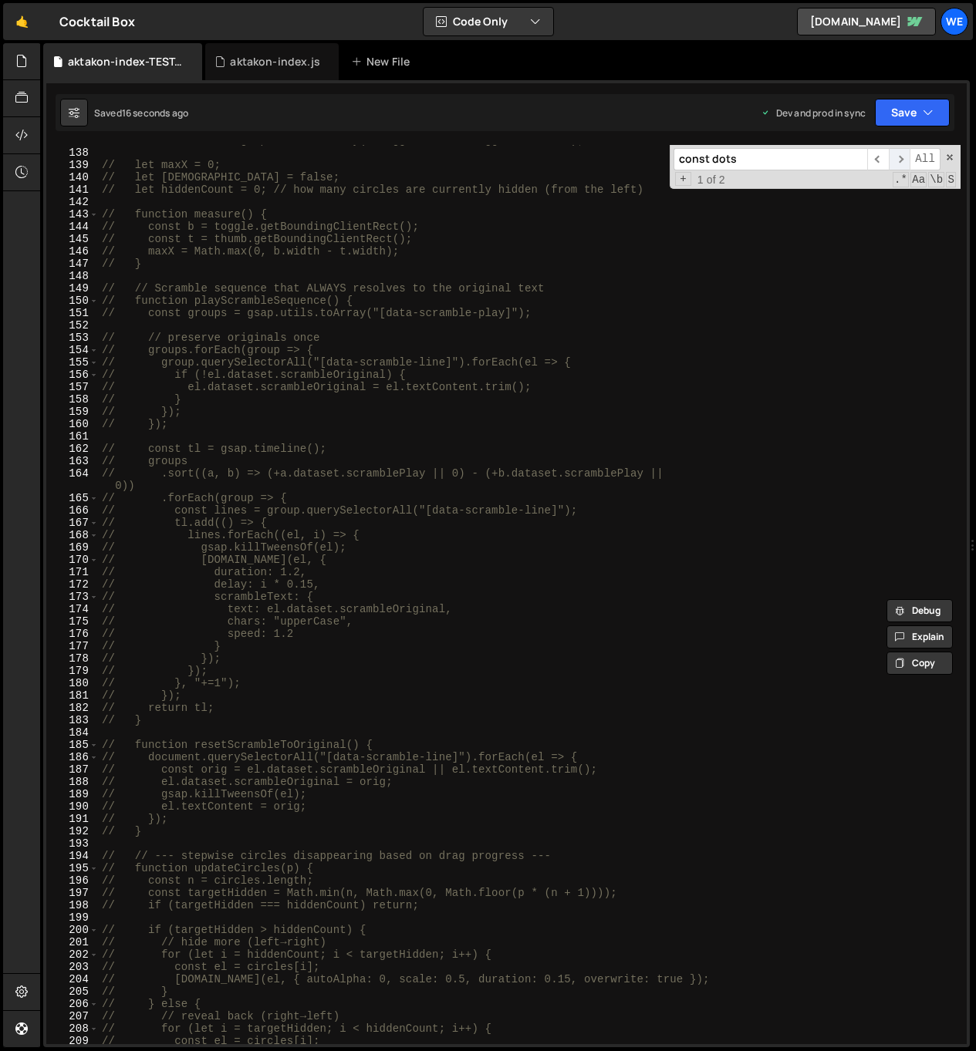
type input "const dots"
click at [902, 158] on span "​" at bounding box center [899, 159] width 22 height 22
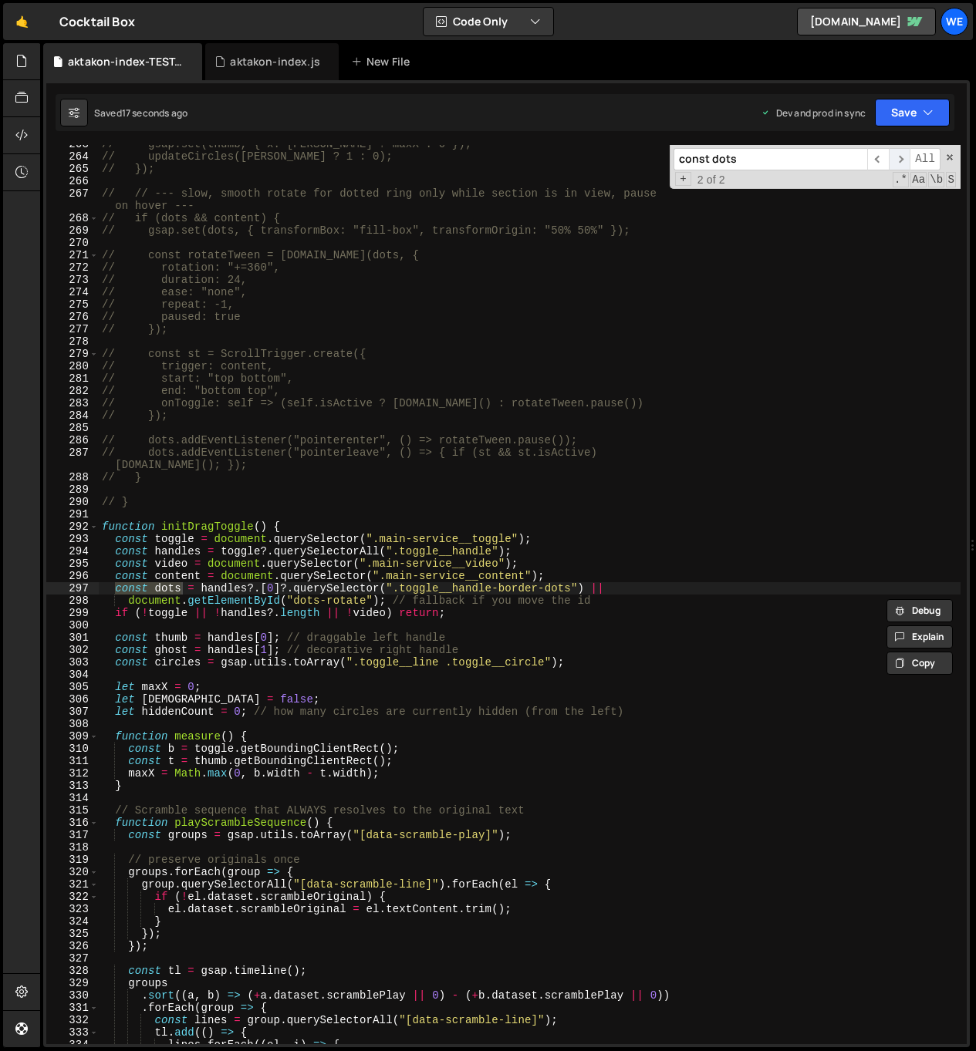
scroll to position [3252, 0]
click at [611, 585] on div "// gsap.set(thumb, { x: [PERSON_NAME] ? maxX : 0 }); // updateCircles([PERSON_N…" at bounding box center [529, 600] width 861 height 924
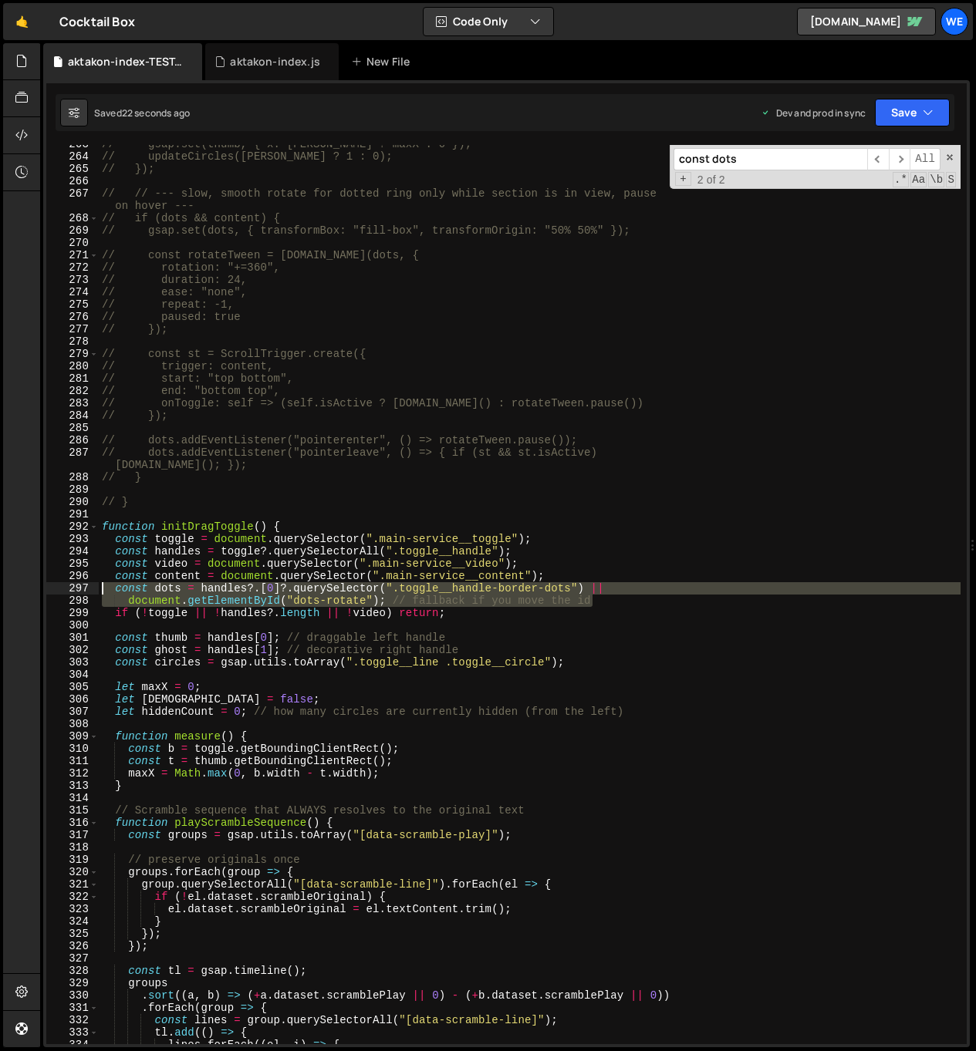
drag, startPoint x: 612, startPoint y: 603, endPoint x: 89, endPoint y: 594, distance: 523.7
click at [89, 594] on div "const dots = handles?.[0]?.querySelector(".toggle__handle-border-dots") || 263 …" at bounding box center [506, 594] width 920 height 899
type textarea "const dots = handles?.[0]?.querySelector(".toggle__handle-border-dots") || docu…"
paste textarea
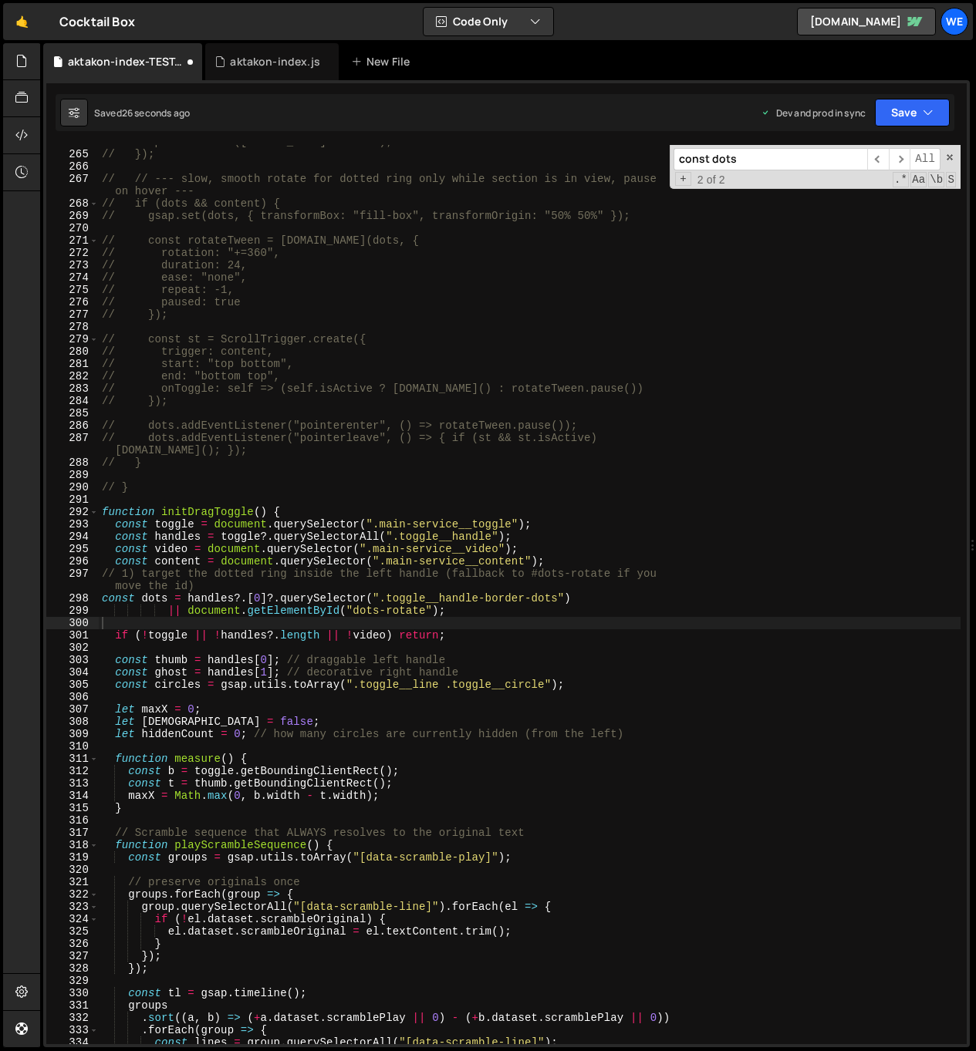
scroll to position [3319, 0]
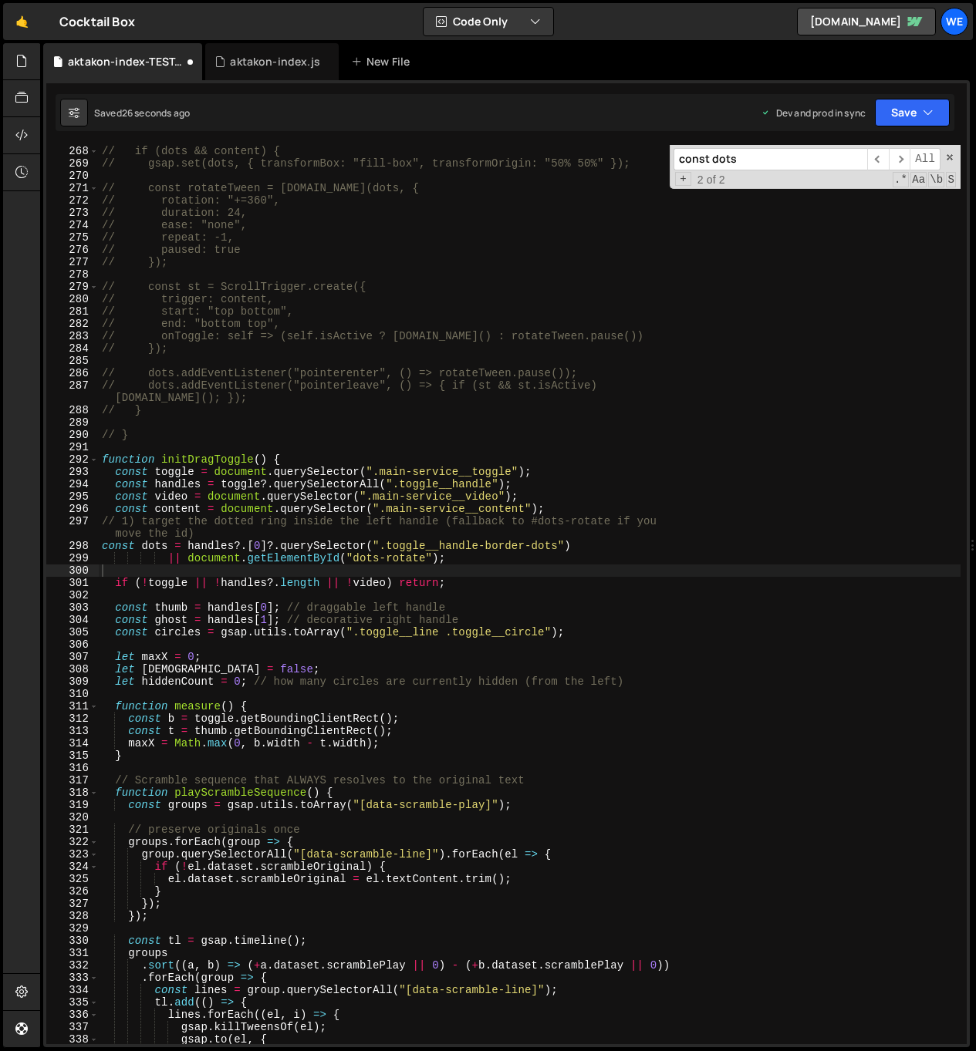
click at [382, 726] on div "// // --- slow, smooth rotate for dotted ring only while section is in view, pa…" at bounding box center [529, 588] width 861 height 936
type textarea "const t = thumb.getBoundingClientRect();"
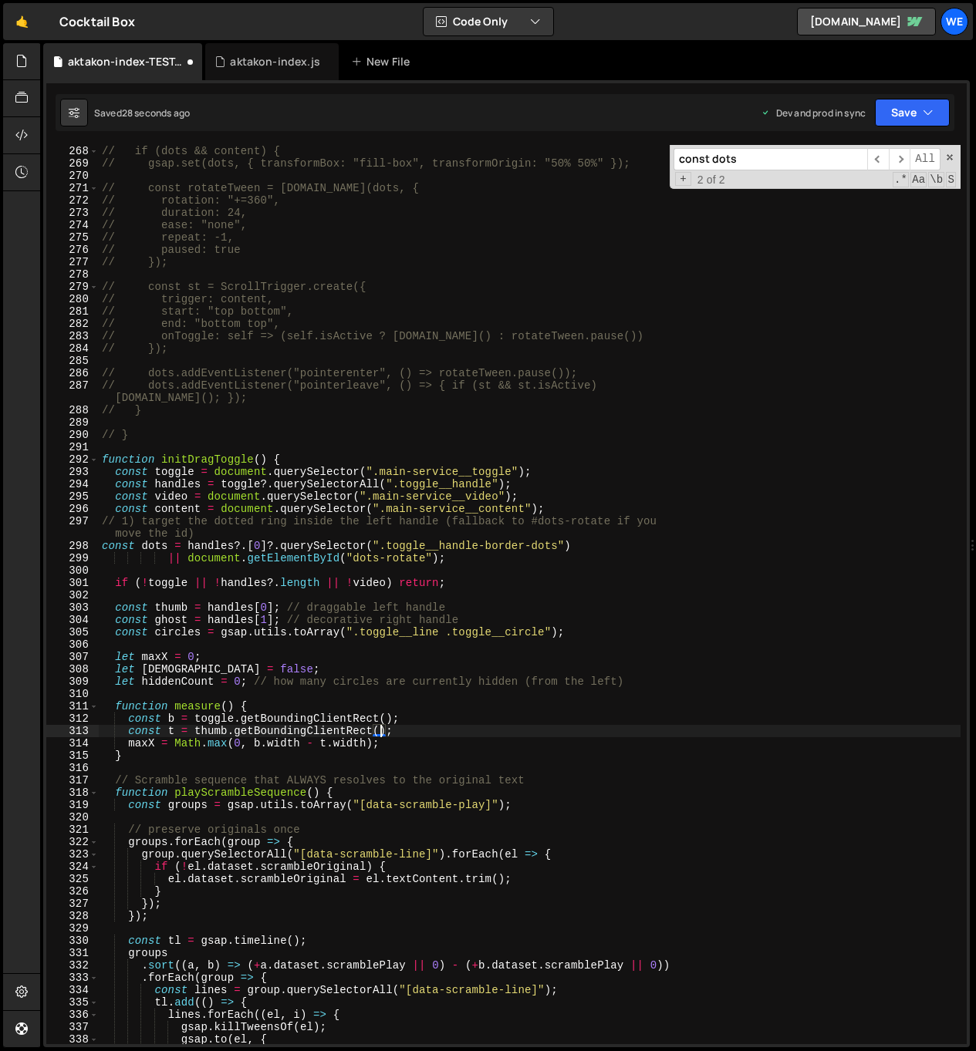
click at [794, 149] on input "const dots" at bounding box center [770, 159] width 194 height 22
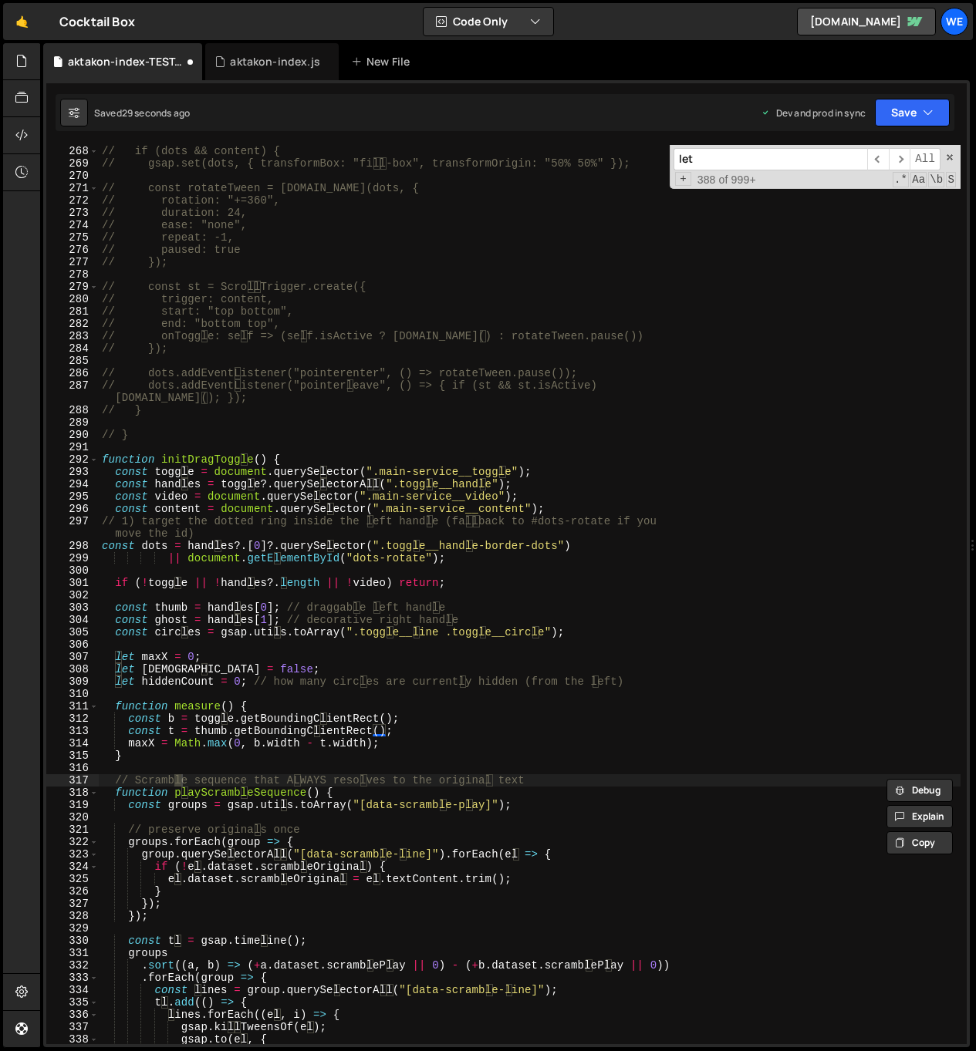
scroll to position [3807, 0]
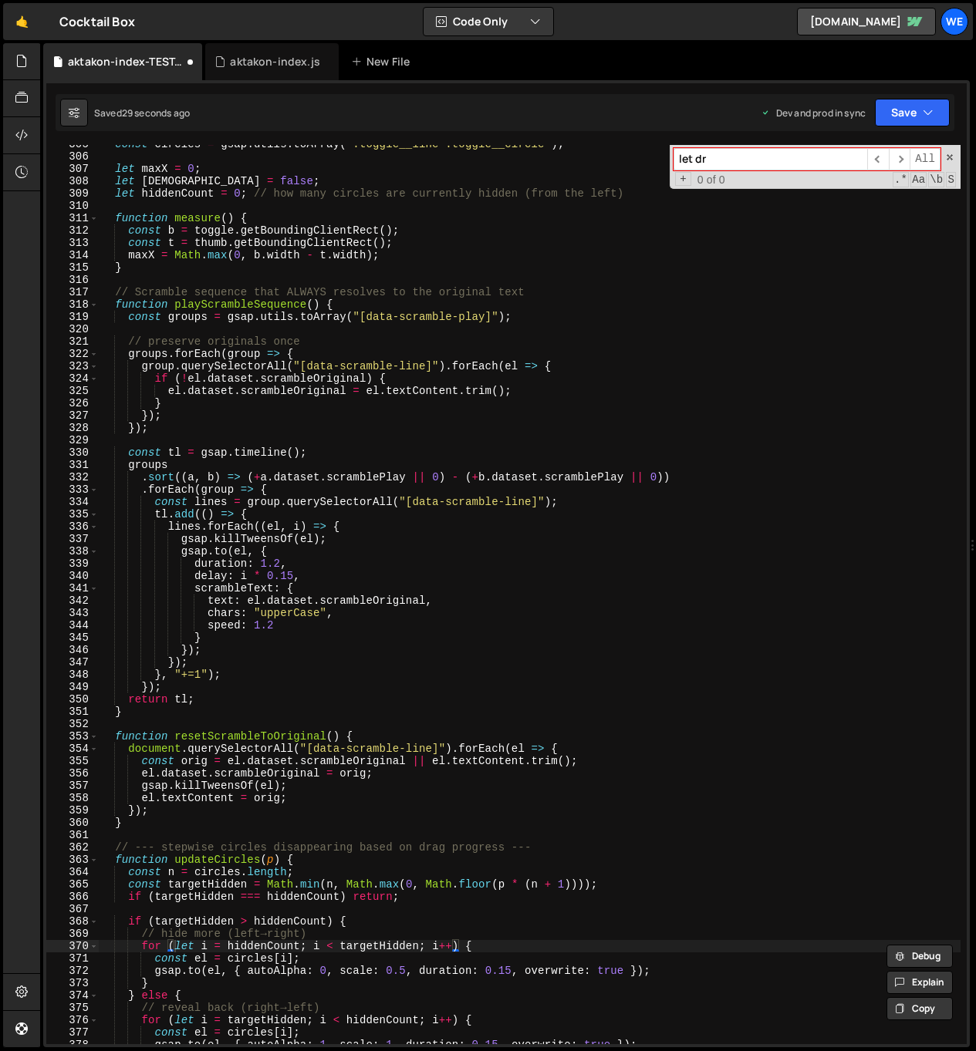
type input "let dra"
type textarea "for (let i = hiddenCount; i < targetHidden; i++) {"
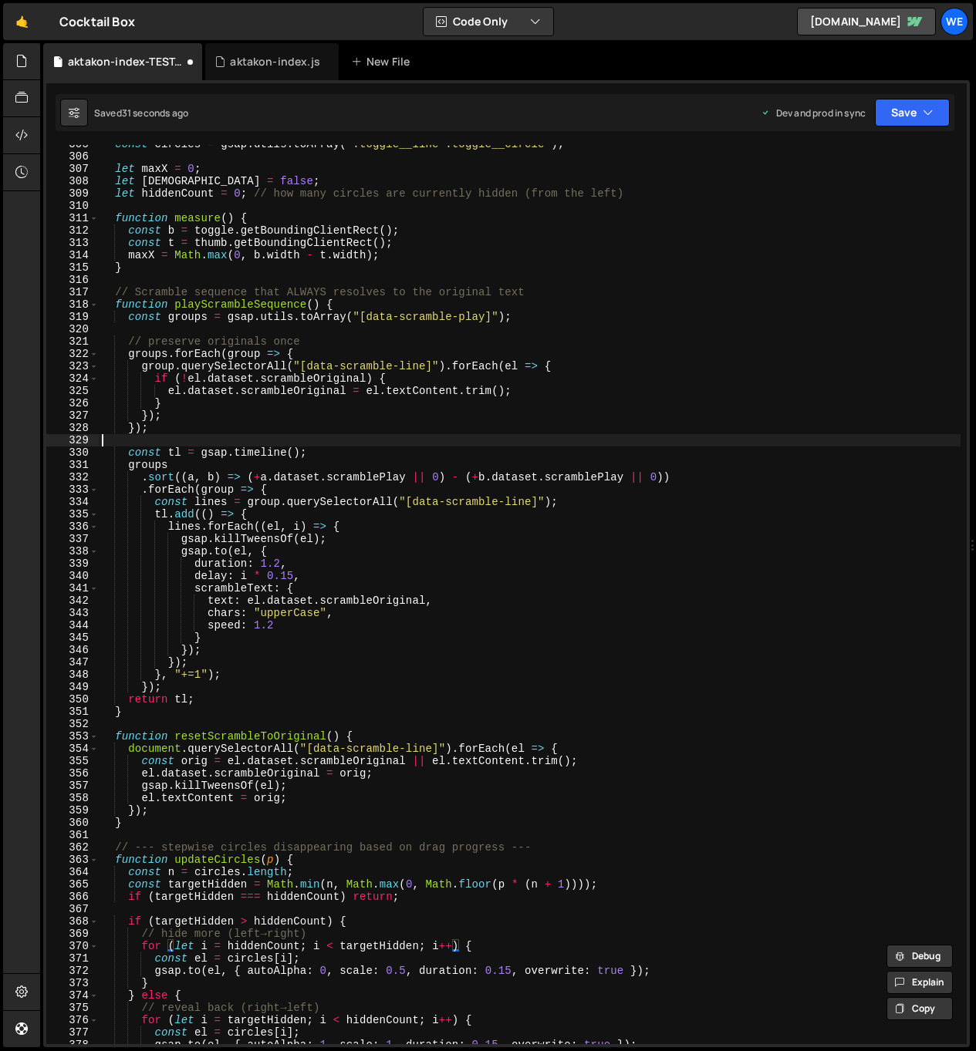
click at [775, 445] on div "const circles = gsap . utils . toArray ( ".toggle__line .toggle__circle" ) ; le…" at bounding box center [529, 600] width 861 height 924
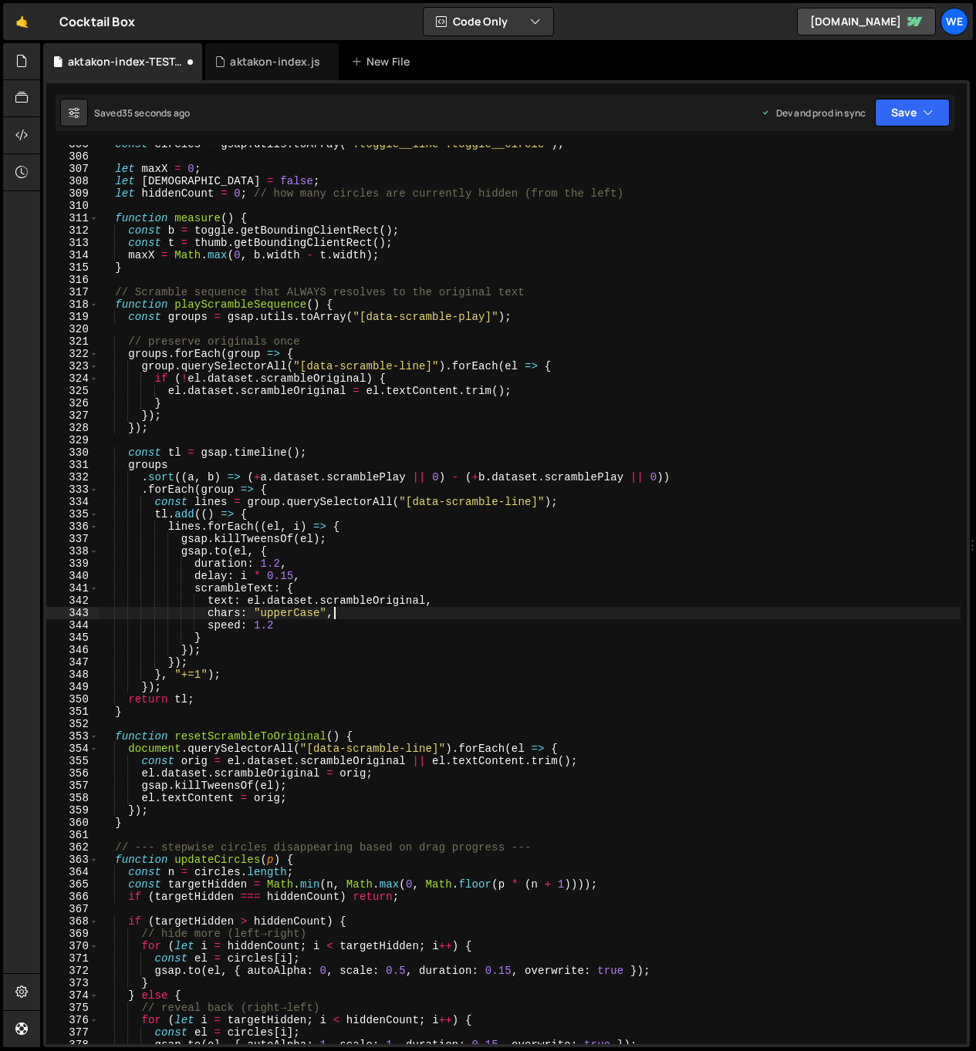
click at [542, 614] on div "const circles = gsap . utils . toArray ( ".toggle__line .toggle__circle" ) ; le…" at bounding box center [529, 600] width 861 height 924
type textarea "chars: "upperCase","
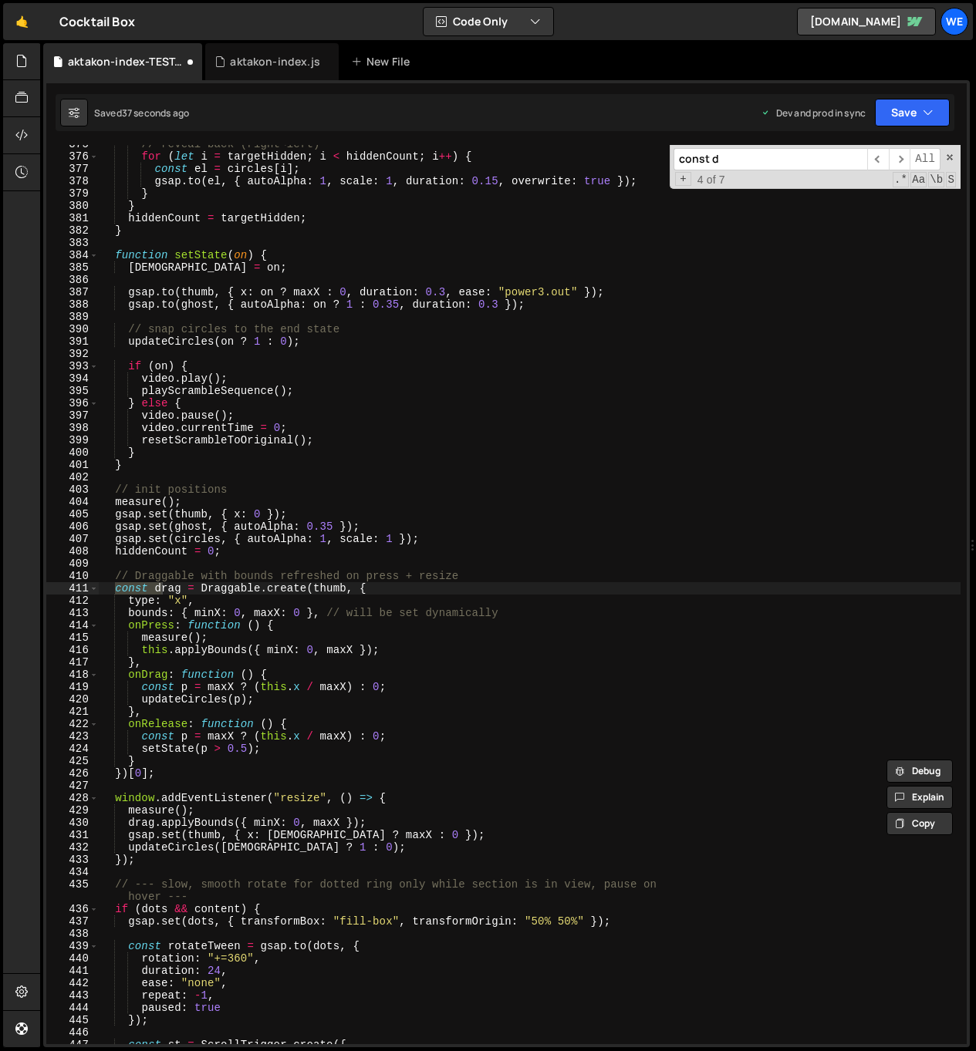
scroll to position [4671, 0]
type input "const drag"
click at [447, 751] on div "// reveal back (right→left) for ( let i = targetHidden ; i < hiddenCount ; i ++…" at bounding box center [529, 600] width 861 height 924
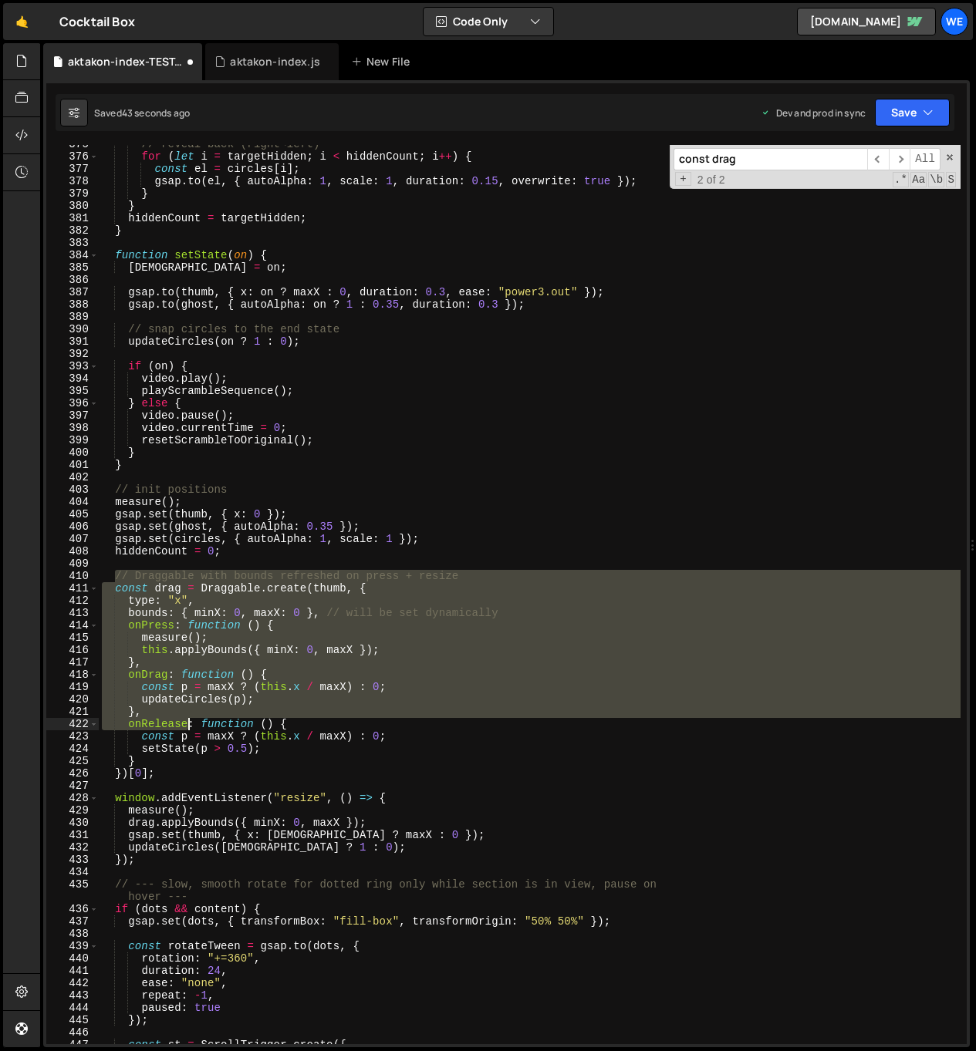
scroll to position [4737, 0]
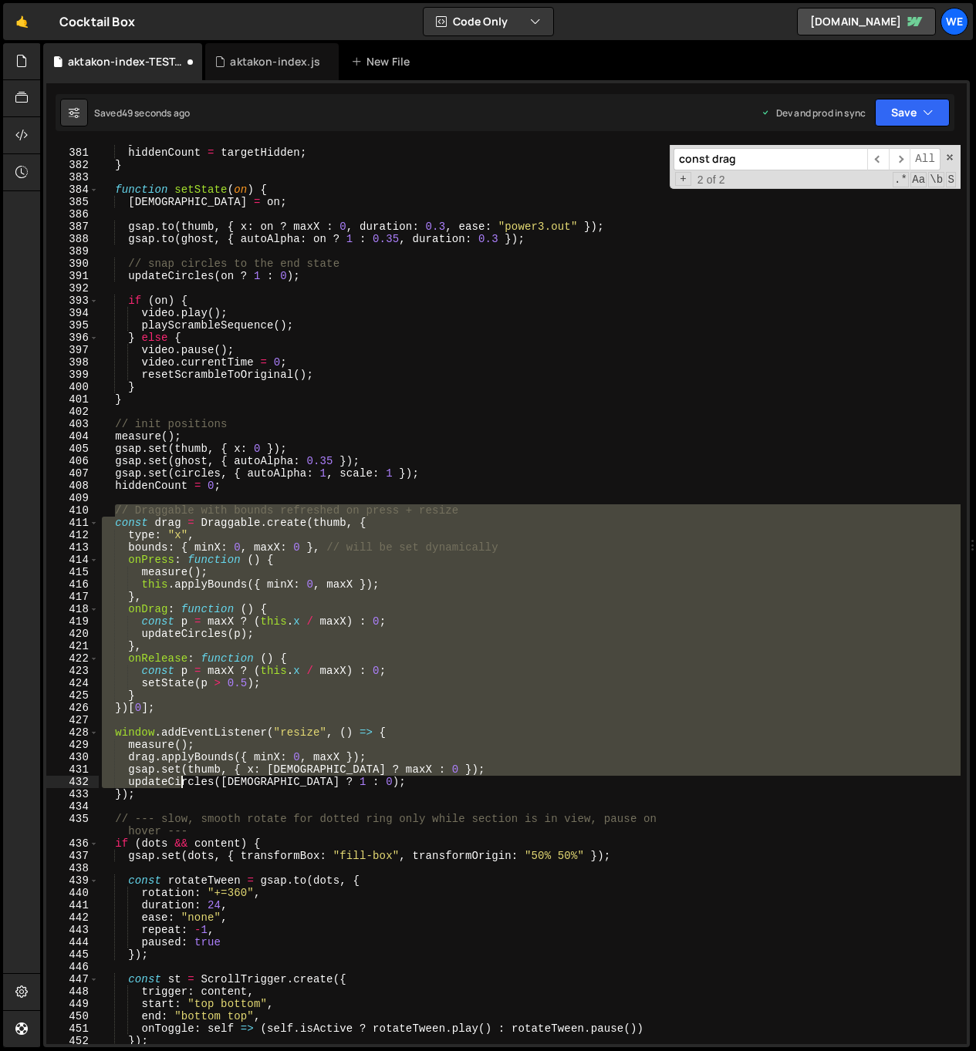
drag, startPoint x: 115, startPoint y: 572, endPoint x: 182, endPoint y: 784, distance: 221.7
click at [182, 784] on div "} hiddenCount = targetHidden ; } function setState ( on ) { [PERSON_NAME] = on …" at bounding box center [529, 596] width 861 height 924
click at [120, 511] on div "} hiddenCount = targetHidden ; } function setState ( on ) { [PERSON_NAME] = on …" at bounding box center [529, 594] width 861 height 899
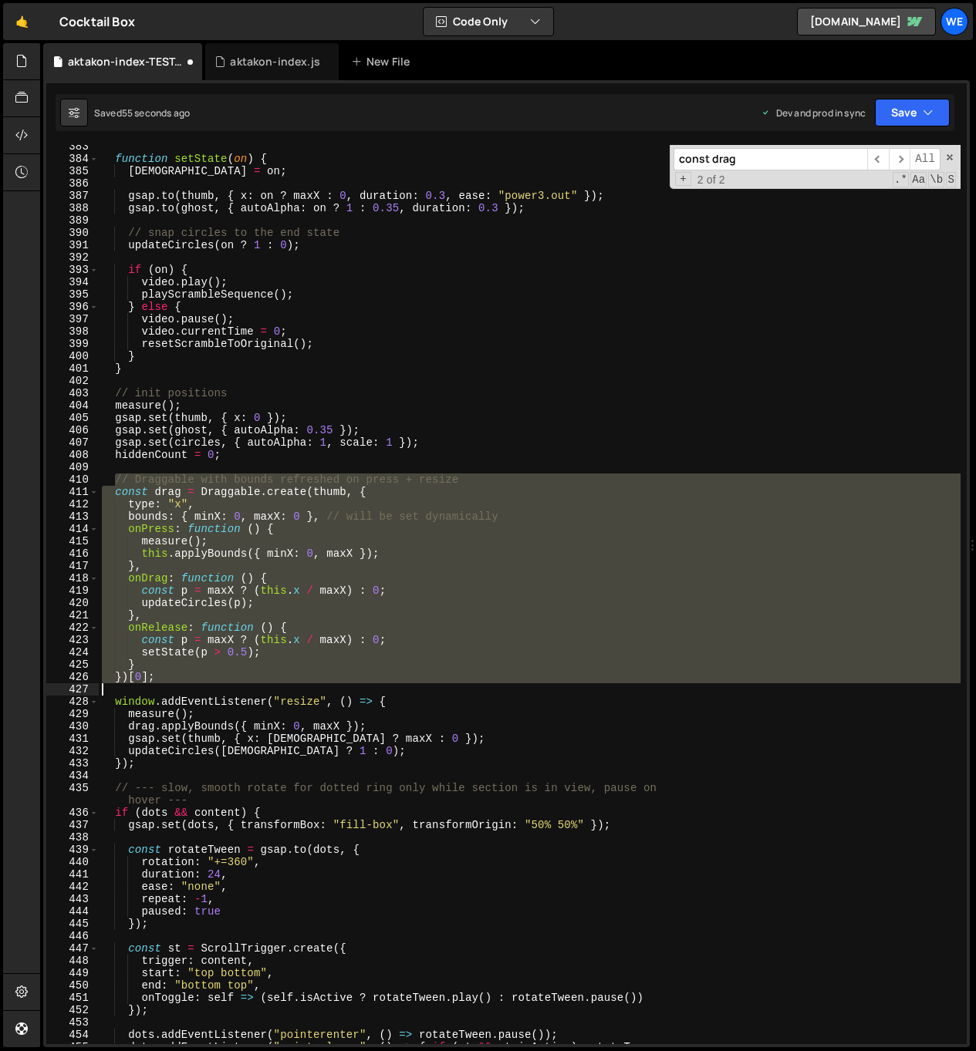
scroll to position [4806, 0]
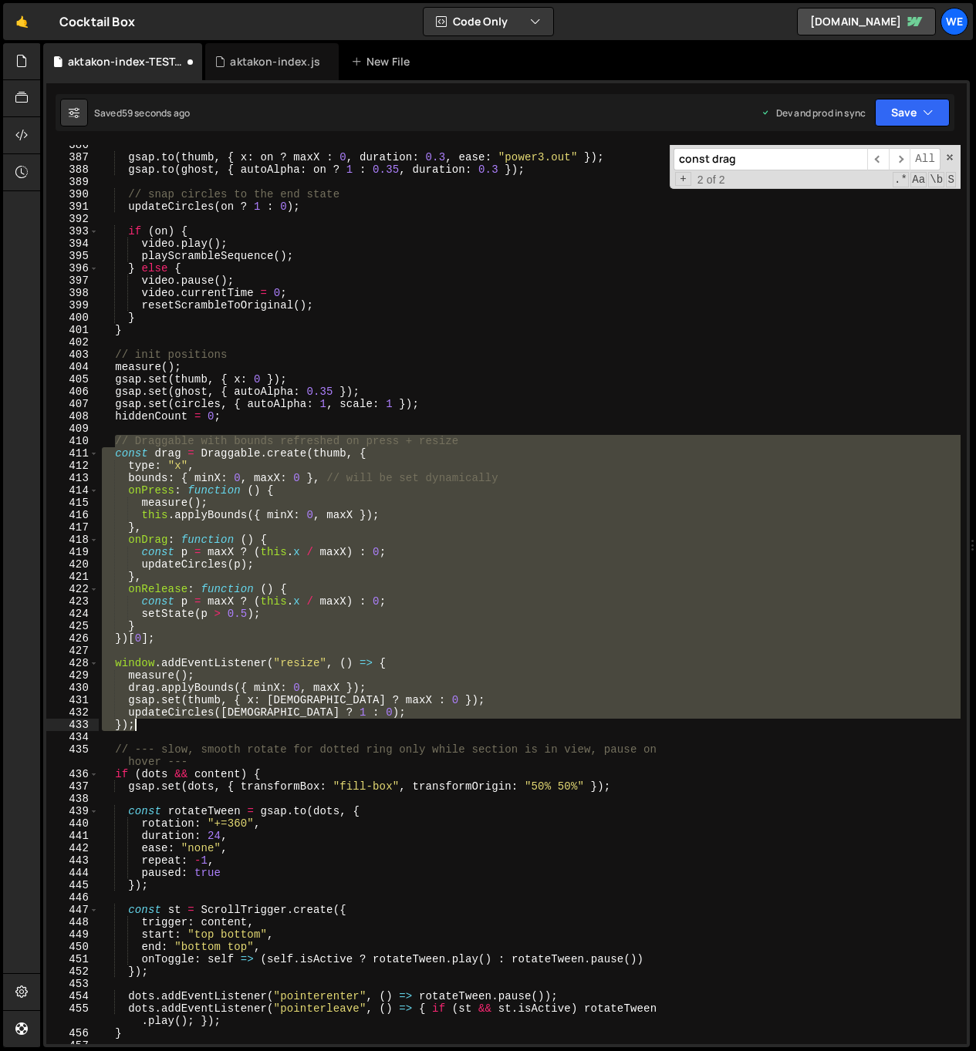
drag, startPoint x: 116, startPoint y: 509, endPoint x: 204, endPoint y: 726, distance: 234.9
click at [204, 726] on div "gsap . to ( thumb , { x : on ? maxX : 0 , duration : 0.3 , ease : "power3.out" …" at bounding box center [529, 601] width 861 height 924
type textarea "updateCircles([PERSON_NAME] ? 1 : 0); });"
paste textarea
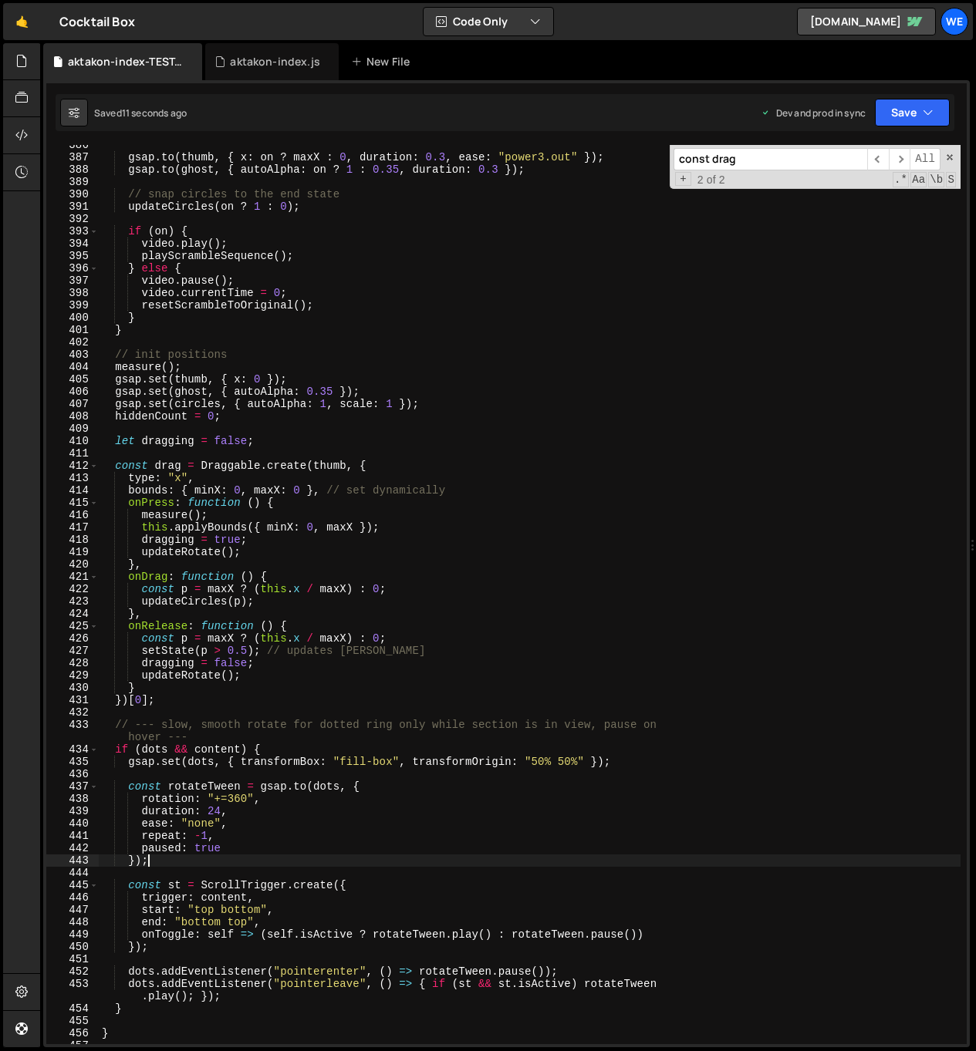
click at [480, 858] on div "gsap . to ( thumb , { x : on ? maxX : 0 , duration : 0.3 , ease : "power3.out" …" at bounding box center [529, 601] width 861 height 924
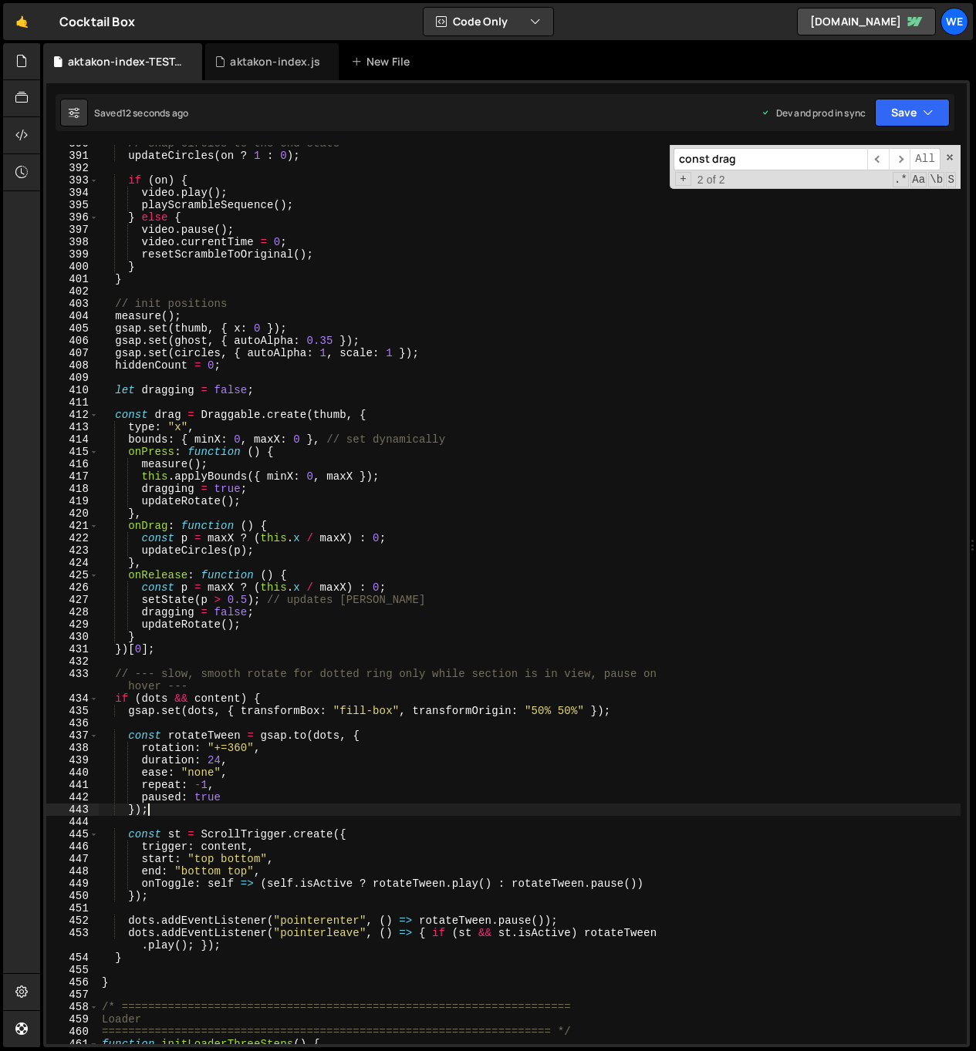
scroll to position [4869, 0]
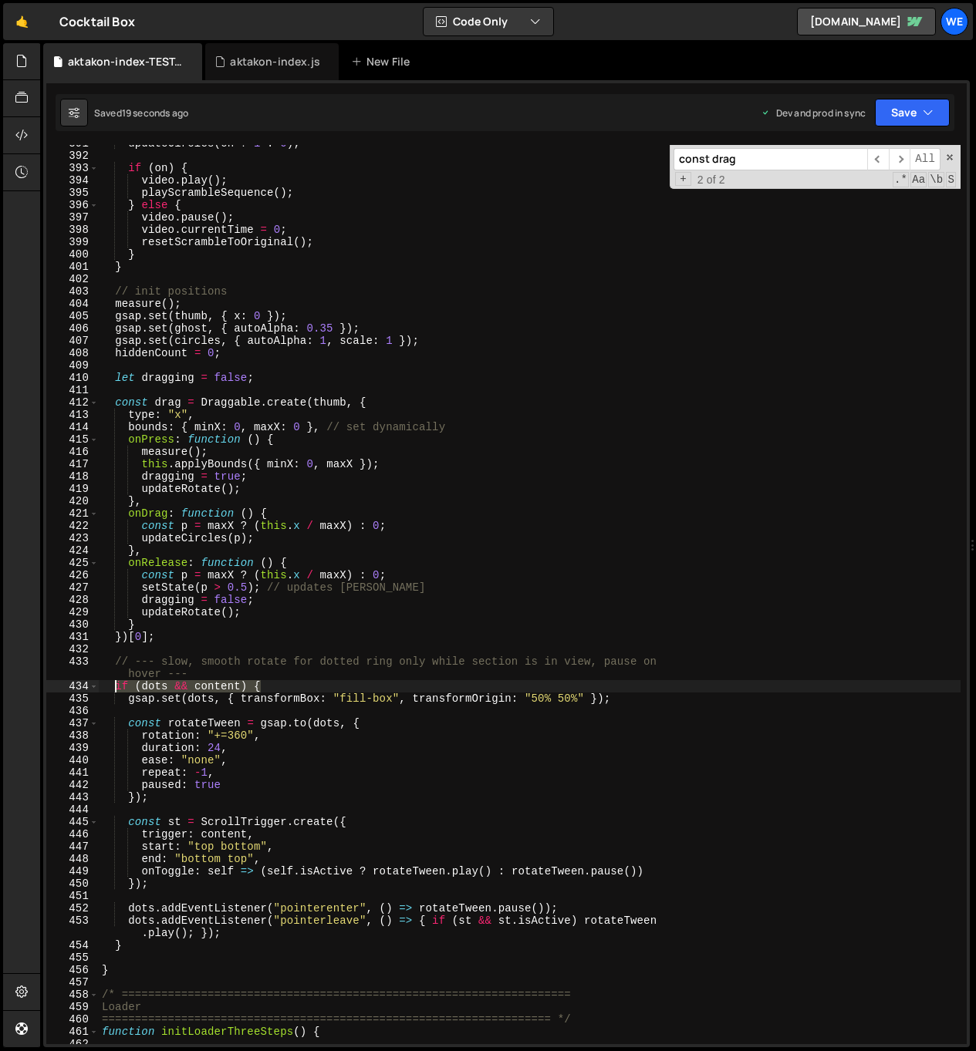
drag, startPoint x: 265, startPoint y: 686, endPoint x: 112, endPoint y: 682, distance: 152.7
click at [112, 682] on div "updateCircles ( on ? 1 : 0 ) ; if ( on ) { video . play ( ) ; playScrambleSeque…" at bounding box center [529, 599] width 861 height 924
type textarea "if (dots && content) {"
paste textarea
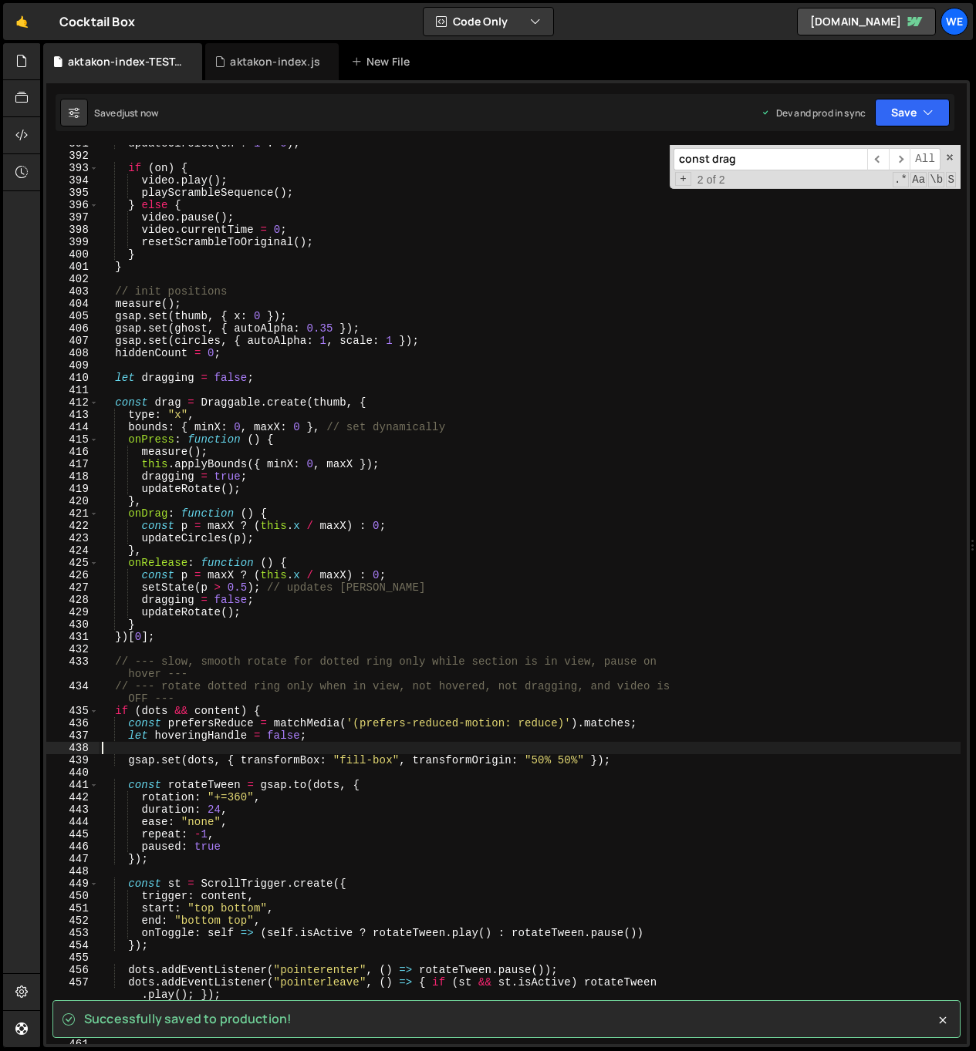
scroll to position [5056, 0]
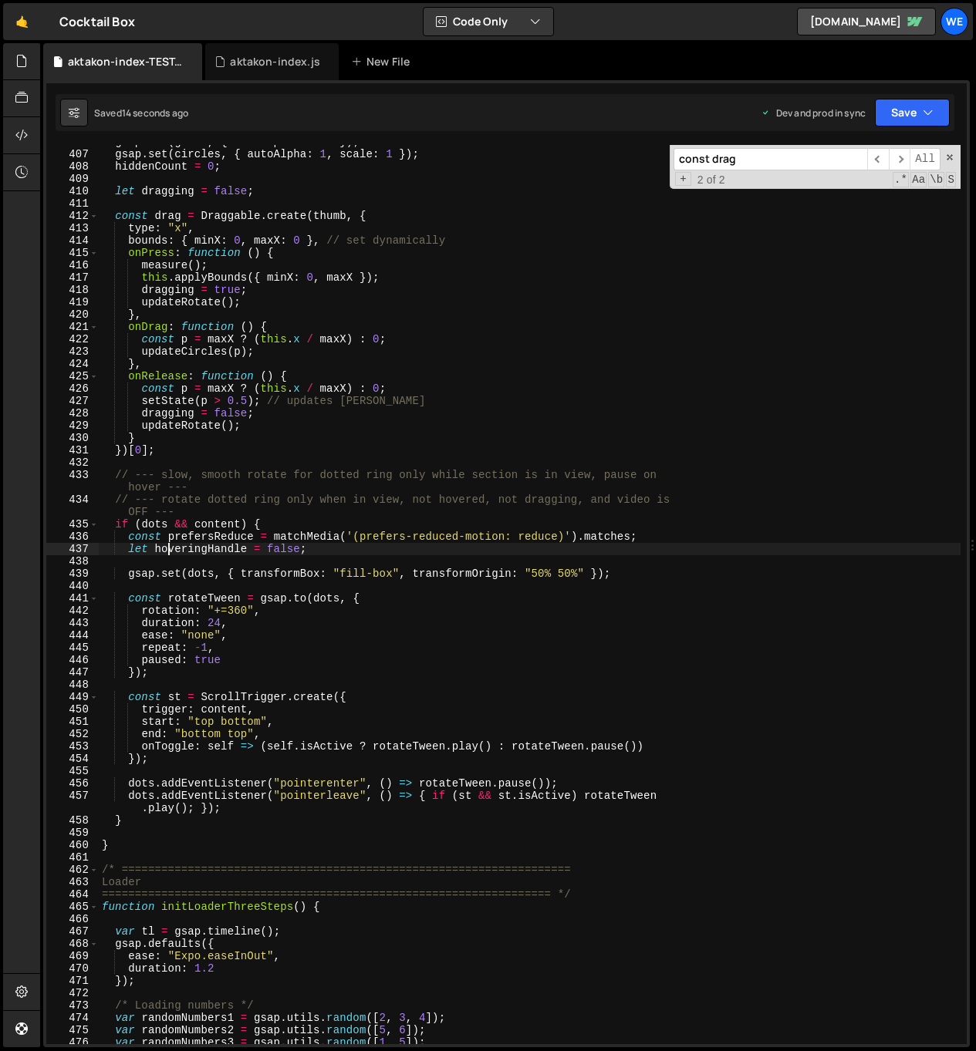
click at [170, 546] on div "gsap . set ( ghost , { autoAlpha : 0.35 }) ; gsap . set ( circles , { autoAlpha…" at bounding box center [529, 598] width 861 height 924
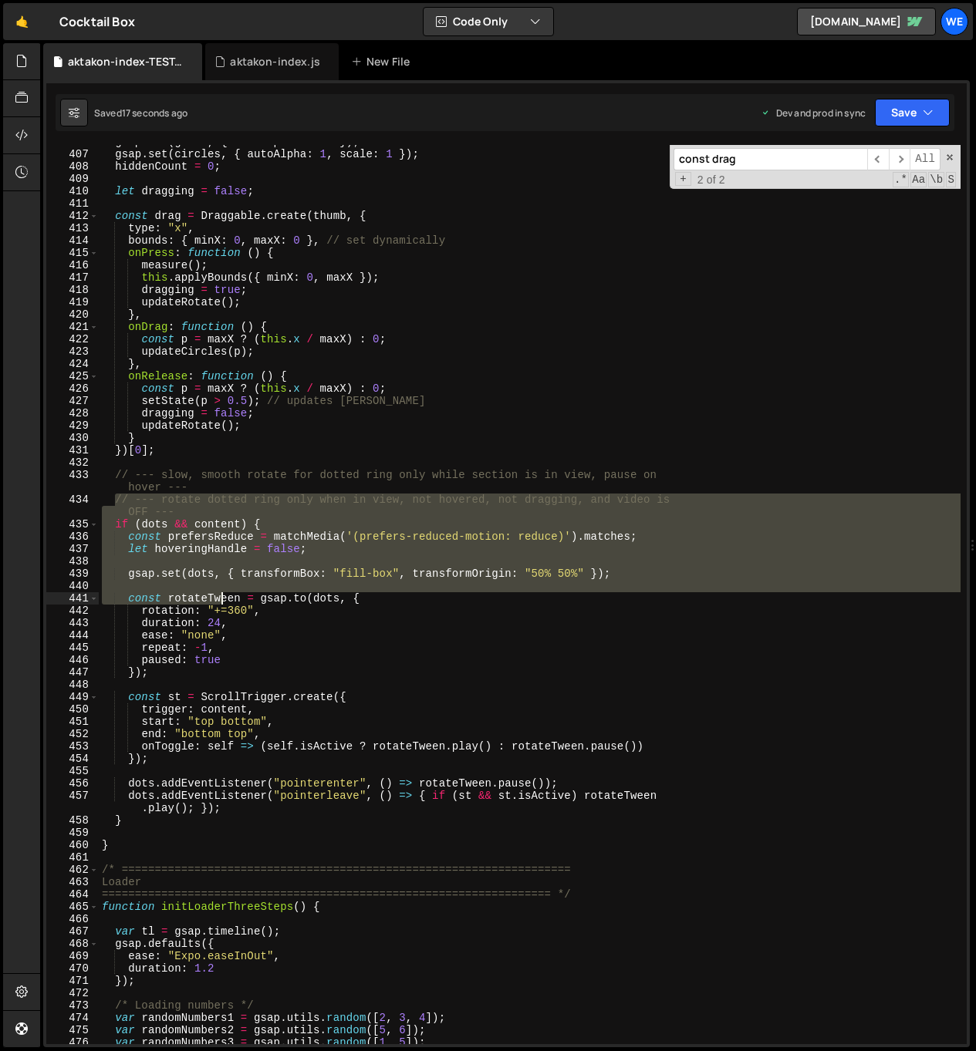
scroll to position [5116, 0]
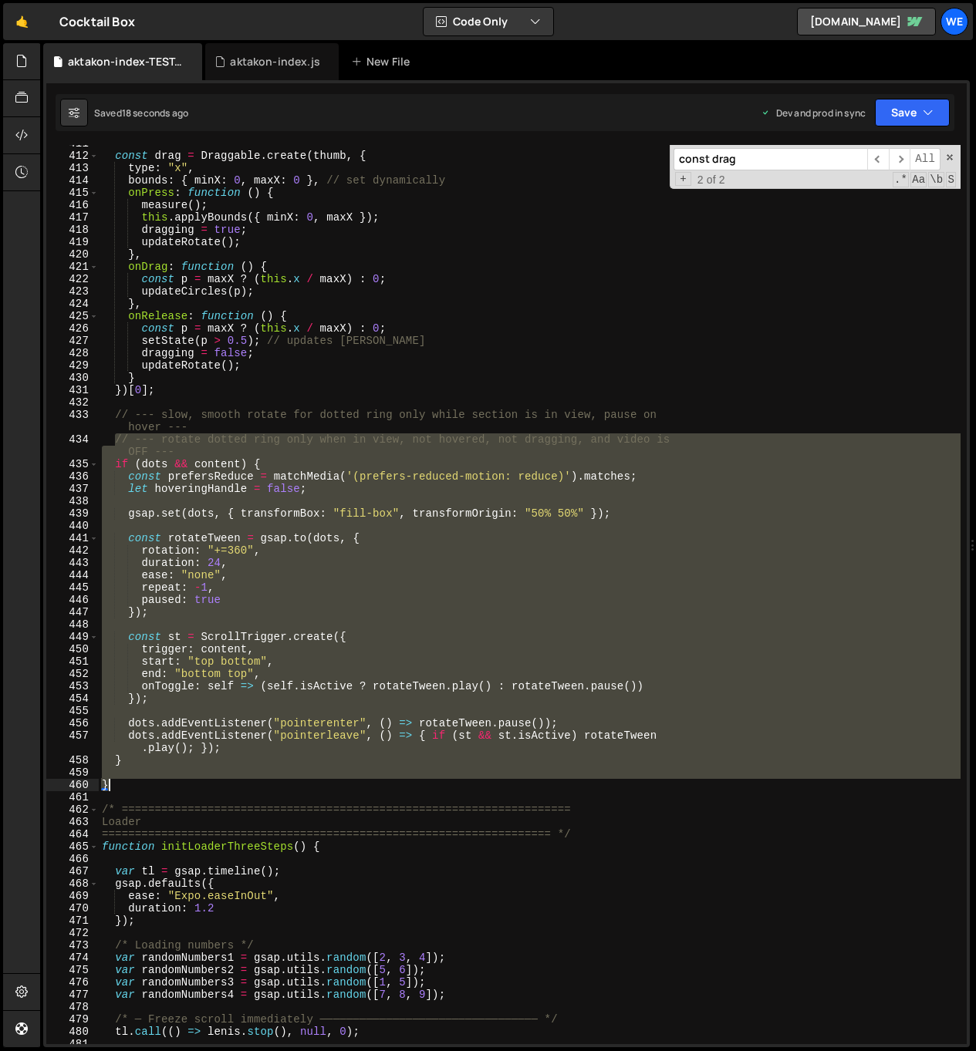
drag, startPoint x: 113, startPoint y: 501, endPoint x: 167, endPoint y: 779, distance: 283.6
click at [167, 779] on div "const drag = Draggable . create ( thumb , { type : "x" , bounds : { minX : 0 , …" at bounding box center [529, 599] width 861 height 924
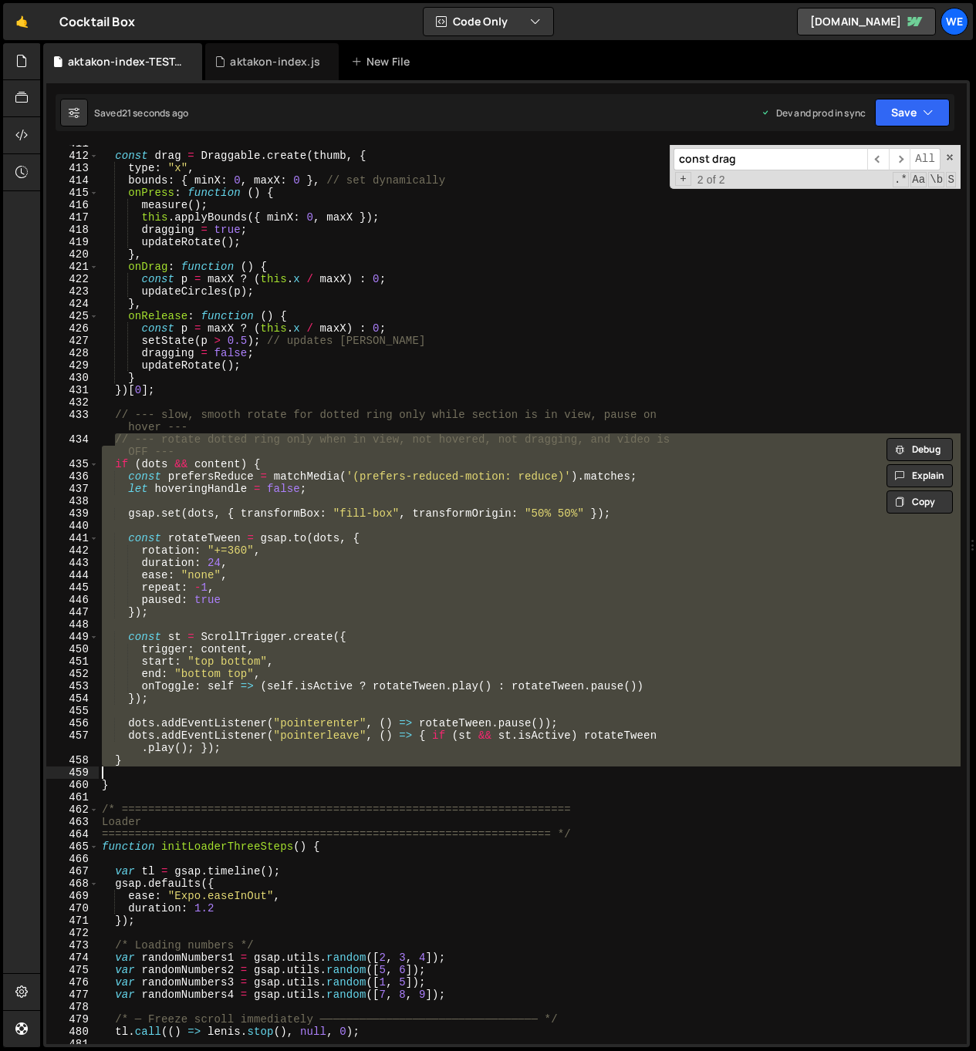
paste textarea "}"
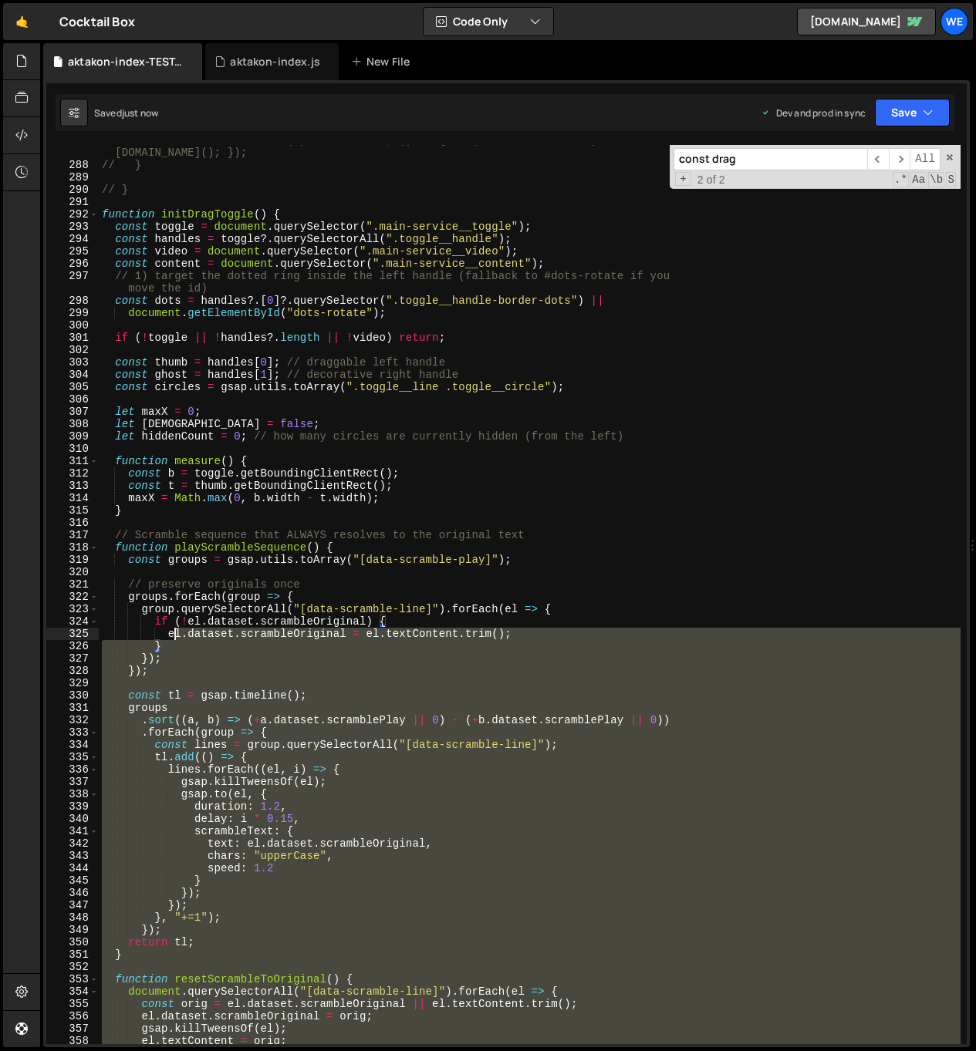
scroll to position [3372, 0]
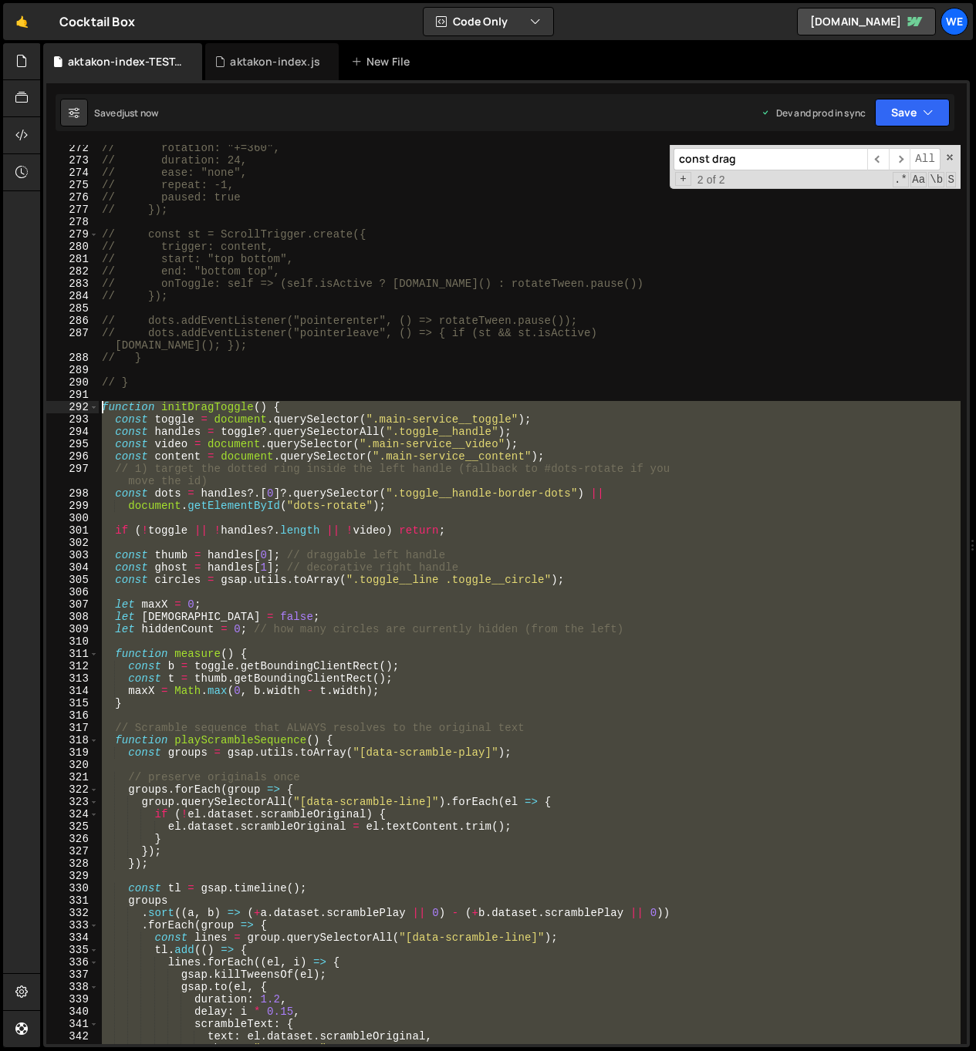
drag, startPoint x: 137, startPoint y: 902, endPoint x: 103, endPoint y: 407, distance: 495.6
click at [103, 407] on div "// rotation: "+=360", // duration: 24, // ease: "none", // repeat: -1, // pause…" at bounding box center [529, 604] width 861 height 924
click at [441, 649] on div "// rotation: "+=360", // duration: 24, // ease: "none", // repeat: -1, // pause…" at bounding box center [529, 594] width 861 height 899
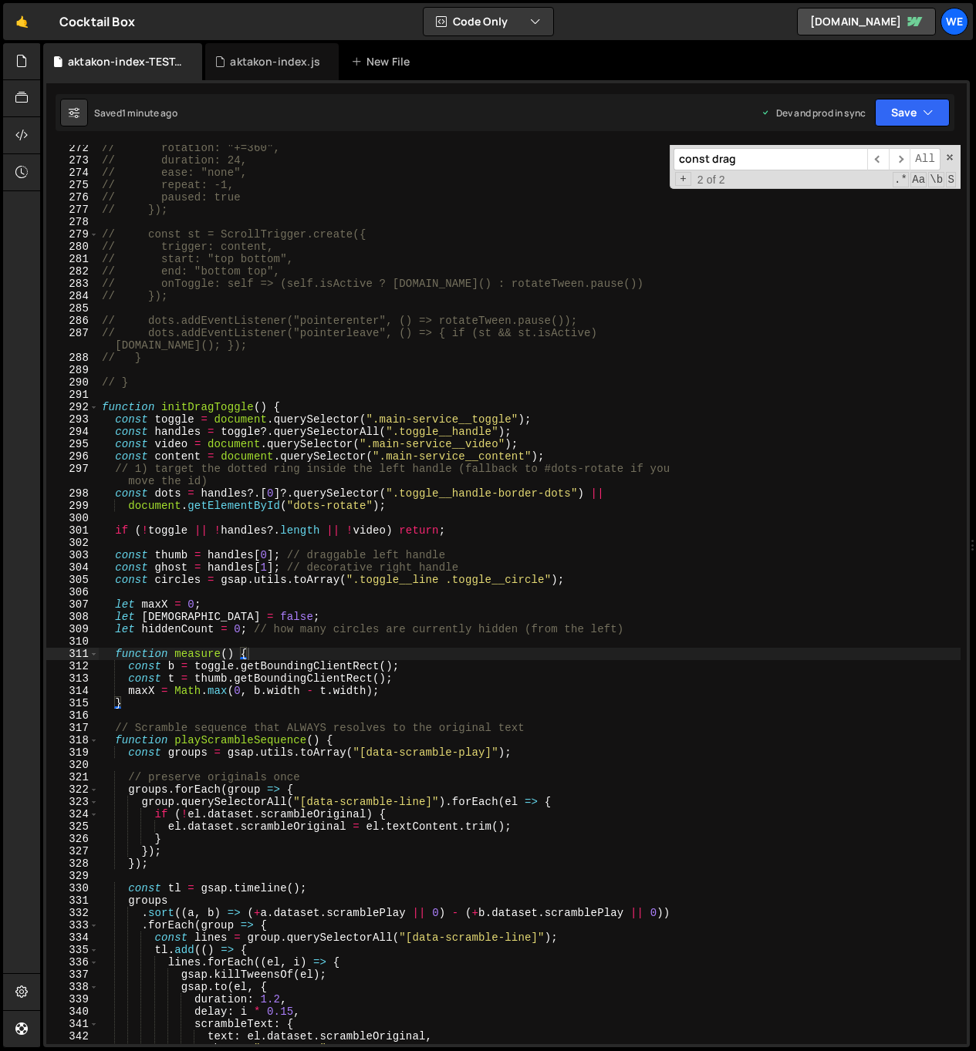
click at [468, 664] on div "// rotation: "+=360", // duration: 24, // ease: "none", // repeat: -1, // pause…" at bounding box center [529, 604] width 861 height 924
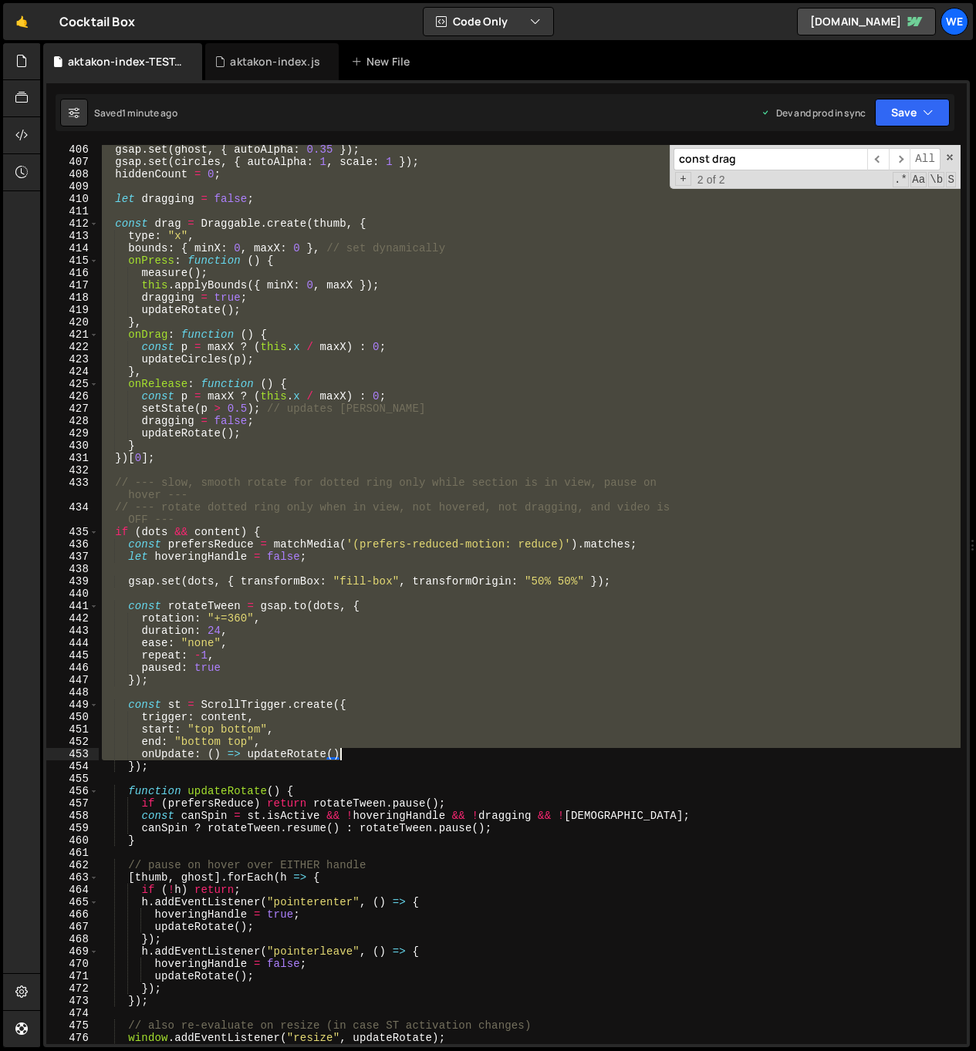
scroll to position [5513, 0]
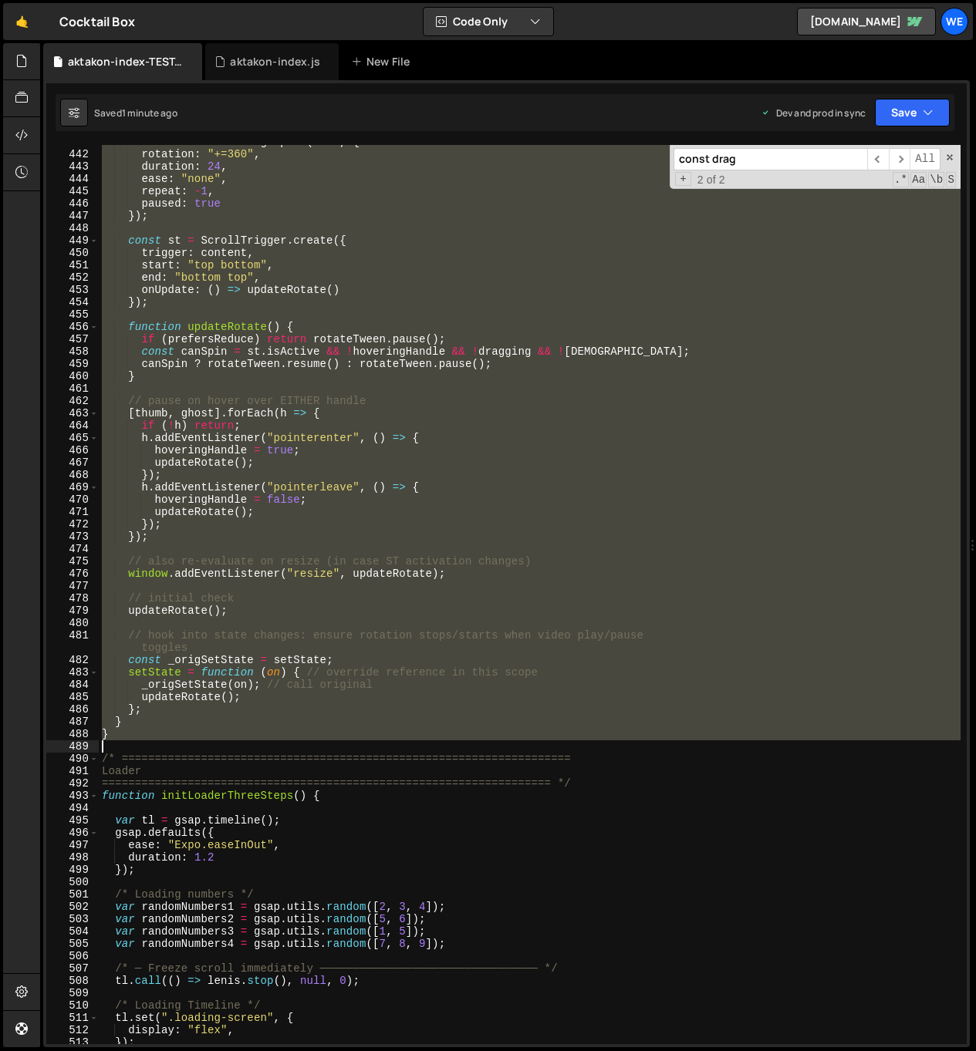
drag, startPoint x: 530, startPoint y: 648, endPoint x: 245, endPoint y: 749, distance: 302.0
click at [245, 749] on div "const rotateTween = gsap . to ( dots , { rotation : "+=360" , duration : 24 , e…" at bounding box center [529, 598] width 861 height 924
click at [199, 738] on div "const rotateTween = gsap . to ( dots , { rotation : "+=360" , duration : 24 , e…" at bounding box center [529, 594] width 861 height 899
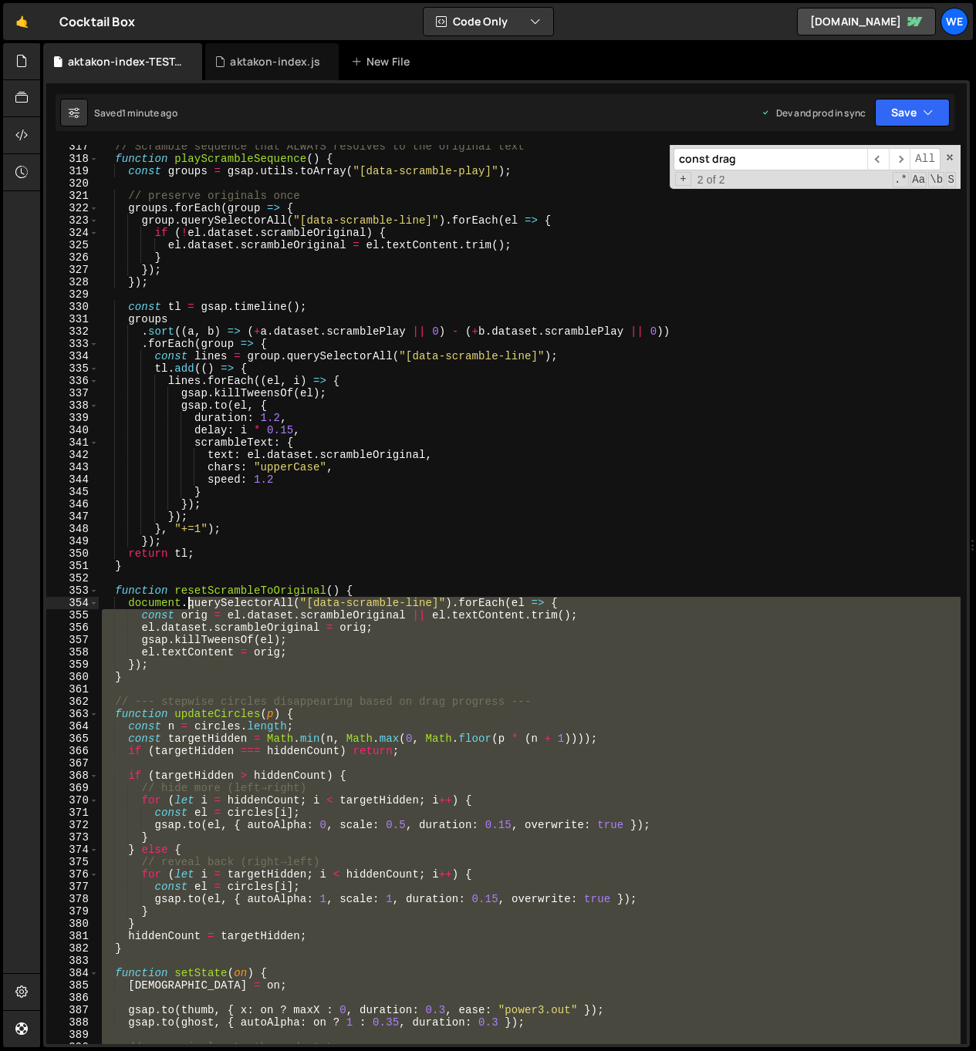
scroll to position [3336, 0]
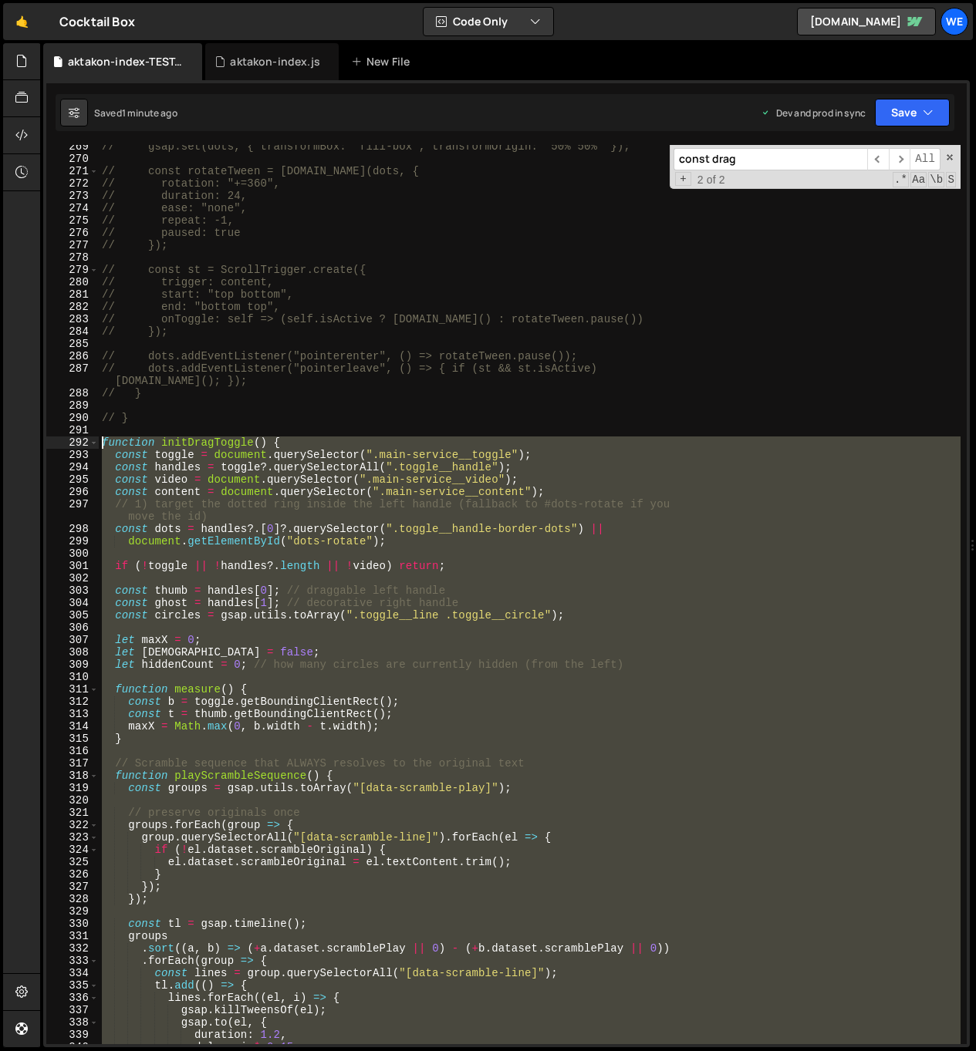
drag, startPoint x: 182, startPoint y: 742, endPoint x: 99, endPoint y: 447, distance: 306.7
click at [99, 447] on div "// gsap.set(dots, { transformBox: "fill-box", transformOrigin: "50% 50%" }); //…" at bounding box center [529, 602] width 861 height 924
type textarea "// function initDragToggle() { // const toggle = document.querySelector(".main-…"
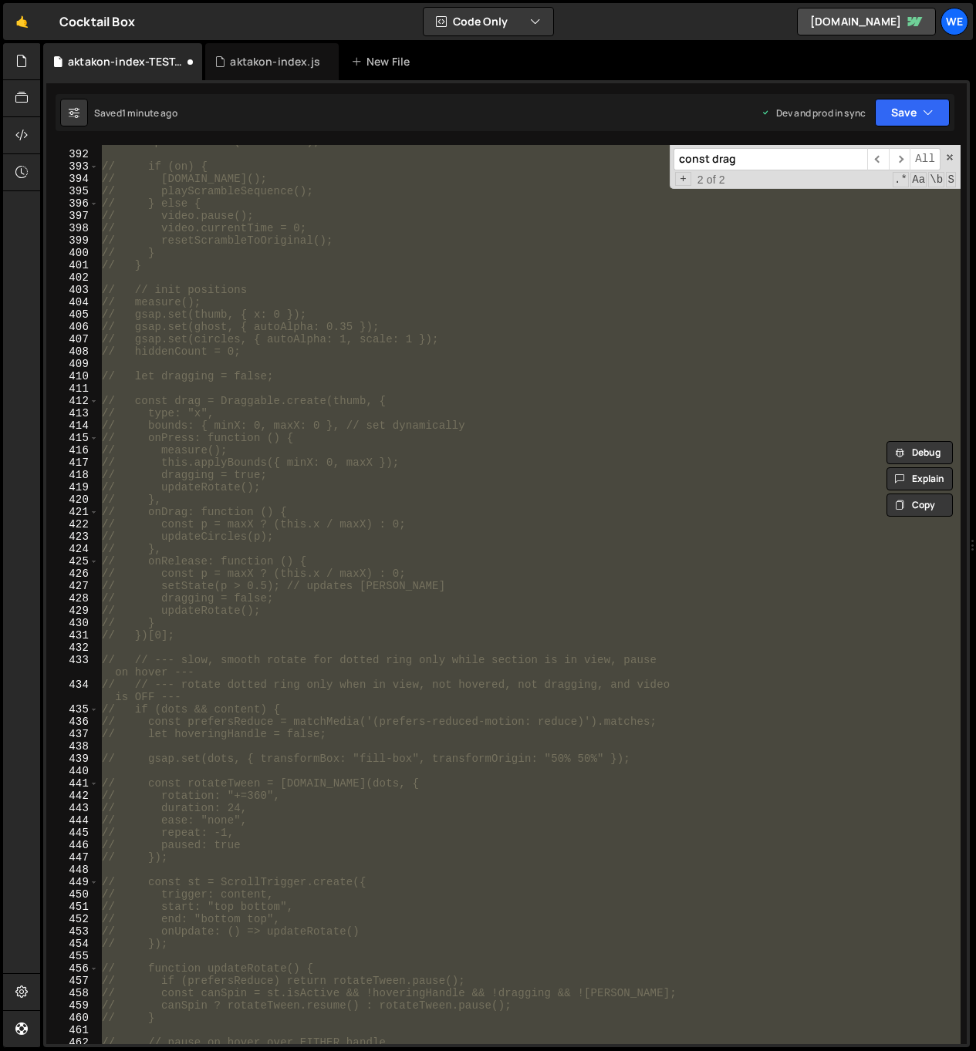
scroll to position [5665, 0]
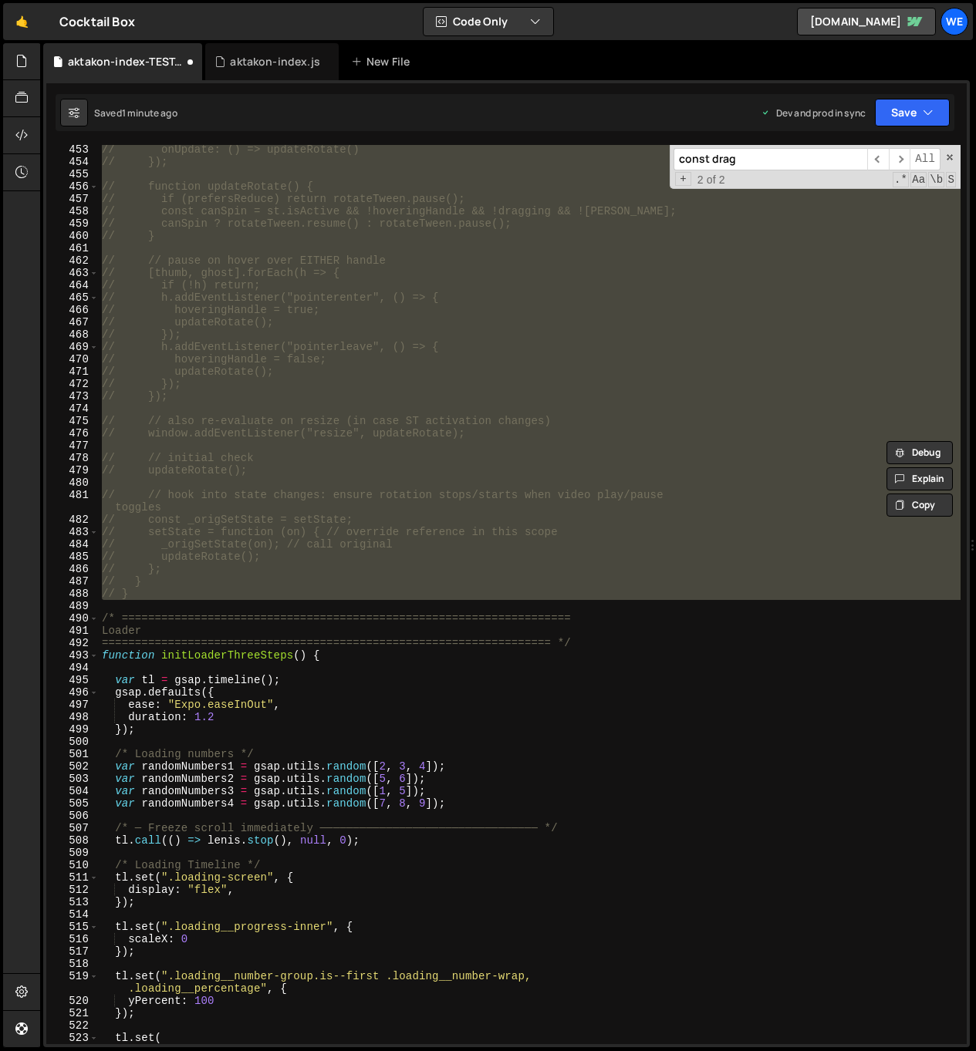
click at [288, 605] on div "// onUpdate: () => updateRotate() // }); // function updateRotate() { // if (pr…" at bounding box center [529, 594] width 861 height 899
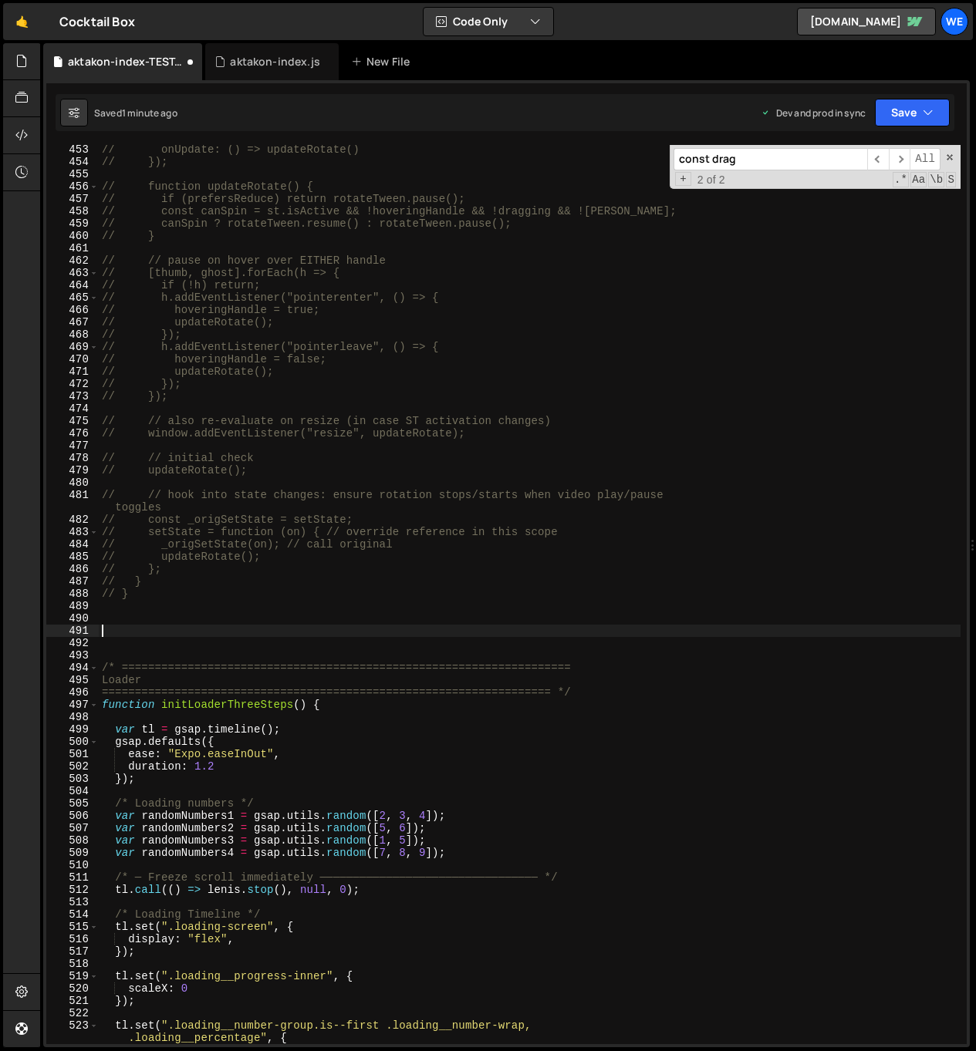
paste textarea "/* ===================================================================="
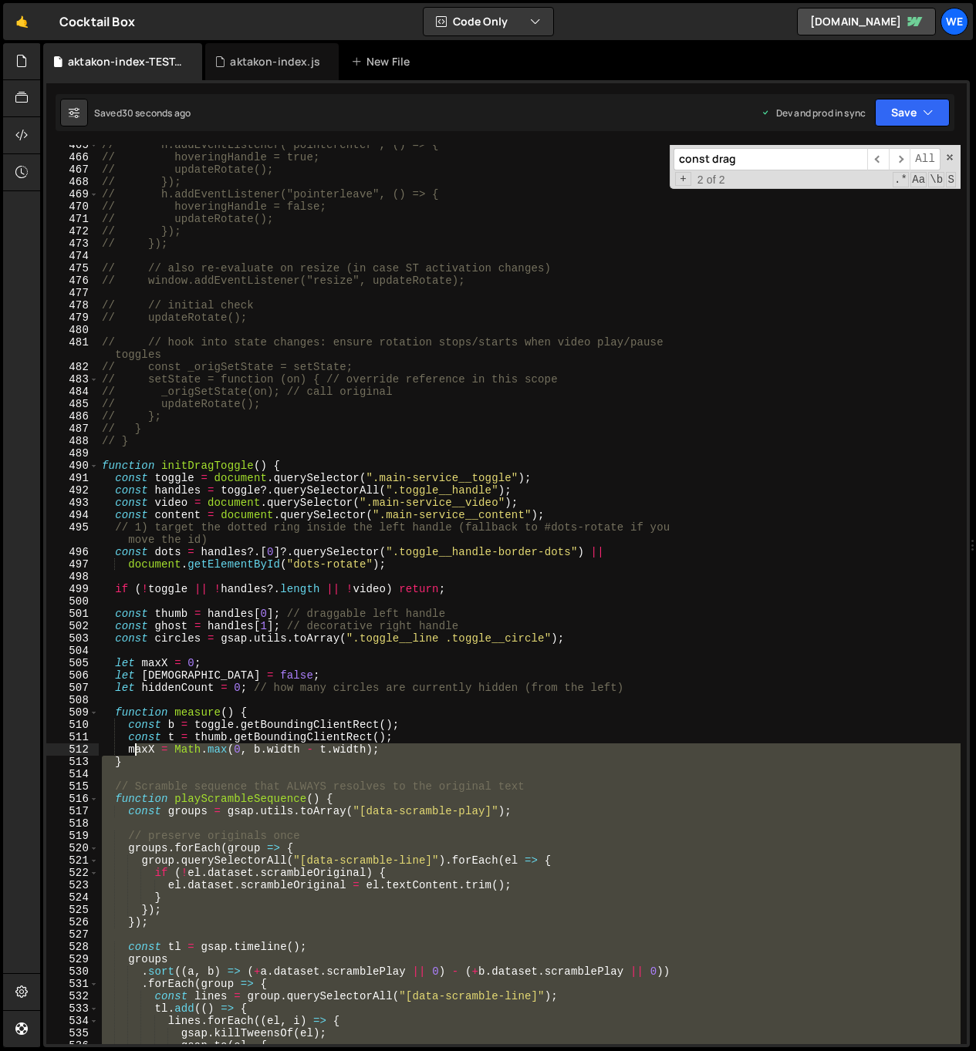
scroll to position [5742, 0]
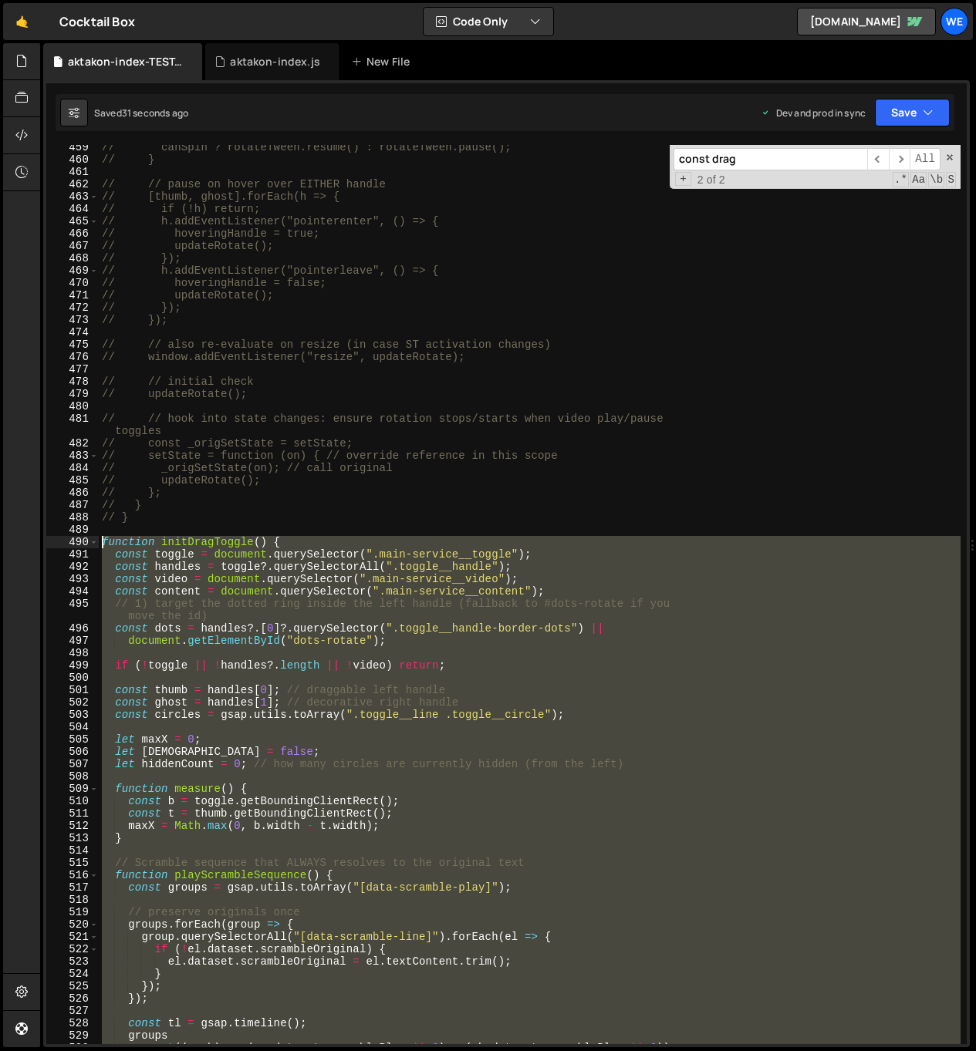
drag, startPoint x: 135, startPoint y: 844, endPoint x: 102, endPoint y: 545, distance: 300.3
click at [102, 545] on div "// canSpin ? rotateTween.resume() : rotateTween.pause(); // } // // pause on ho…" at bounding box center [529, 603] width 861 height 924
type textarea "function initDragToggle() { const toggle = document.querySelector(".main-servic…"
paste textarea
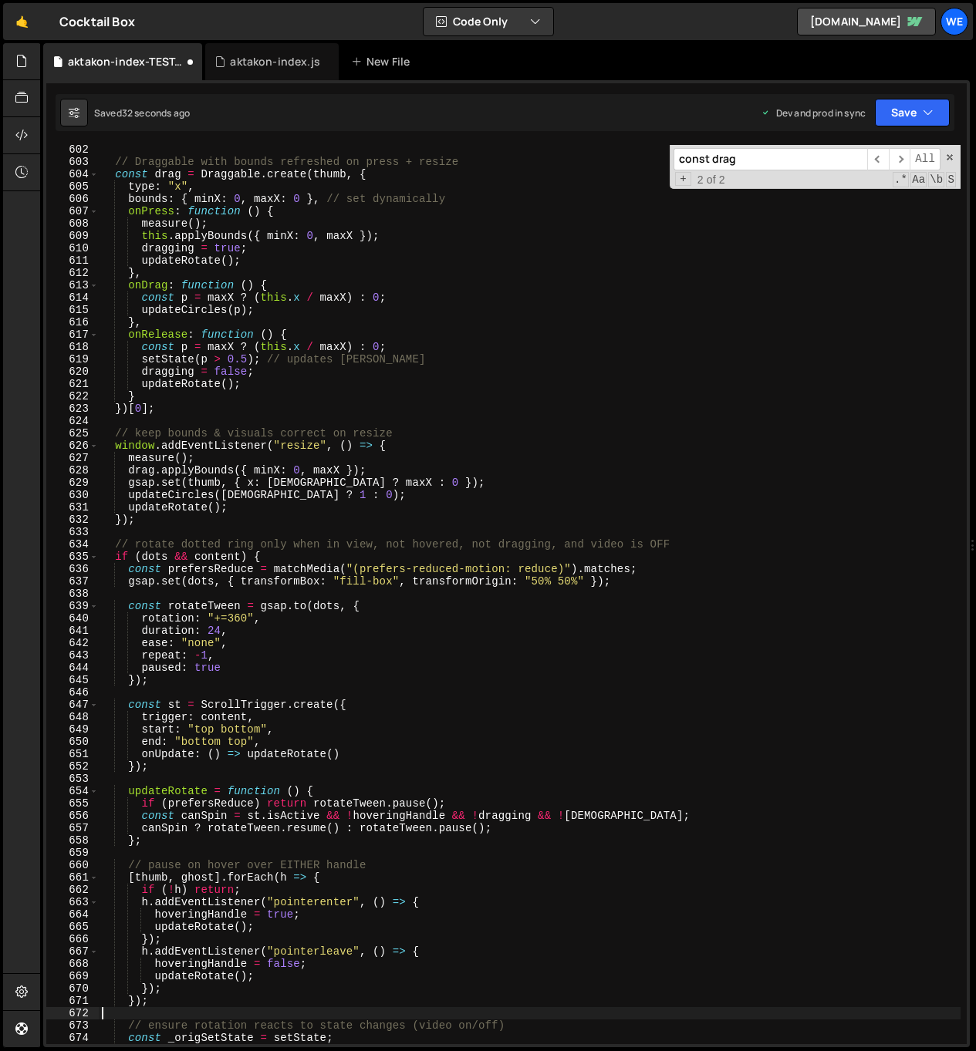
scroll to position [7541, 0]
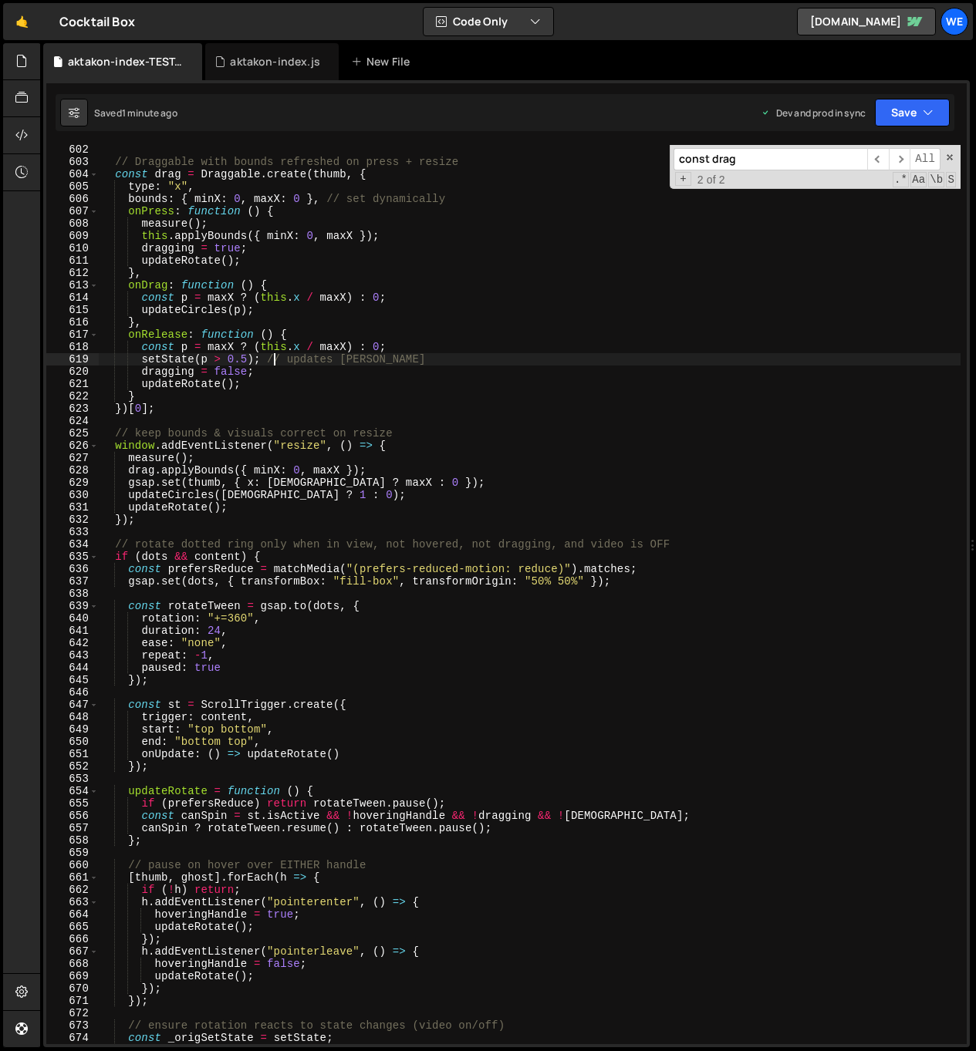
click at [275, 364] on div "// Draggable with bounds refreshed on press + resize const drag = Draggable . c…" at bounding box center [529, 605] width 861 height 924
type textarea "setState(p > 0.5); // updates [PERSON_NAME]"
click at [22, 58] on icon at bounding box center [21, 60] width 12 height 17
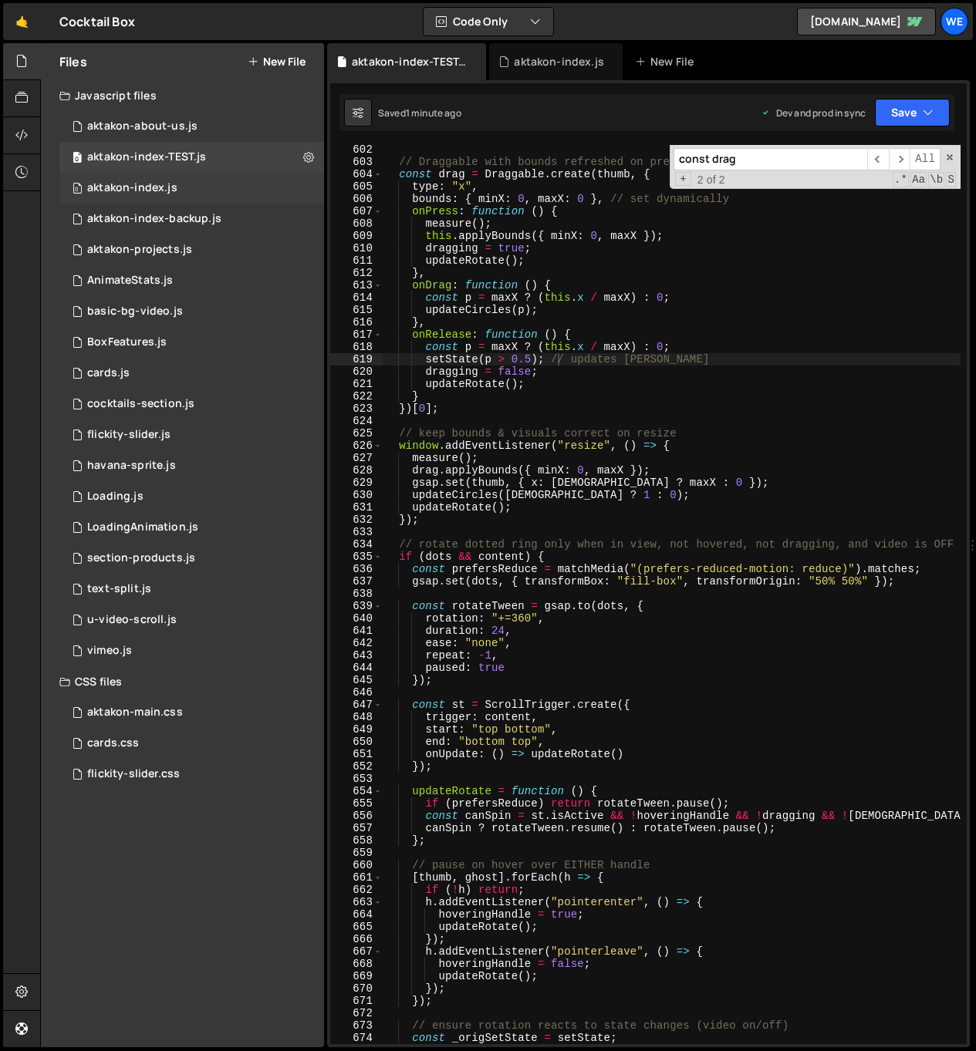
click at [241, 184] on div "0 aktakon-index.js 0" at bounding box center [191, 188] width 265 height 31
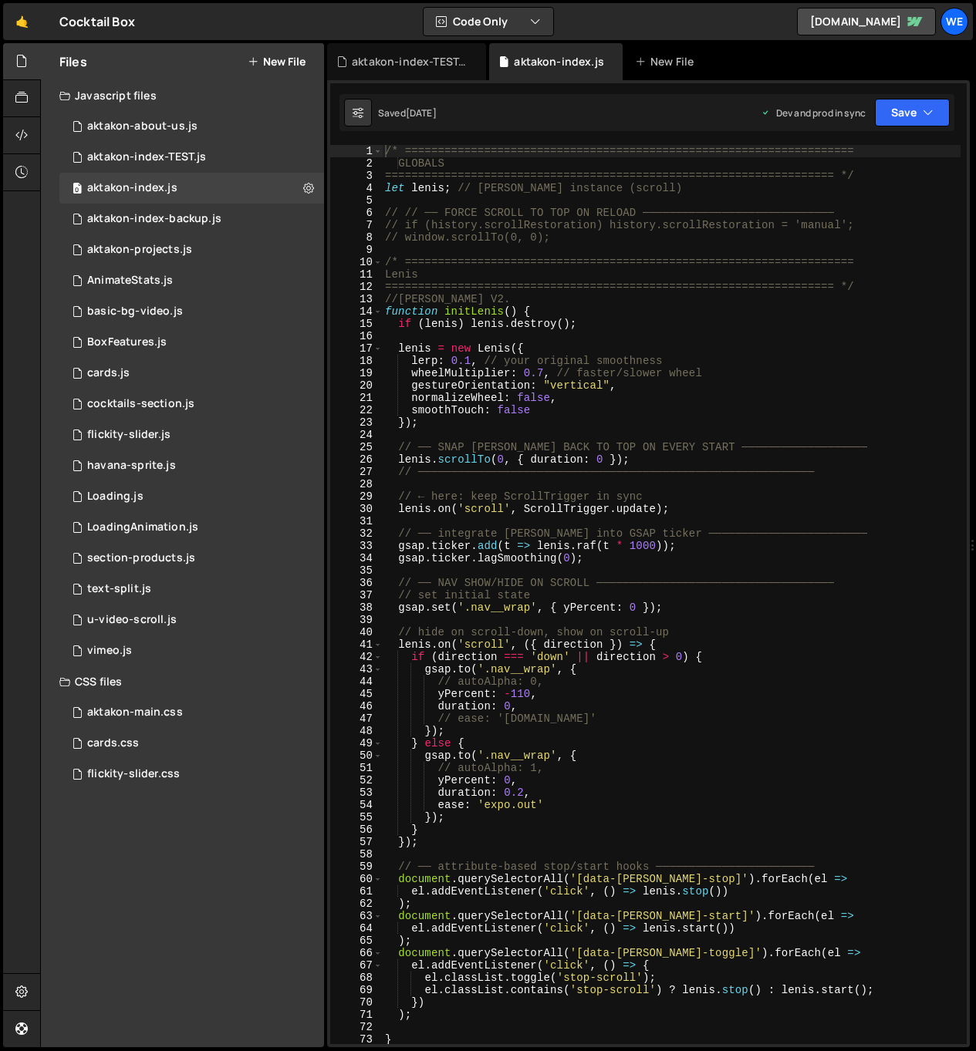
scroll to position [761, 0]
type textarea "initScript();"
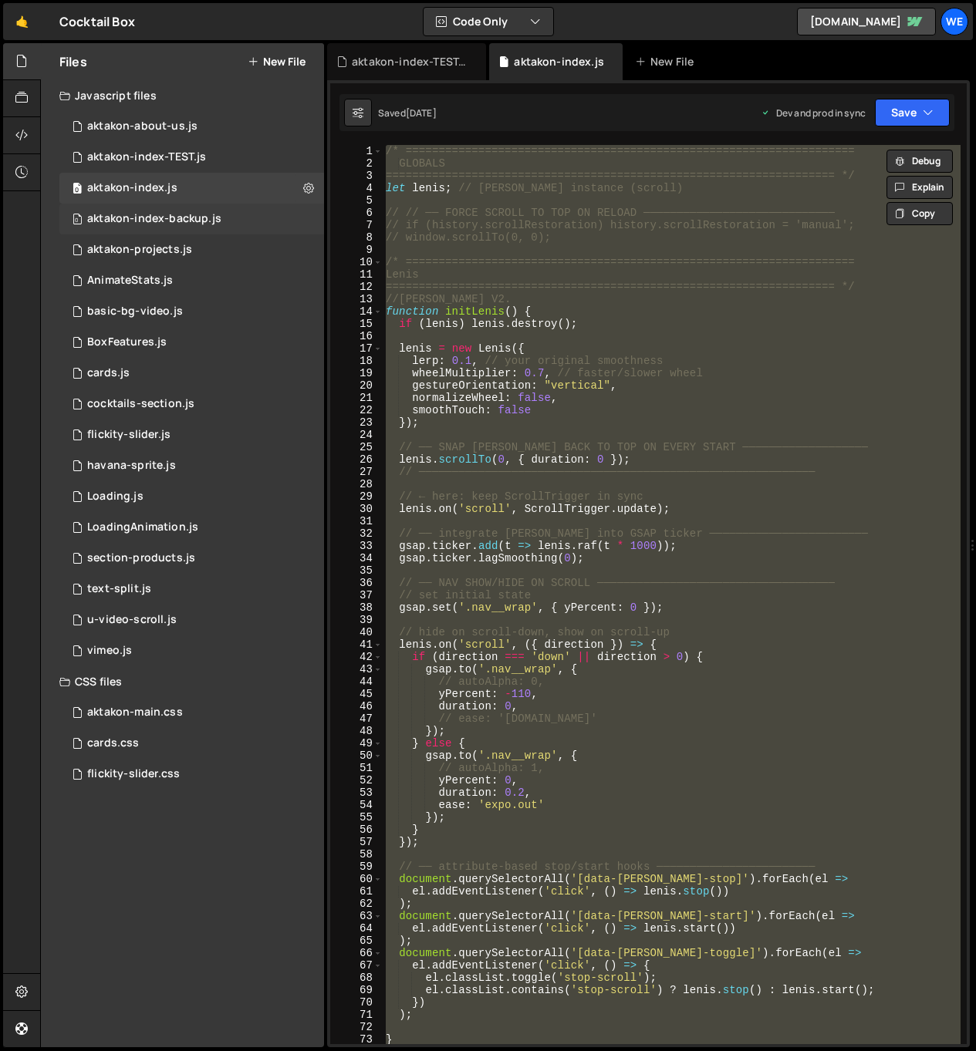
click at [209, 212] on div "aktakon-index-backup.js" at bounding box center [154, 219] width 134 height 14
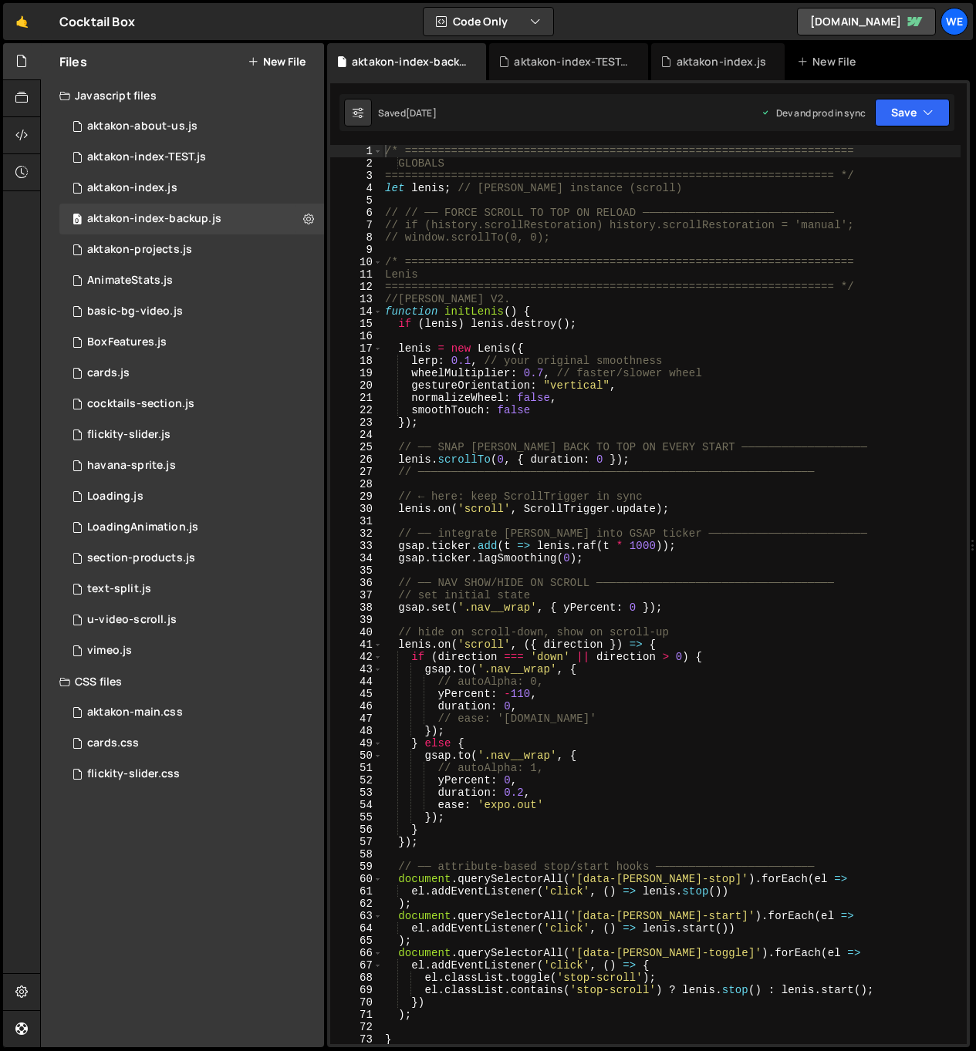
click at [606, 292] on div "/* ==================================================================== GLOBALS…" at bounding box center [671, 607] width 578 height 924
type textarea "initScript();"
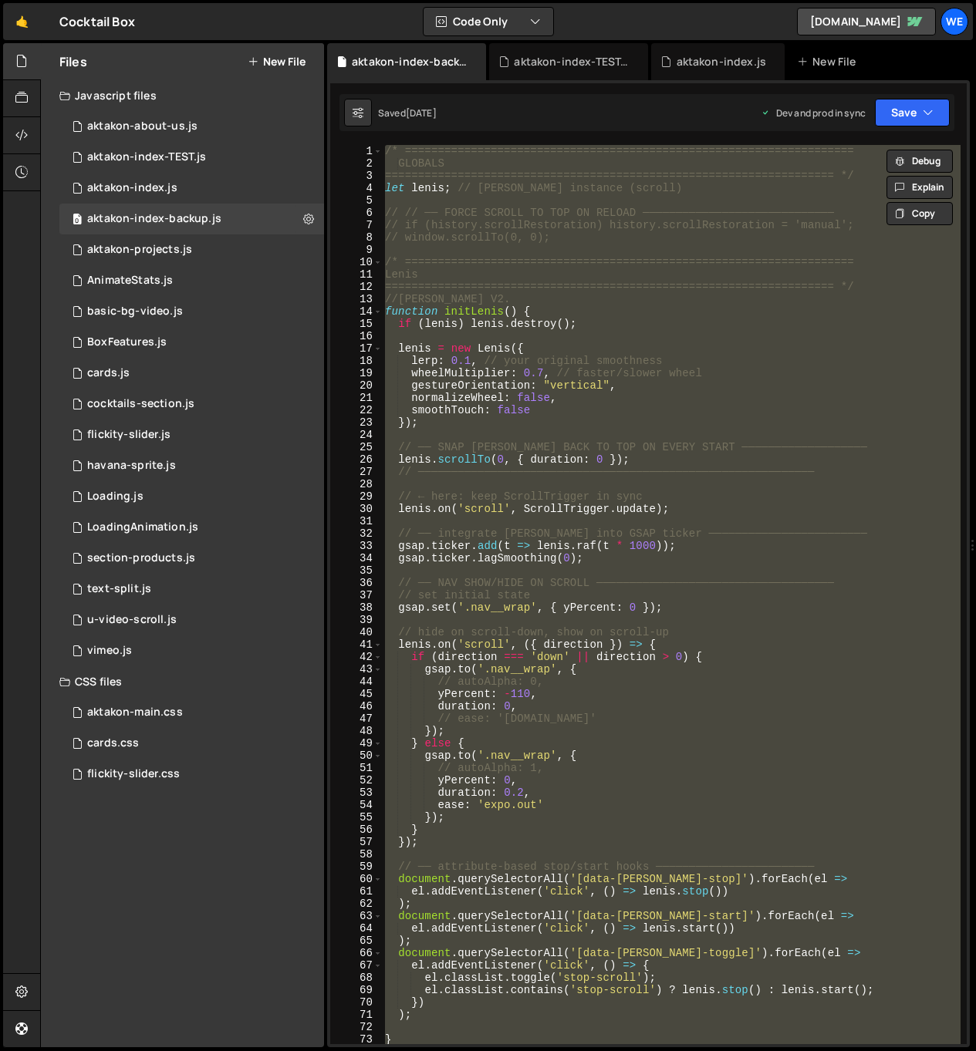
paste textarea
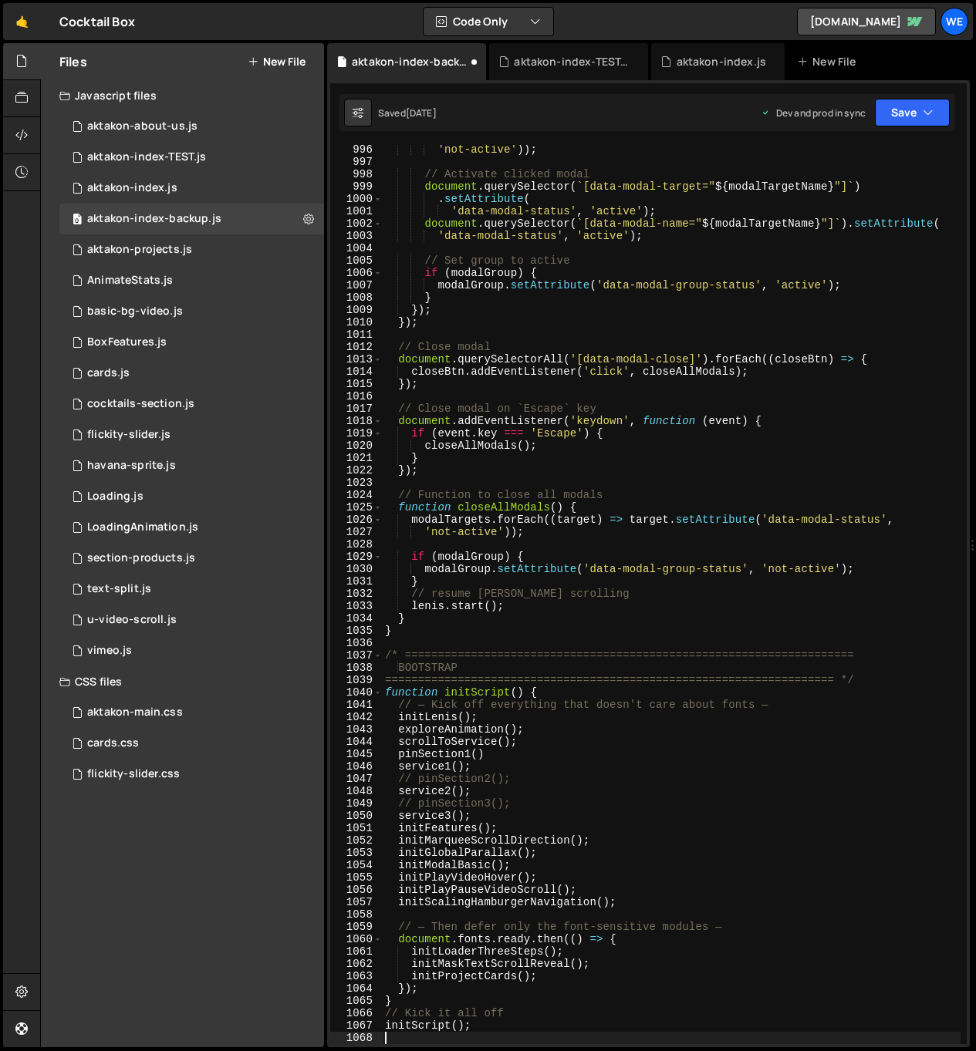
scroll to position [12550, 0]
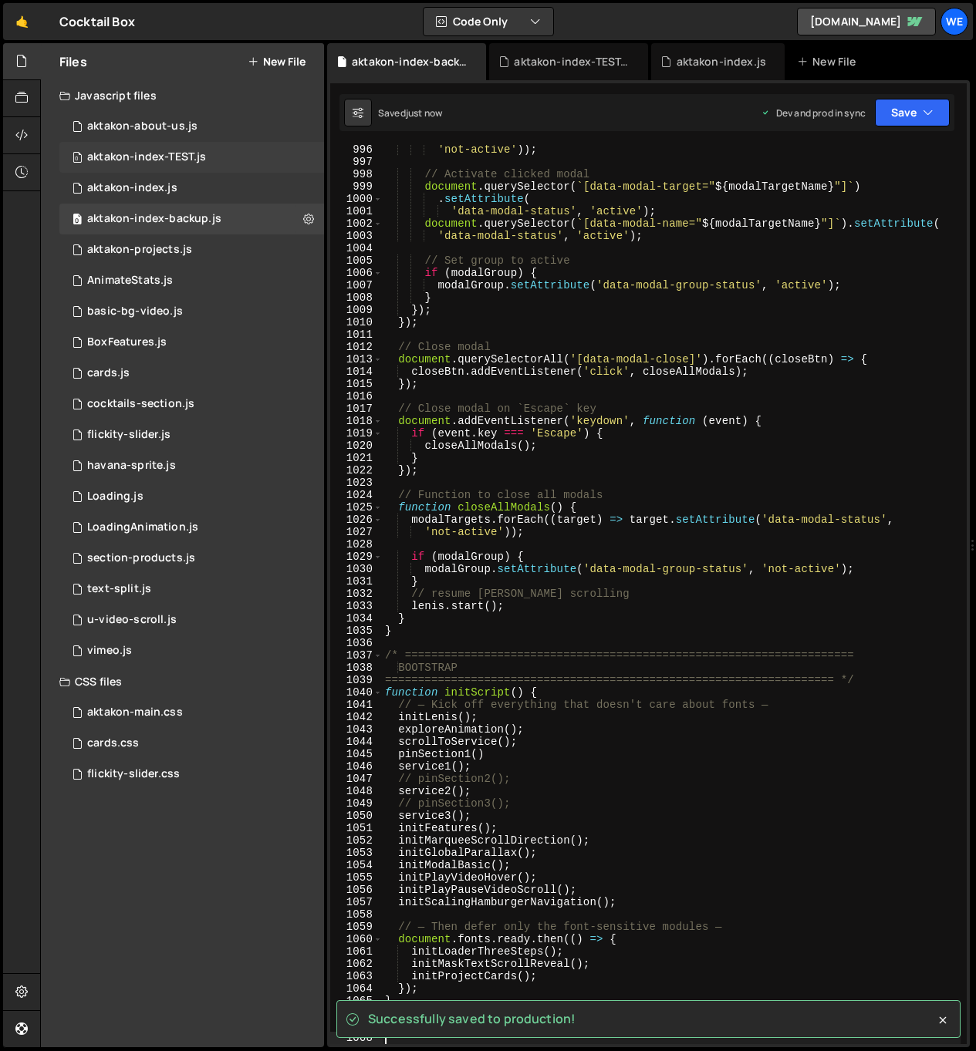
click at [196, 154] on div "aktakon-index-TEST.js" at bounding box center [146, 157] width 119 height 14
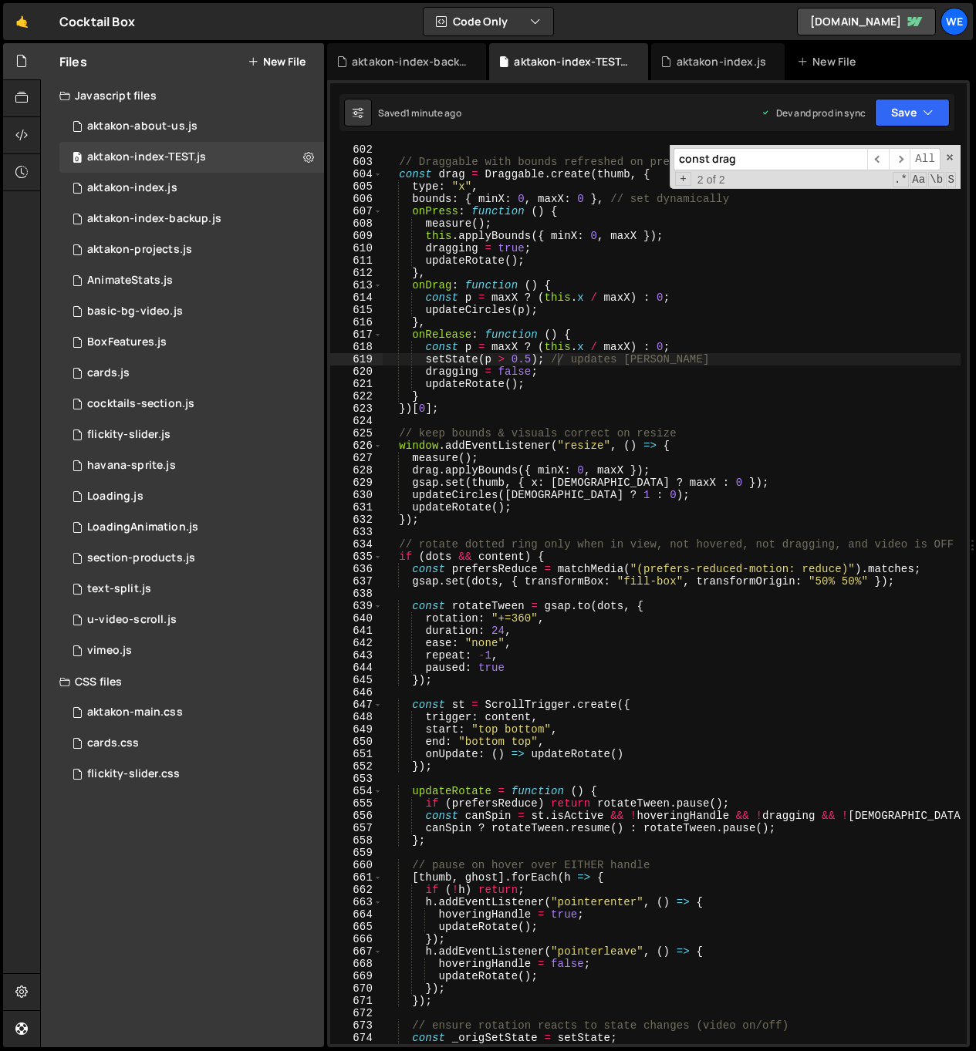
click at [534, 214] on div "// Draggable with bounds refreshed on press + resize const drag = Draggable . c…" at bounding box center [672, 605] width 578 height 924
type textarea "initScript();"
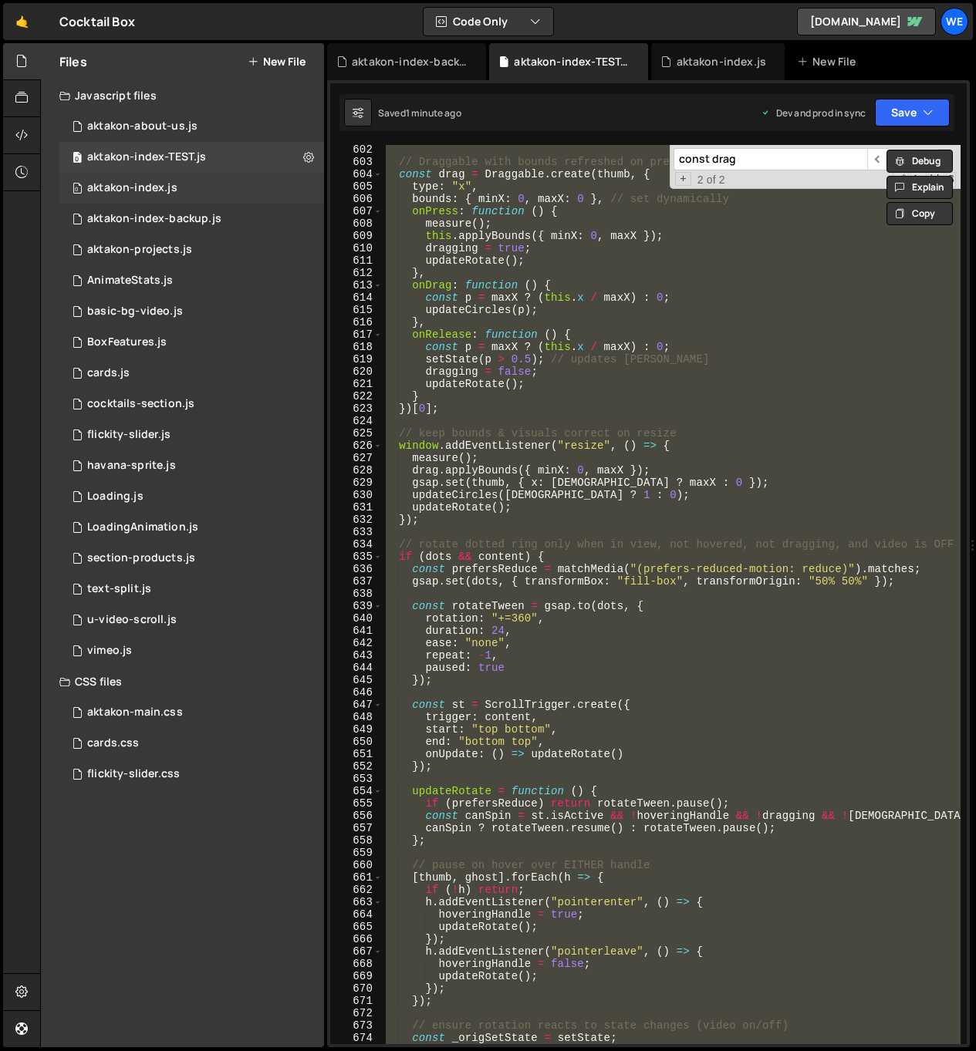
click at [198, 188] on div "0 aktakon-index.js 0" at bounding box center [191, 188] width 265 height 31
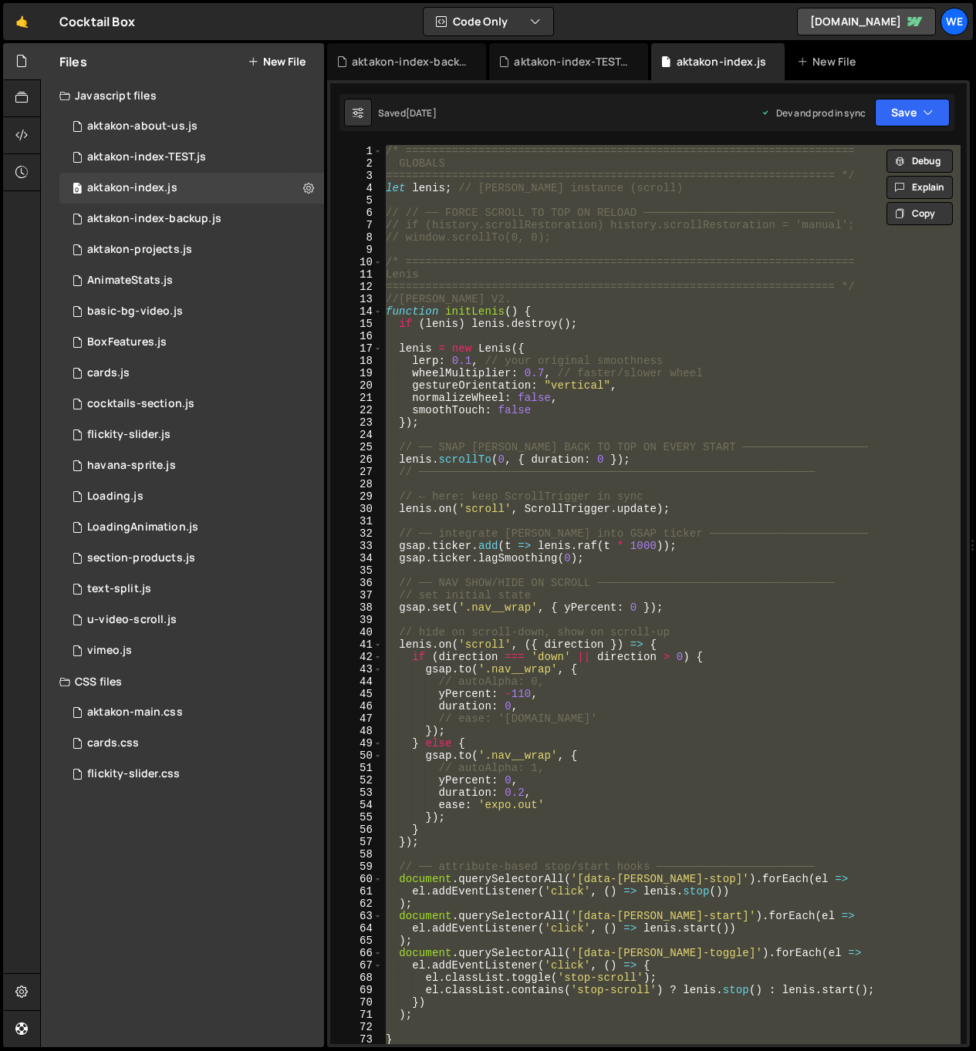
click at [651, 281] on div "/* ==================================================================== GLOBALS…" at bounding box center [672, 594] width 578 height 899
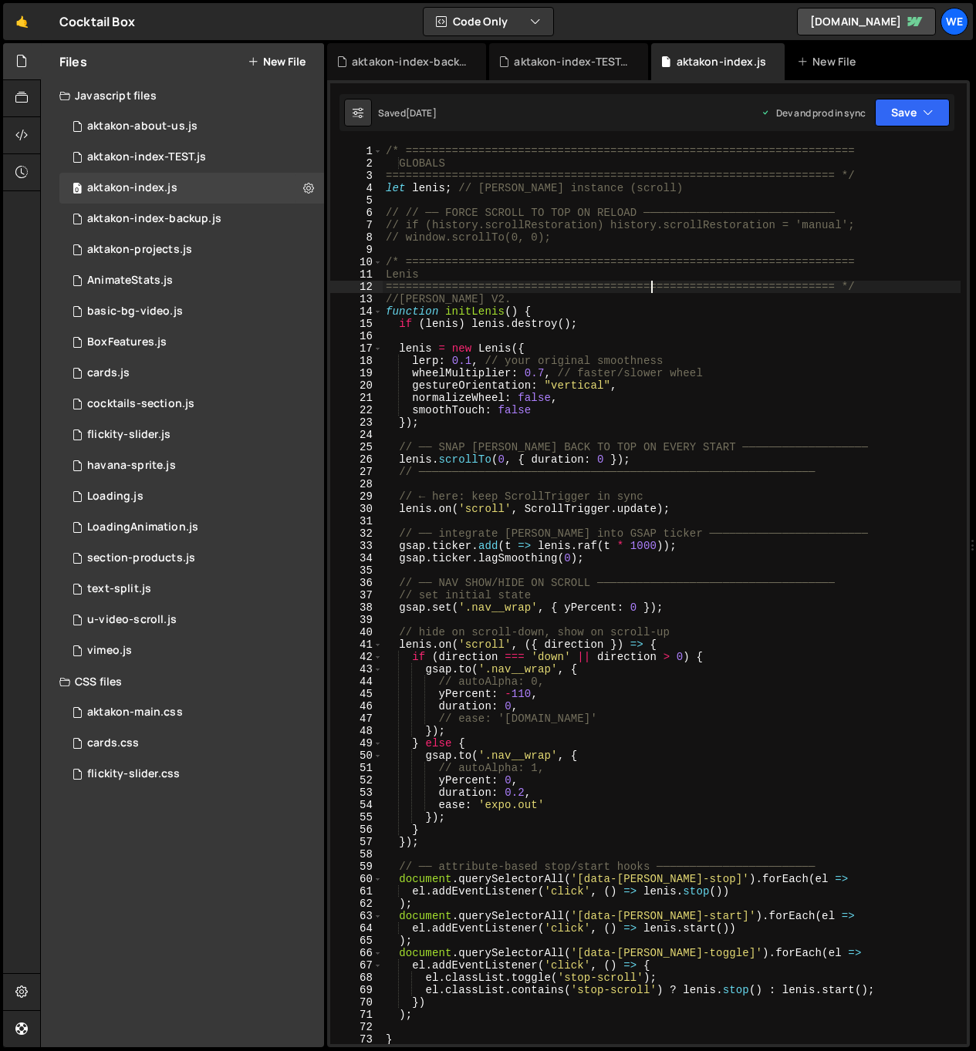
type textarea "initScript();"
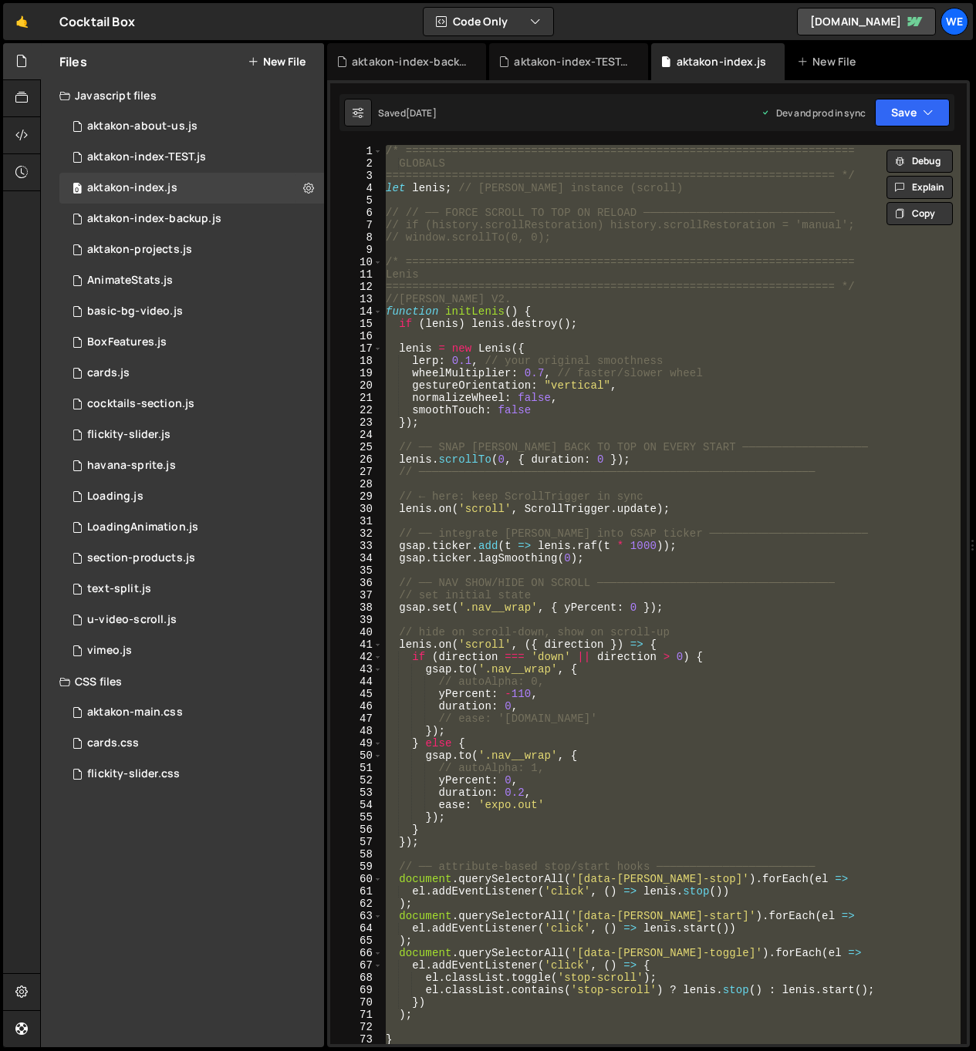
paste textarea
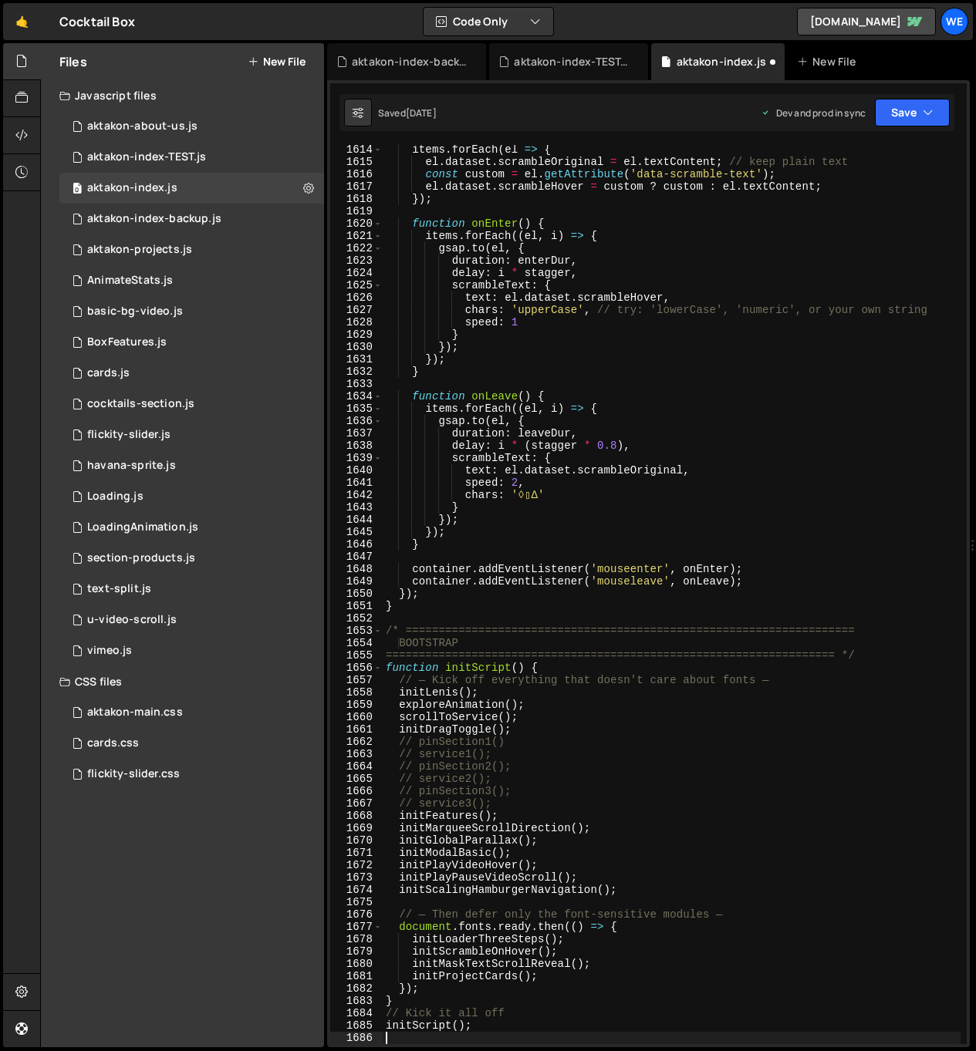
scroll to position [20312, 0]
